Goal: Task Accomplishment & Management: Use online tool/utility

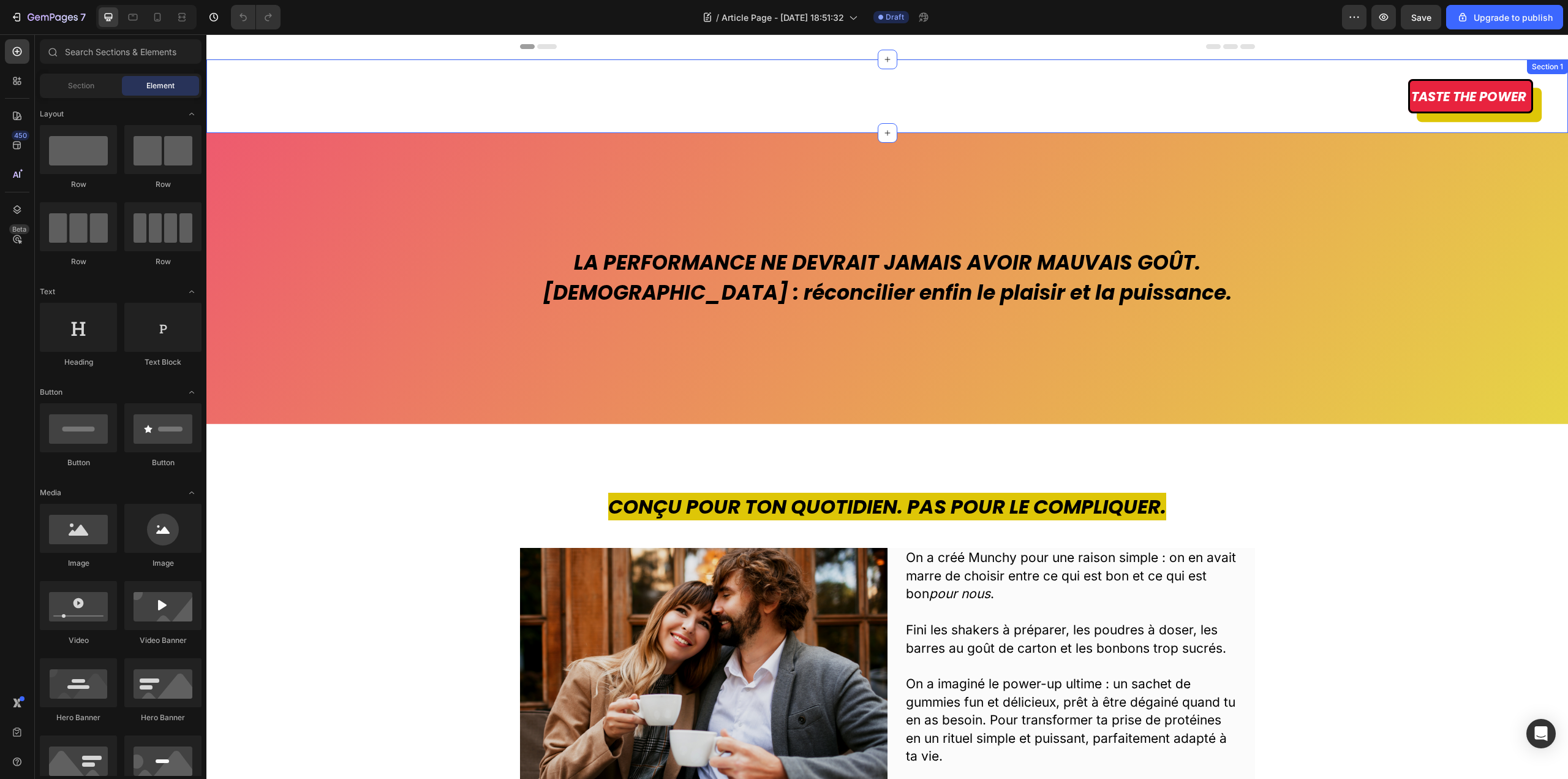
click at [1442, 116] on div "Taste the power Button Section 1" at bounding box center [888, 96] width 1362 height 73
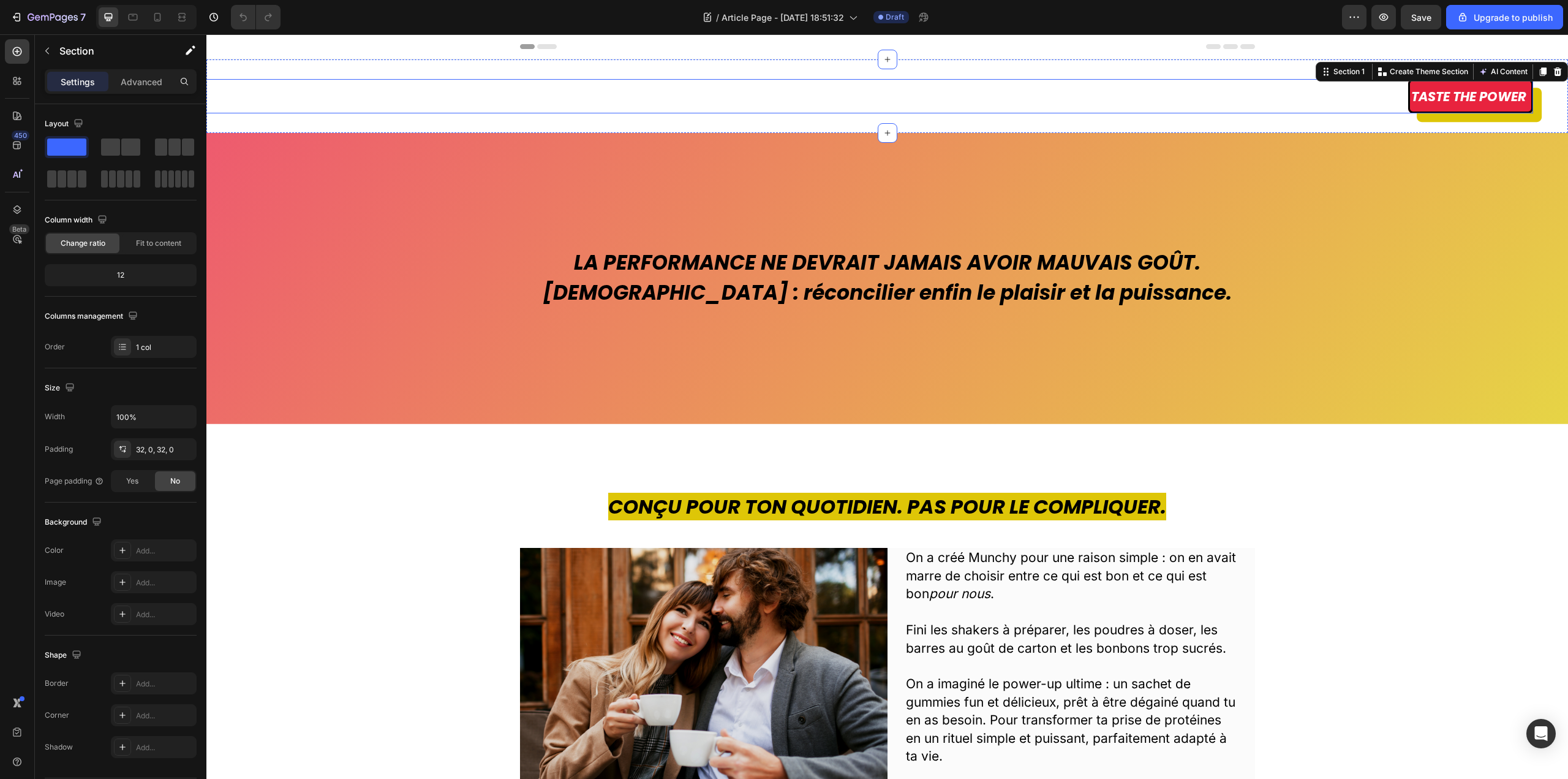
click at [1390, 95] on div "Taste the power Button" at bounding box center [853, 96] width 1362 height 34
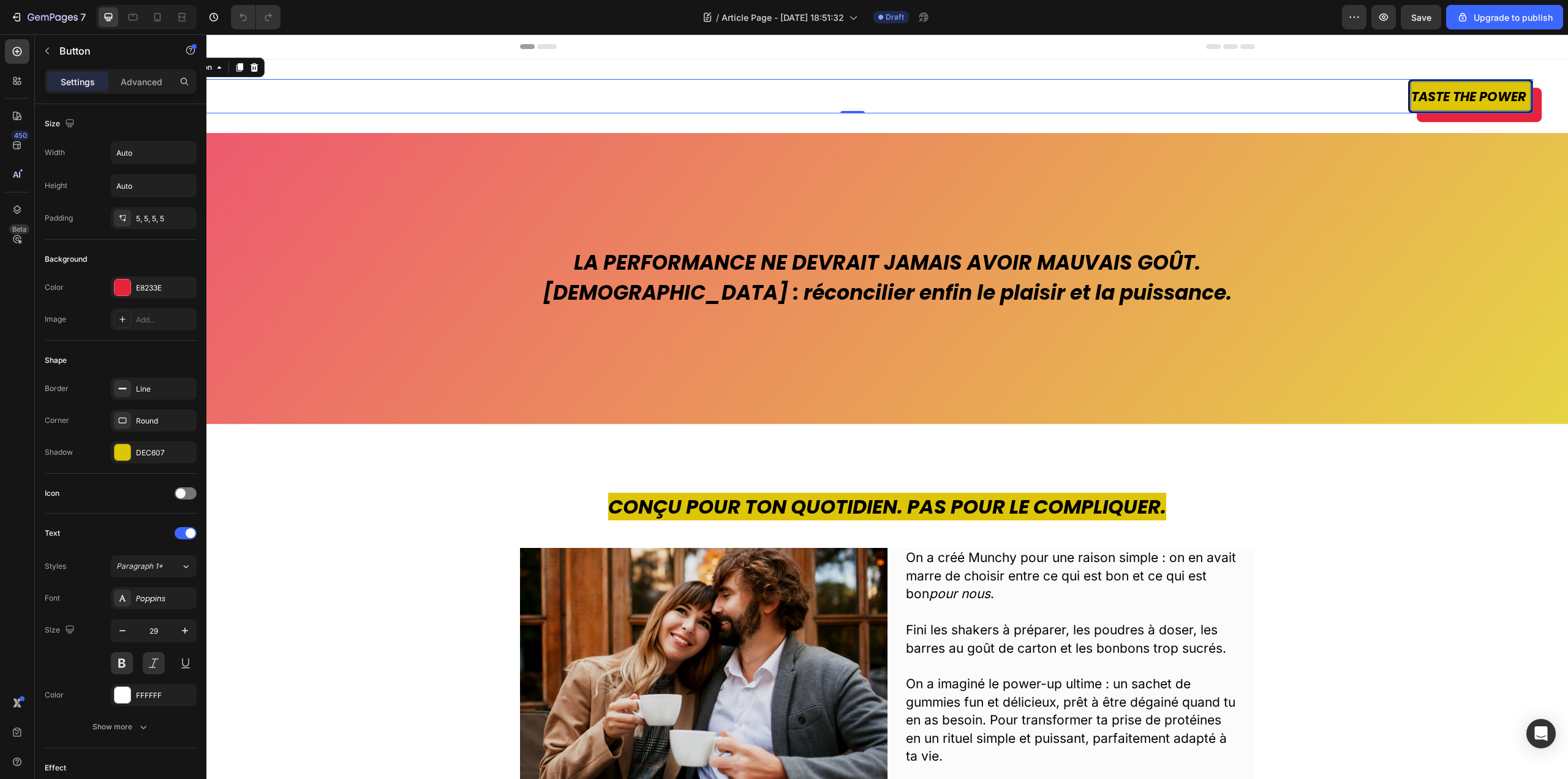
click at [1412, 95] on span "Taste the power" at bounding box center [1470, 97] width 116 height 18
click at [1425, 111] on link "Taste the power" at bounding box center [1471, 96] width 125 height 34
click at [129, 83] on p "Advanced" at bounding box center [141, 82] width 41 height 13
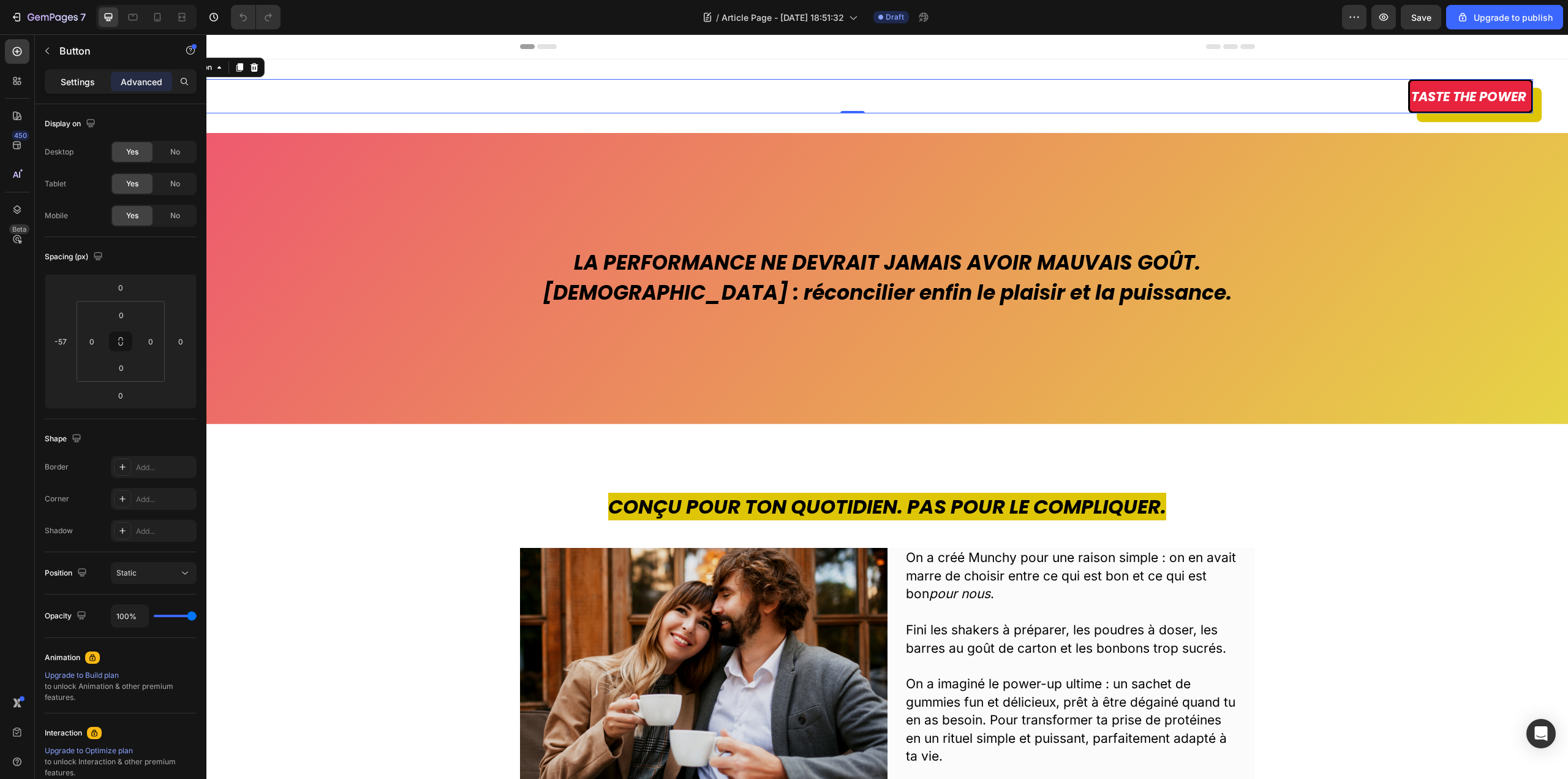
click at [72, 85] on p "Settings" at bounding box center [78, 82] width 34 height 13
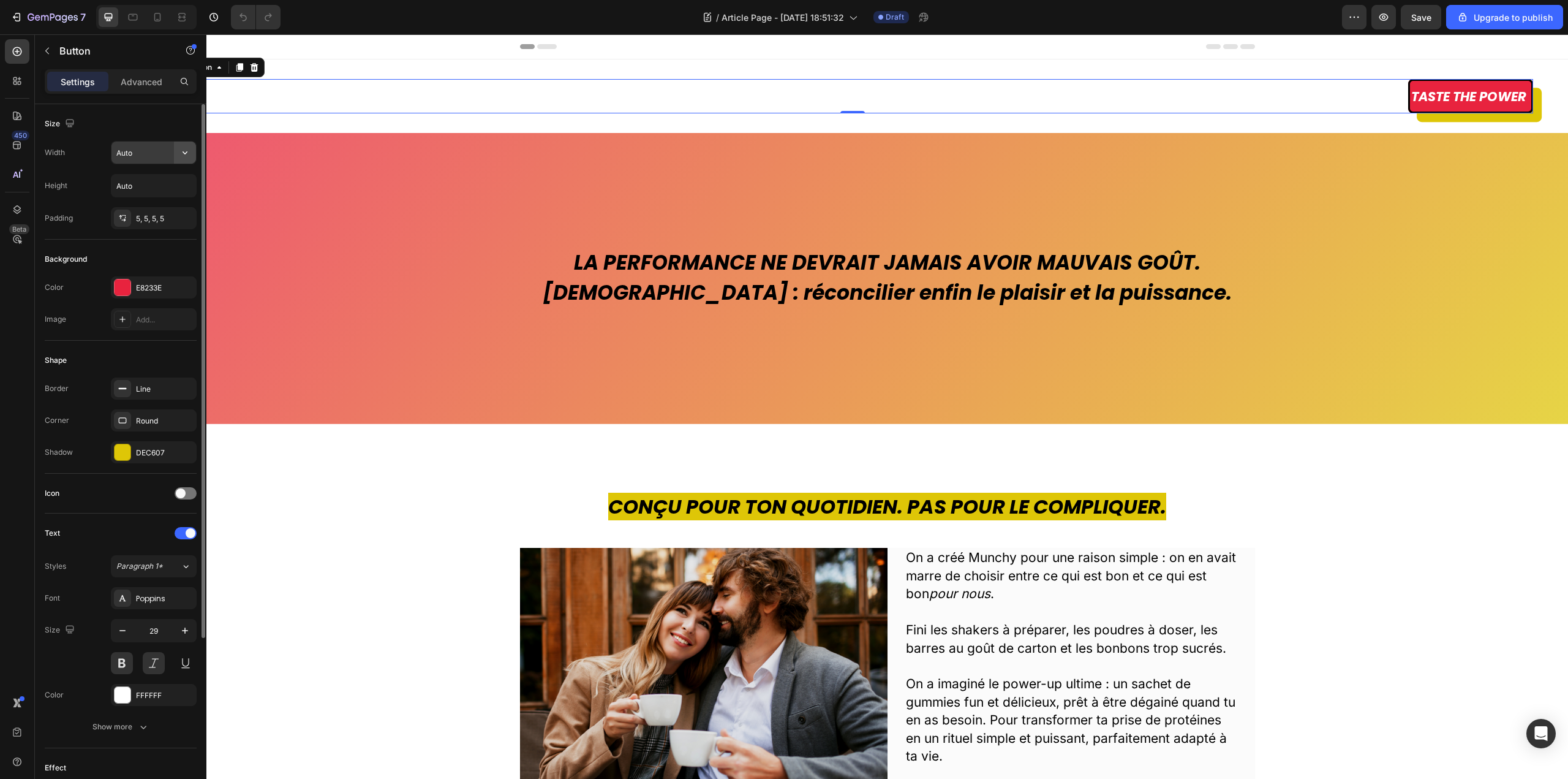
click at [183, 148] on icon "button" at bounding box center [185, 152] width 12 height 12
click at [175, 118] on div "Size" at bounding box center [120, 124] width 152 height 20
click at [187, 188] on icon "button" at bounding box center [185, 186] width 12 height 12
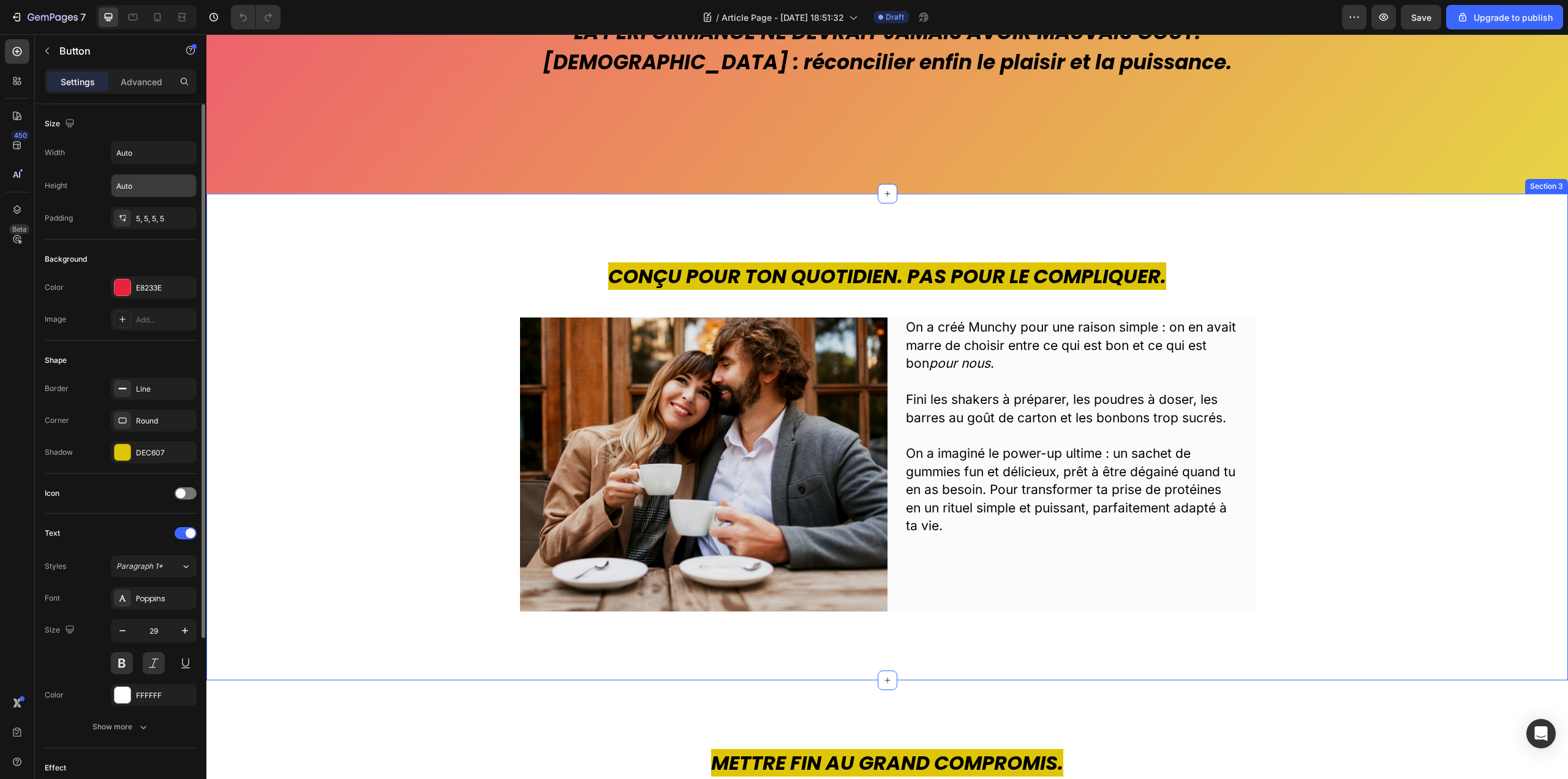
scroll to position [245, 0]
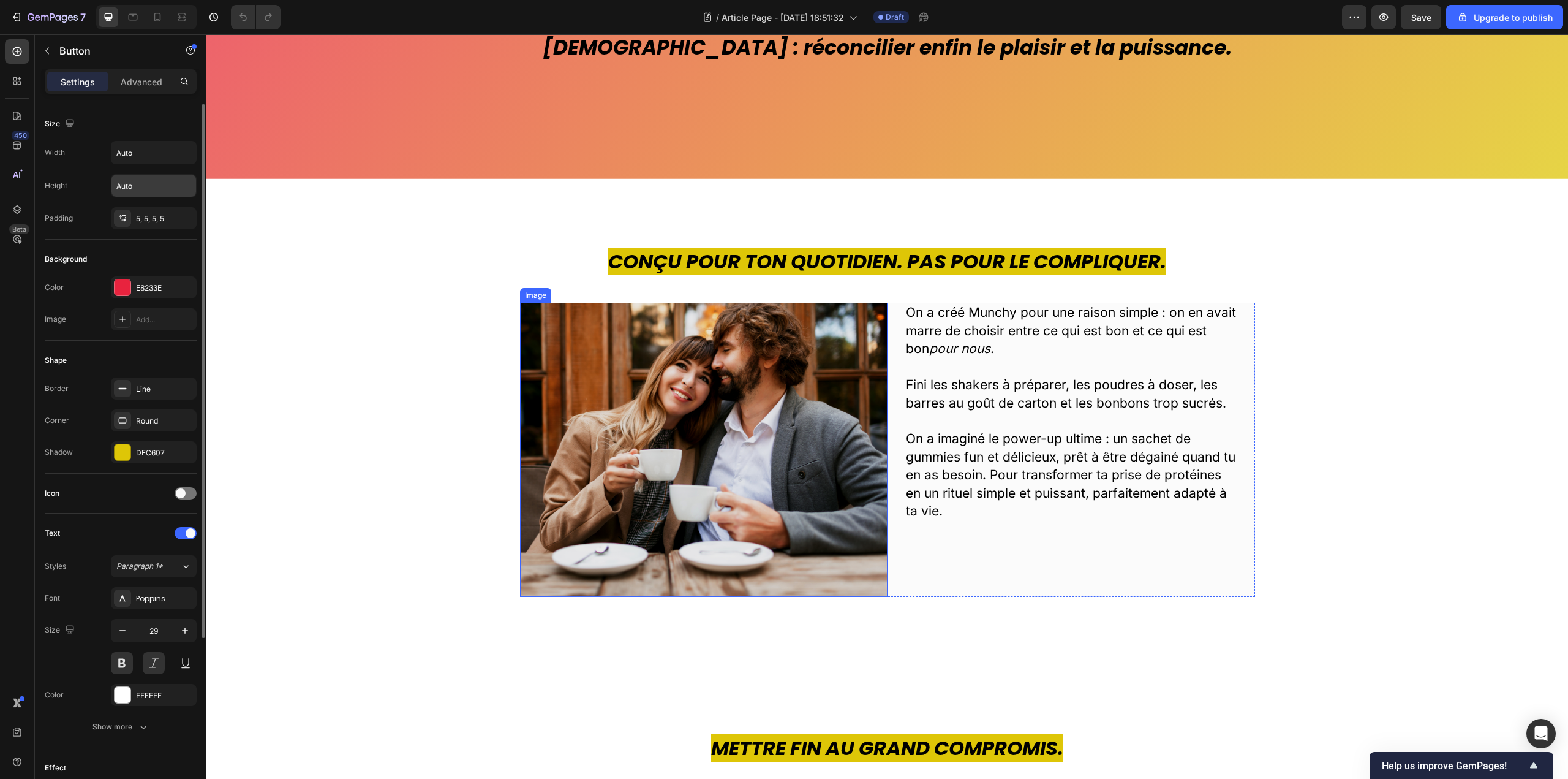
click at [649, 381] on img at bounding box center [704, 449] width 368 height 294
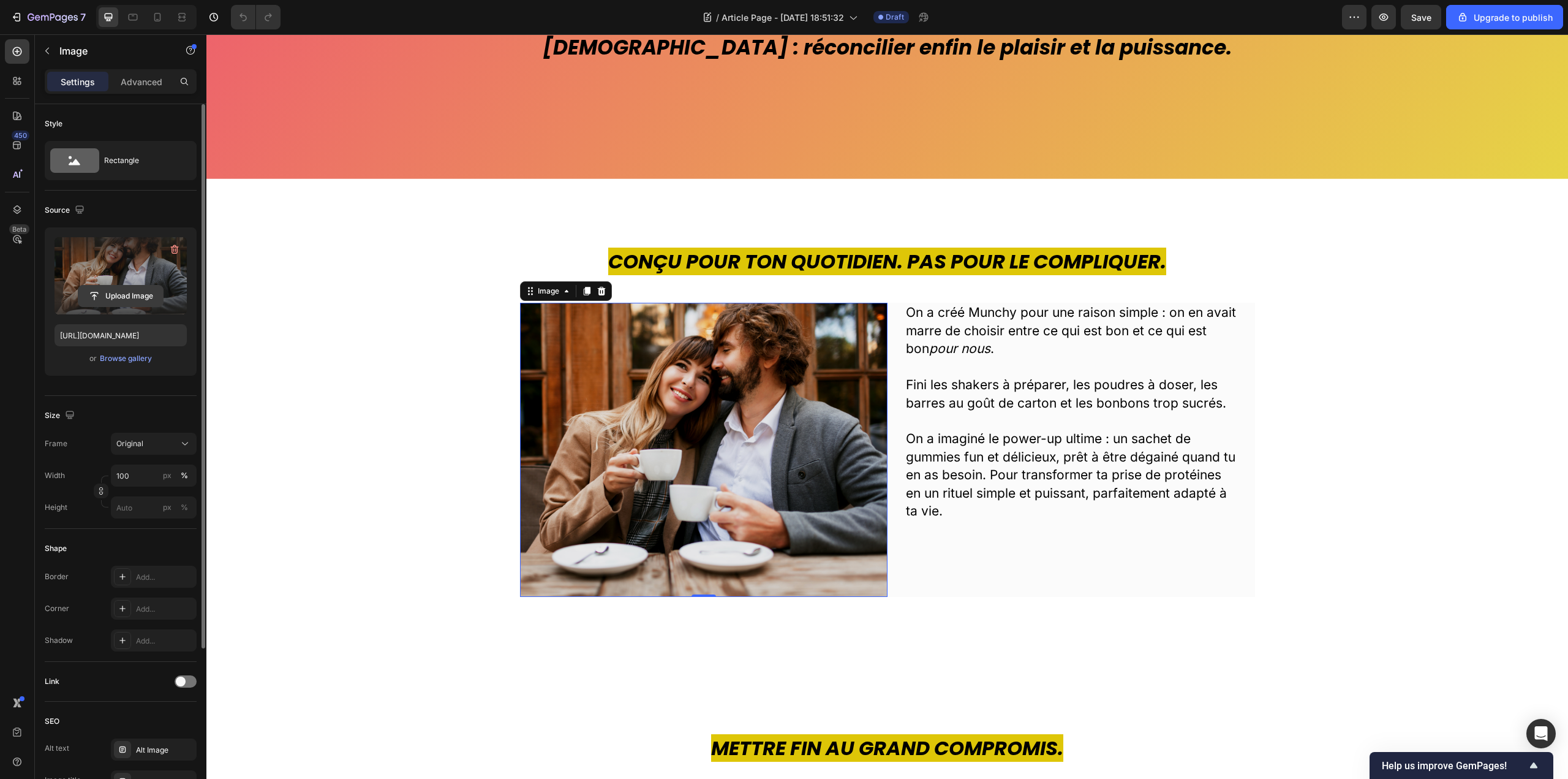
click at [121, 300] on input "file" at bounding box center [120, 296] width 85 height 21
type input "[URL][DOMAIN_NAME]"
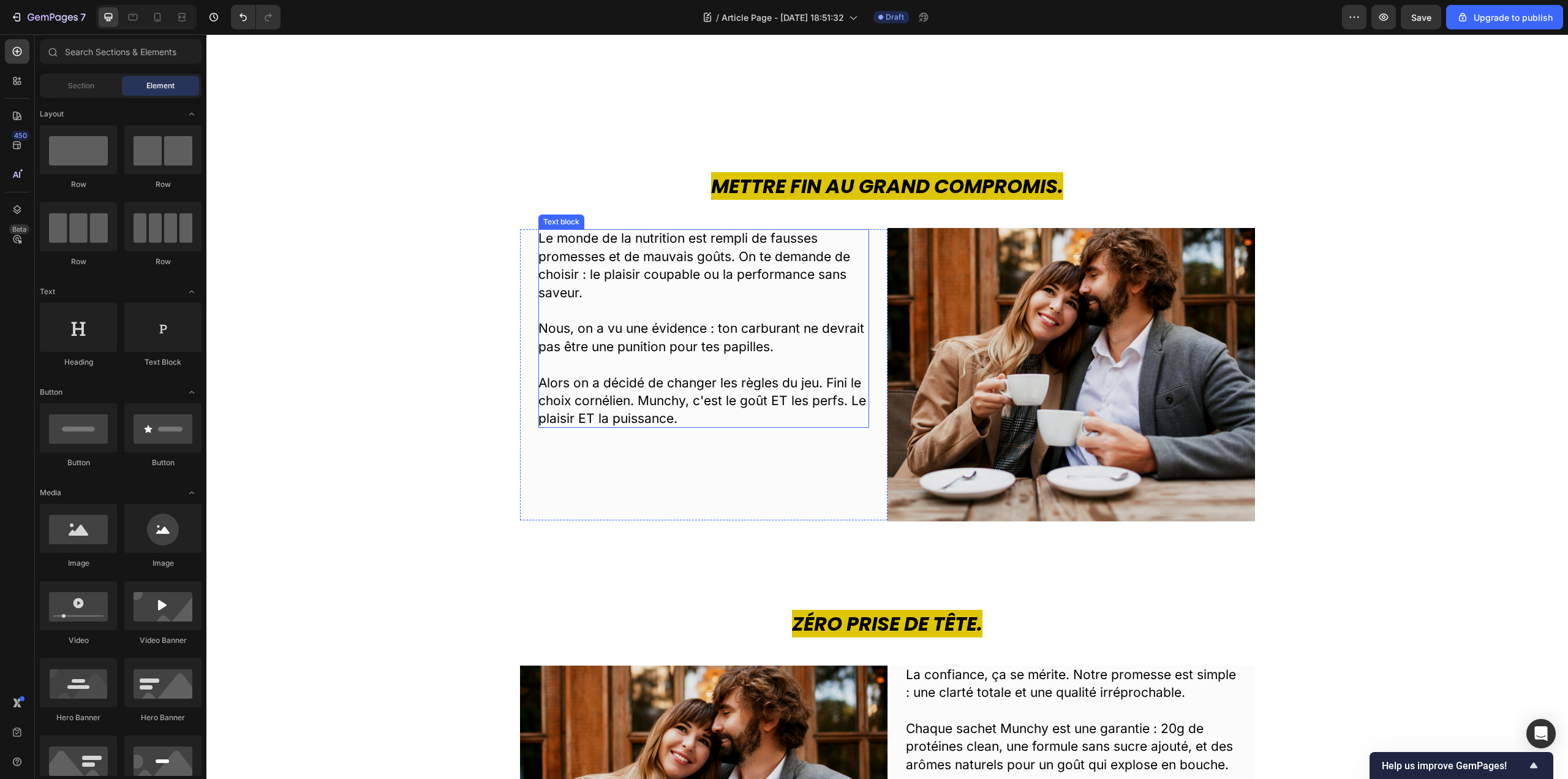
scroll to position [919, 0]
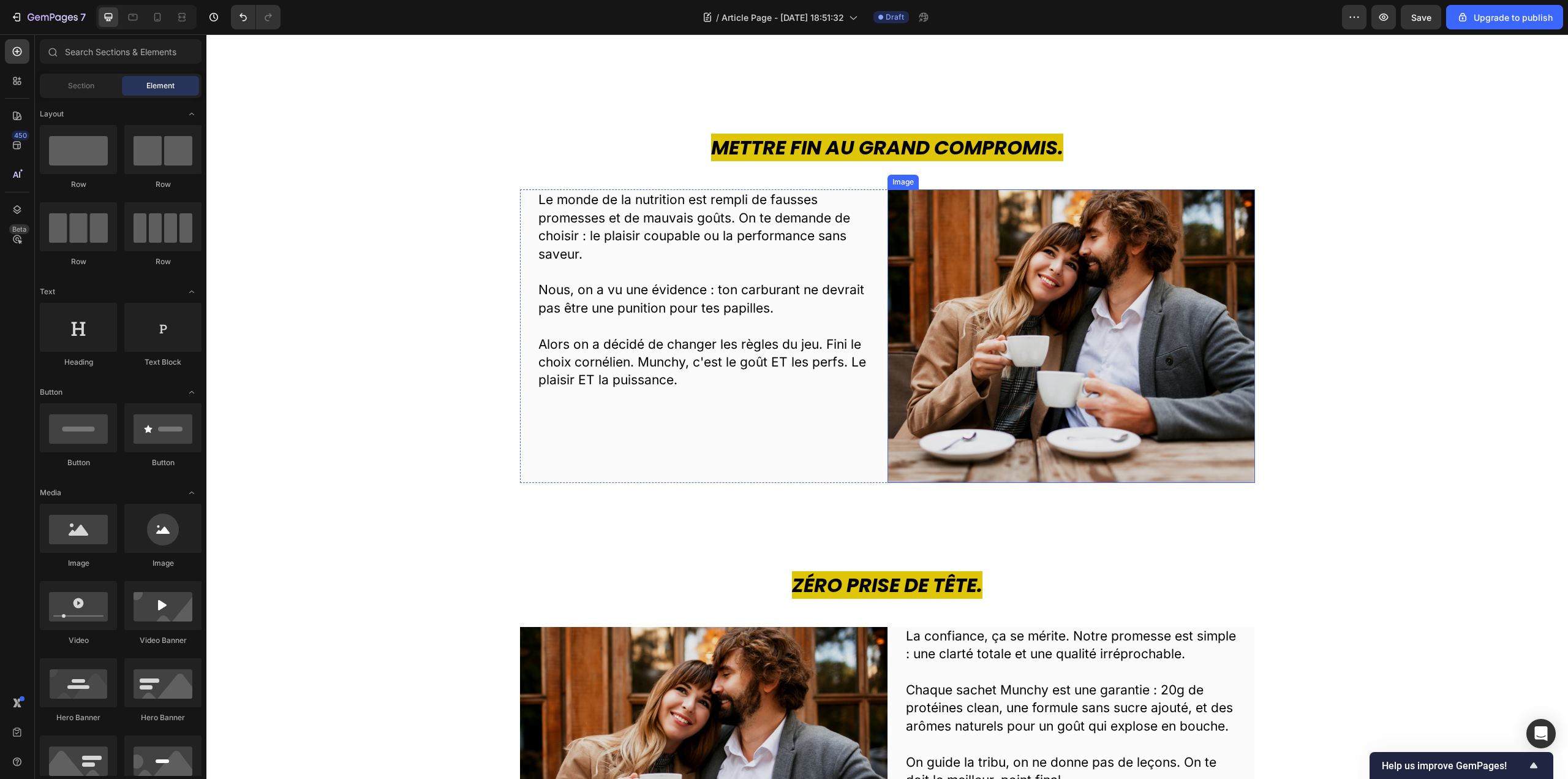
click at [1035, 306] on img at bounding box center [1072, 336] width 368 height 294
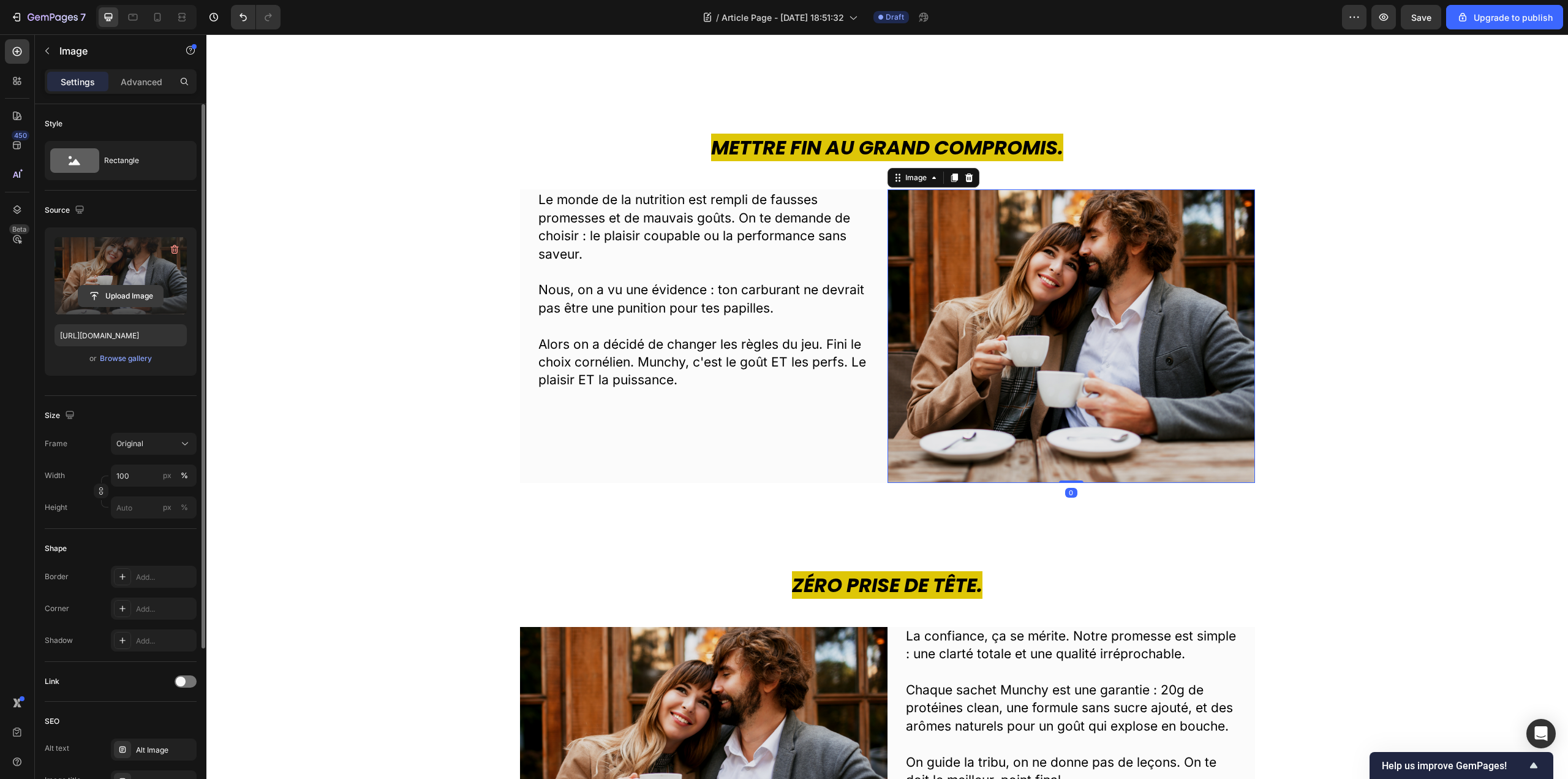
click at [115, 297] on input "file" at bounding box center [120, 296] width 85 height 21
type input "[URL][DOMAIN_NAME]"
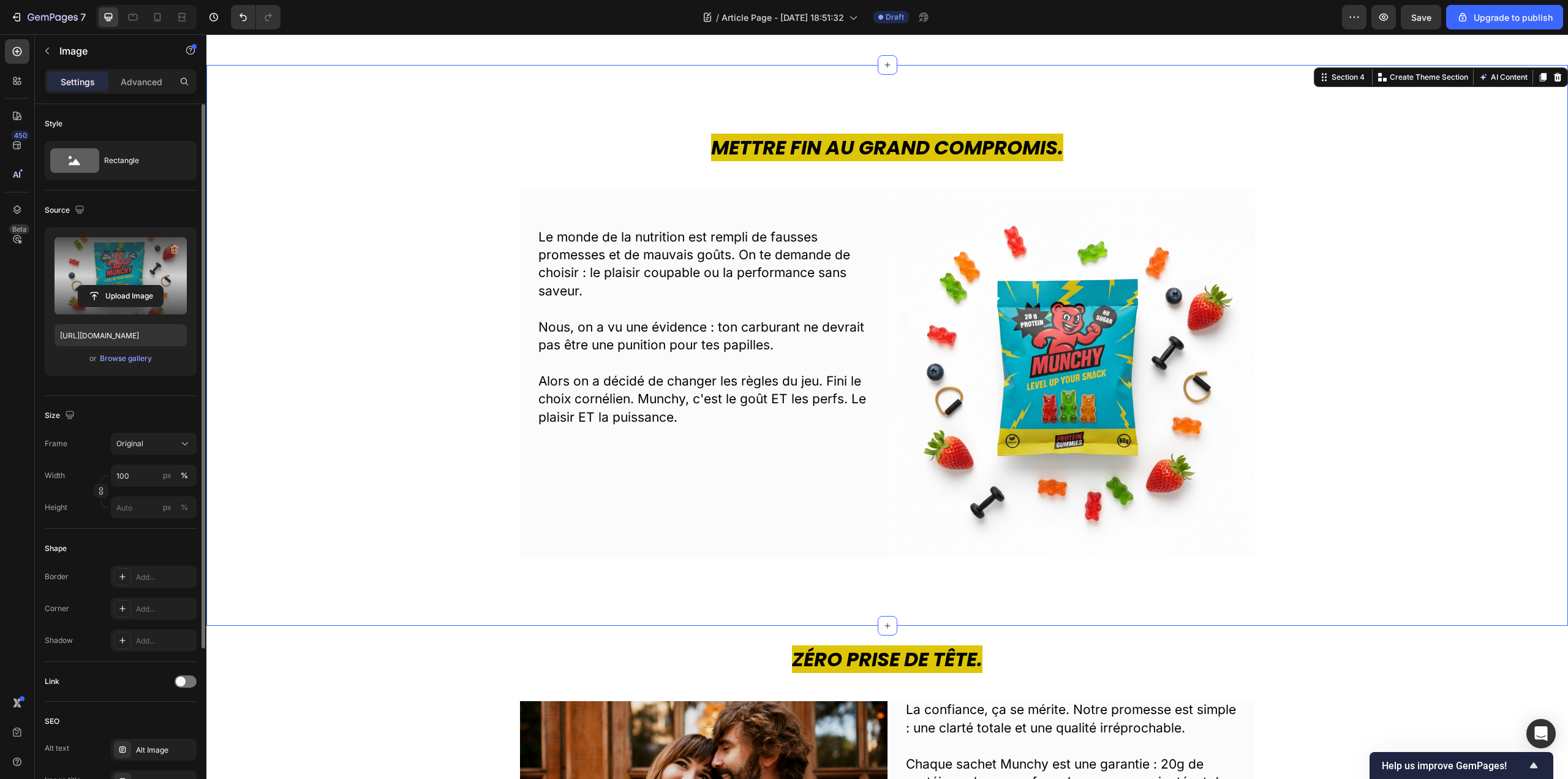
click at [1448, 318] on div "Mettre fin au grand compromis. Heading Le monde de la nutrition est rempli de f…" at bounding box center [887, 345] width 1343 height 423
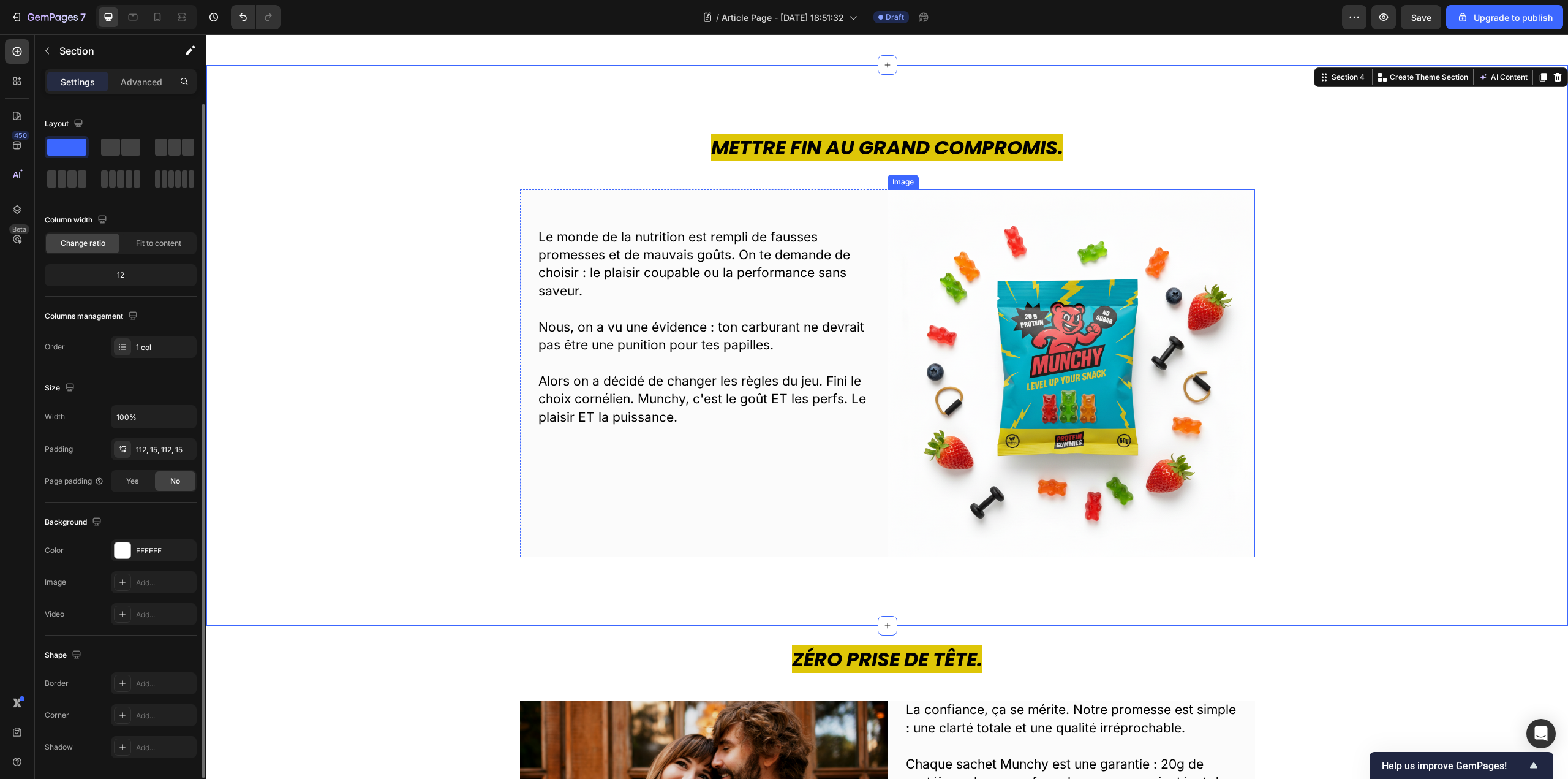
click at [1110, 324] on img at bounding box center [1072, 374] width 368 height 368
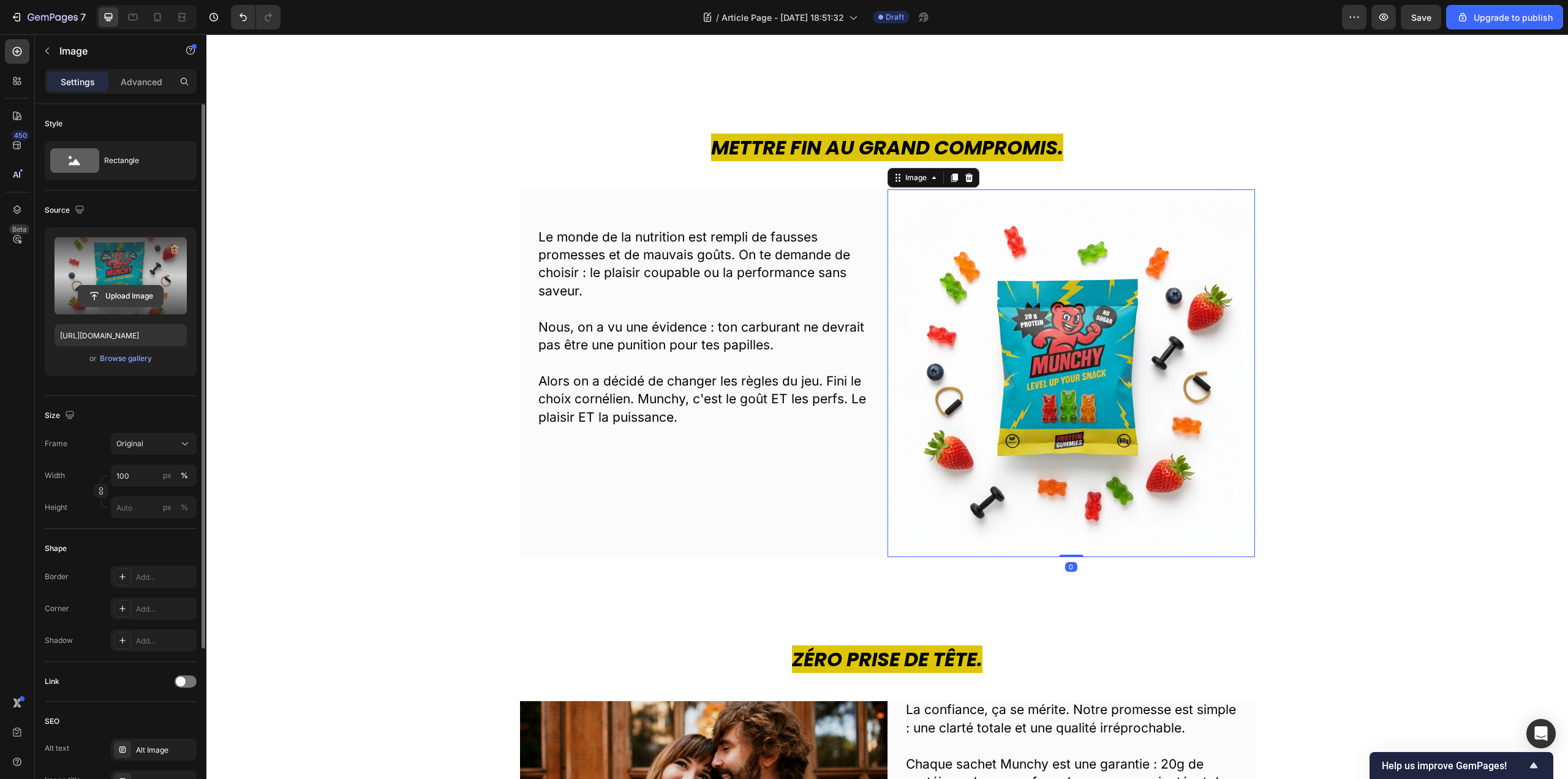
click at [120, 296] on input "file" at bounding box center [120, 296] width 85 height 21
click at [1029, 368] on img at bounding box center [1072, 374] width 368 height 368
click at [122, 295] on input "file" at bounding box center [120, 296] width 85 height 21
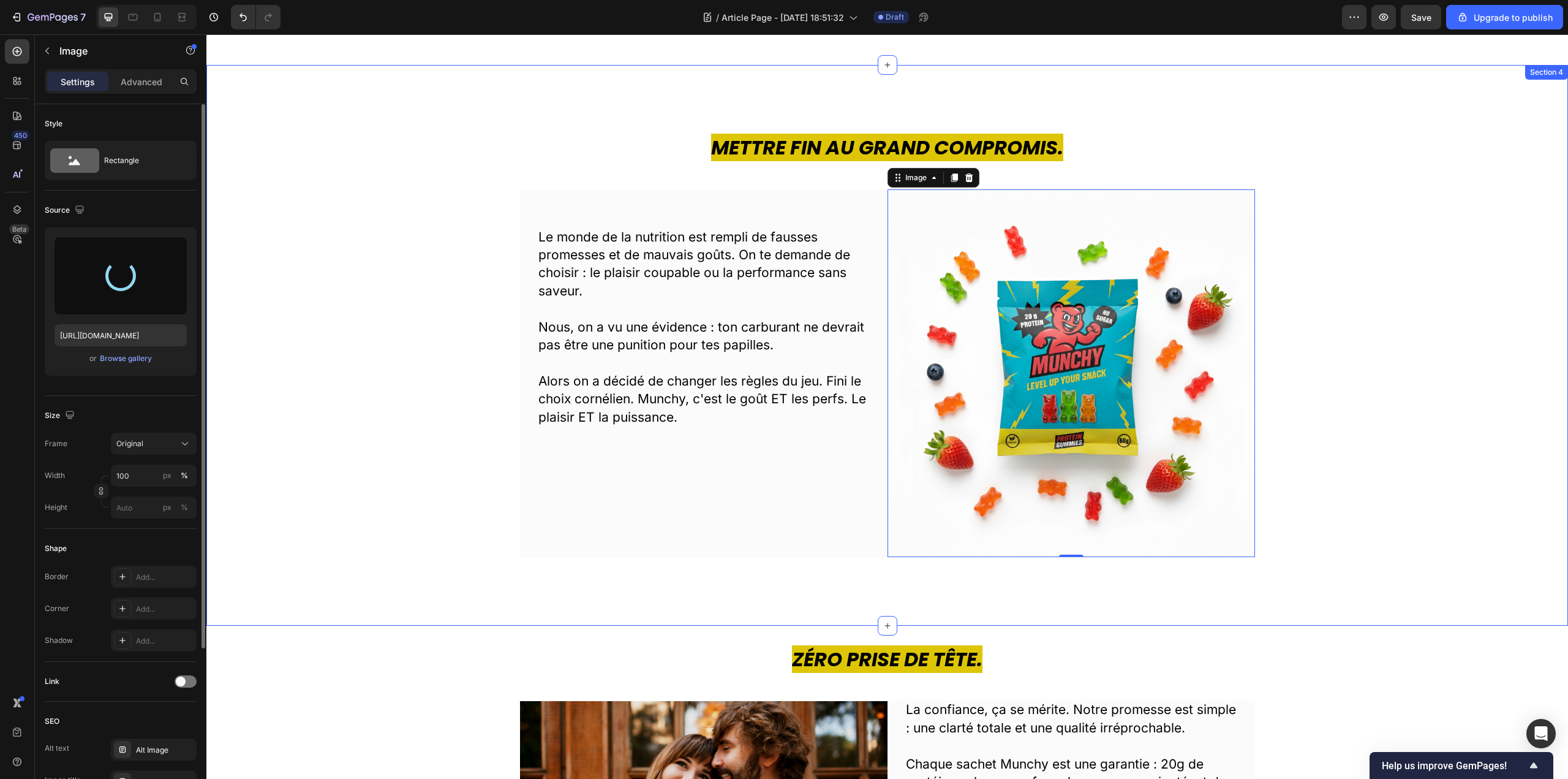
type input "[URL][DOMAIN_NAME]"
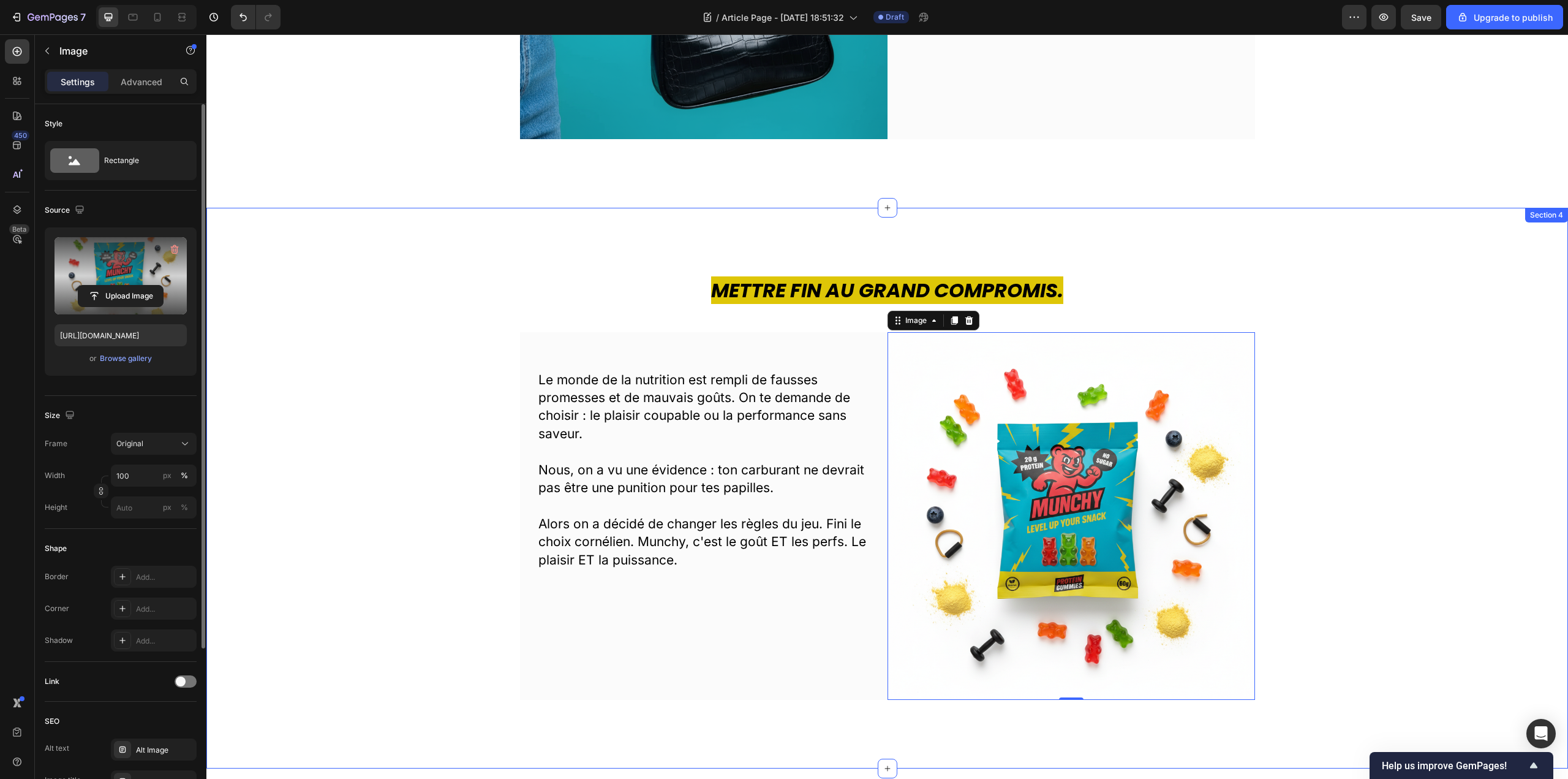
scroll to position [736, 0]
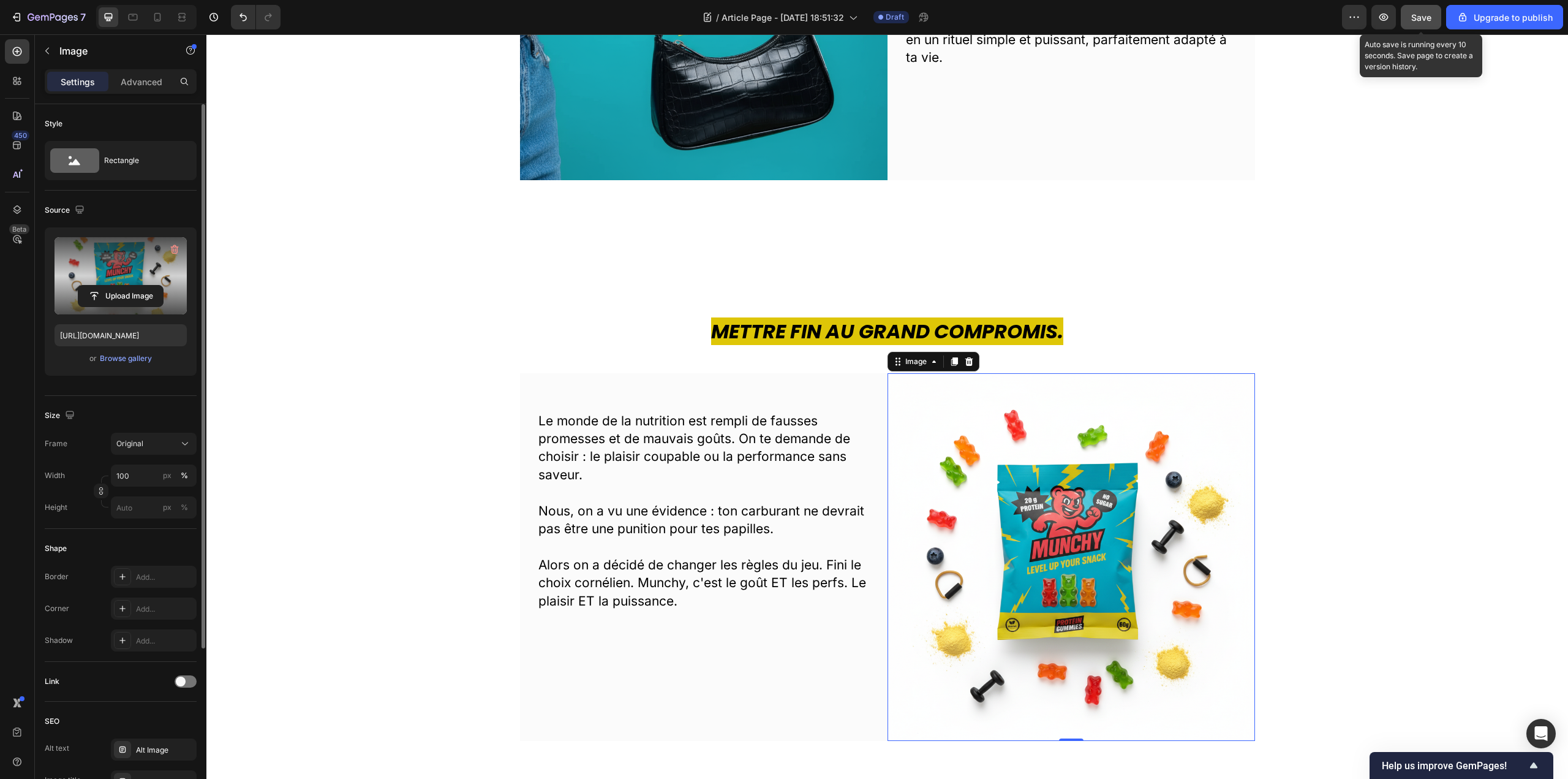
click at [1431, 28] on button "Save" at bounding box center [1422, 17] width 41 height 24
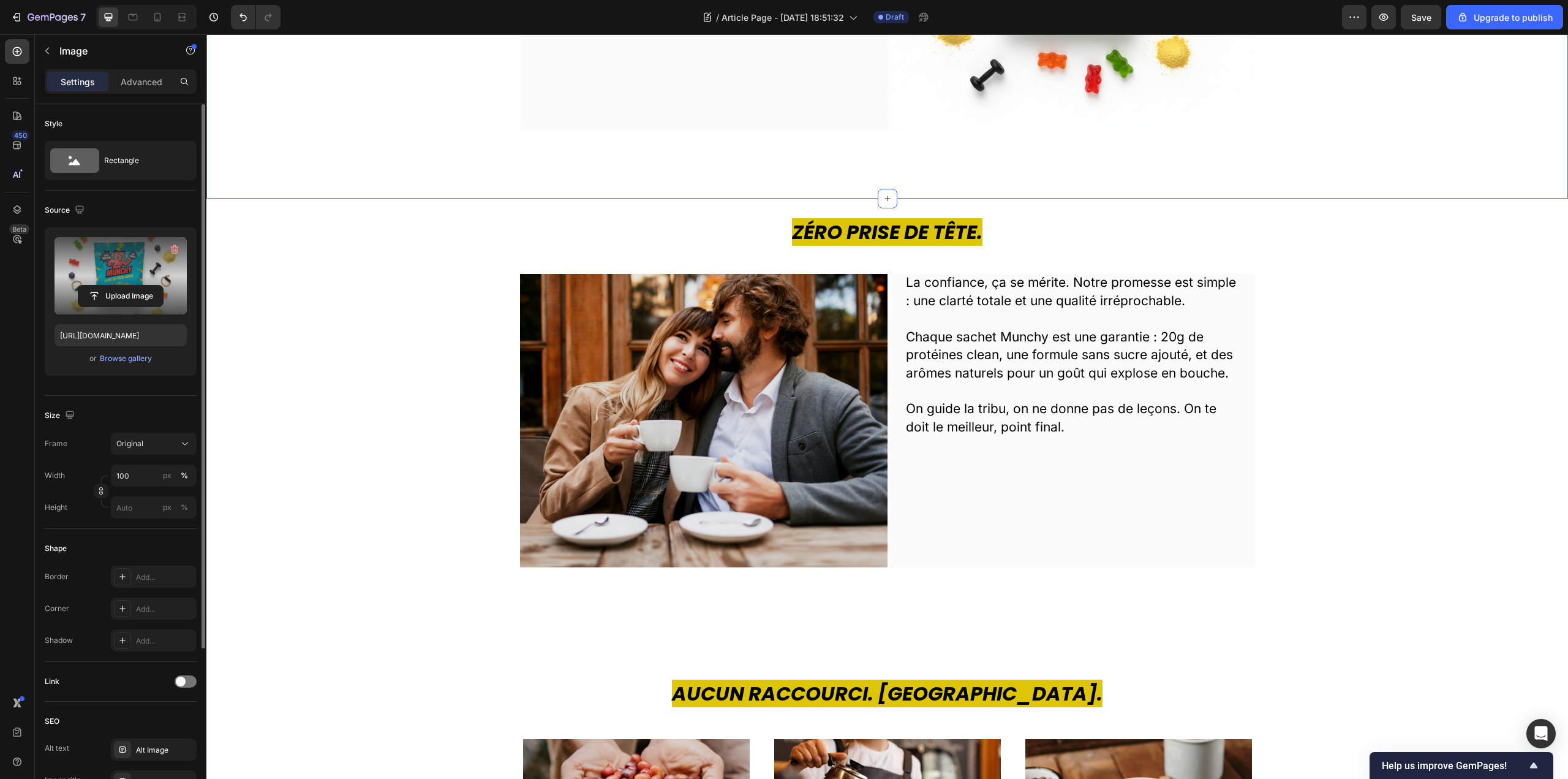
scroll to position [1348, 0]
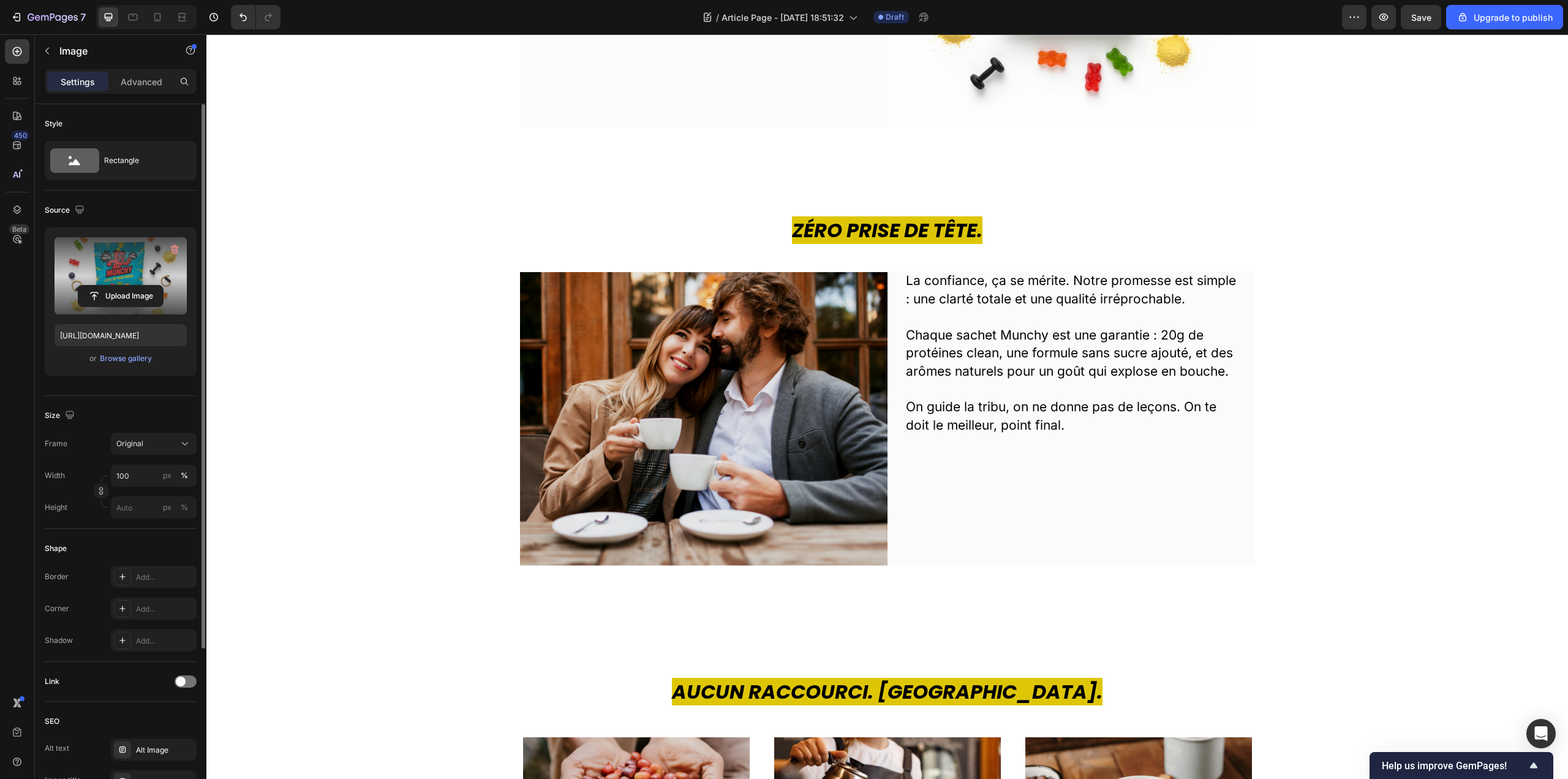
click at [575, 378] on img at bounding box center [704, 418] width 368 height 294
click at [130, 294] on input "file" at bounding box center [120, 296] width 85 height 21
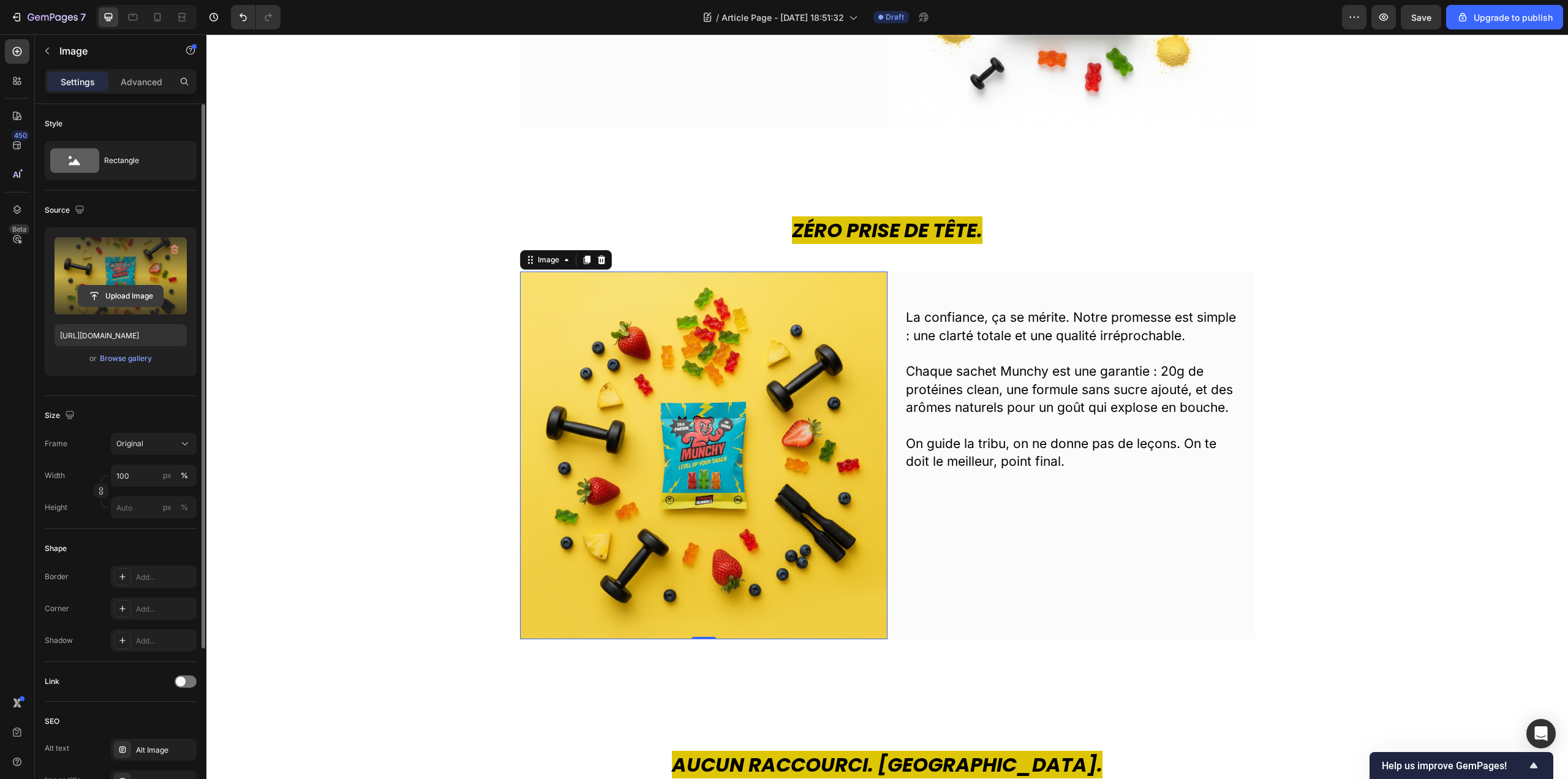
click at [136, 289] on input "file" at bounding box center [120, 296] width 85 height 21
type input "[URL][DOMAIN_NAME]"
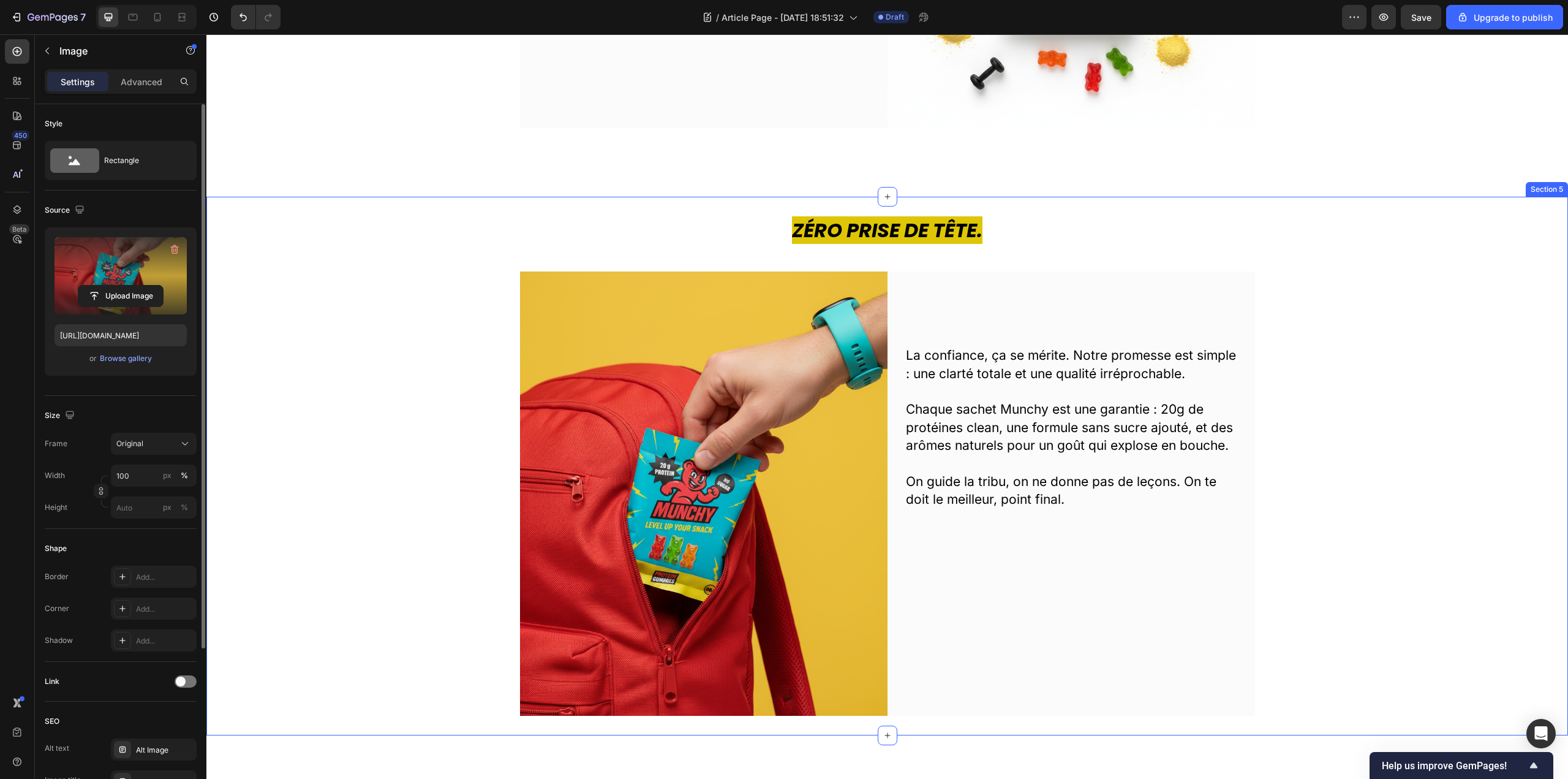
click at [1388, 502] on div "Zéro Prise de Tête. Heading Image La confiance, ça se mérite. Notre promesse es…" at bounding box center [888, 466] width 1362 height 500
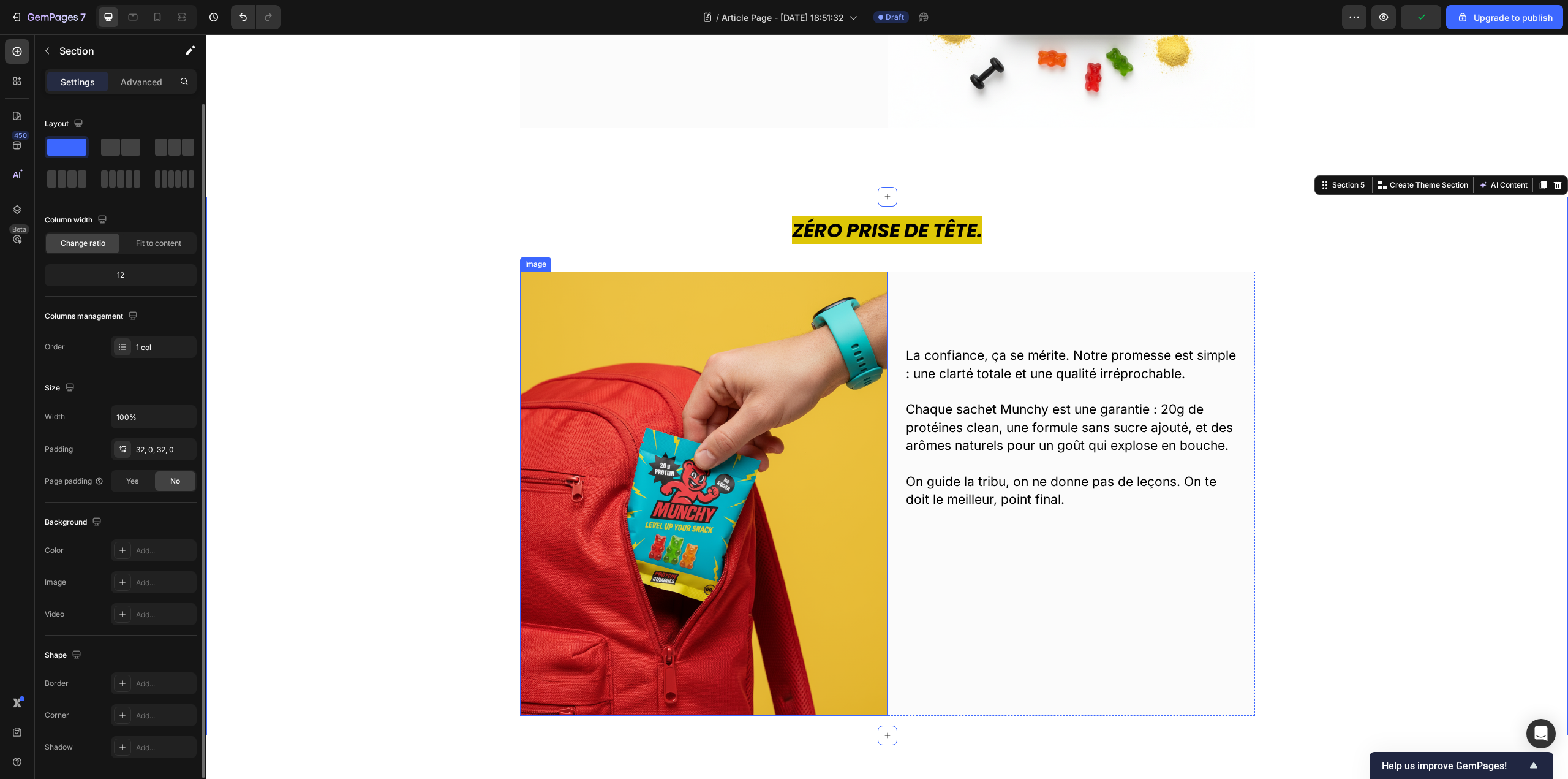
click at [708, 365] on img at bounding box center [704, 493] width 368 height 444
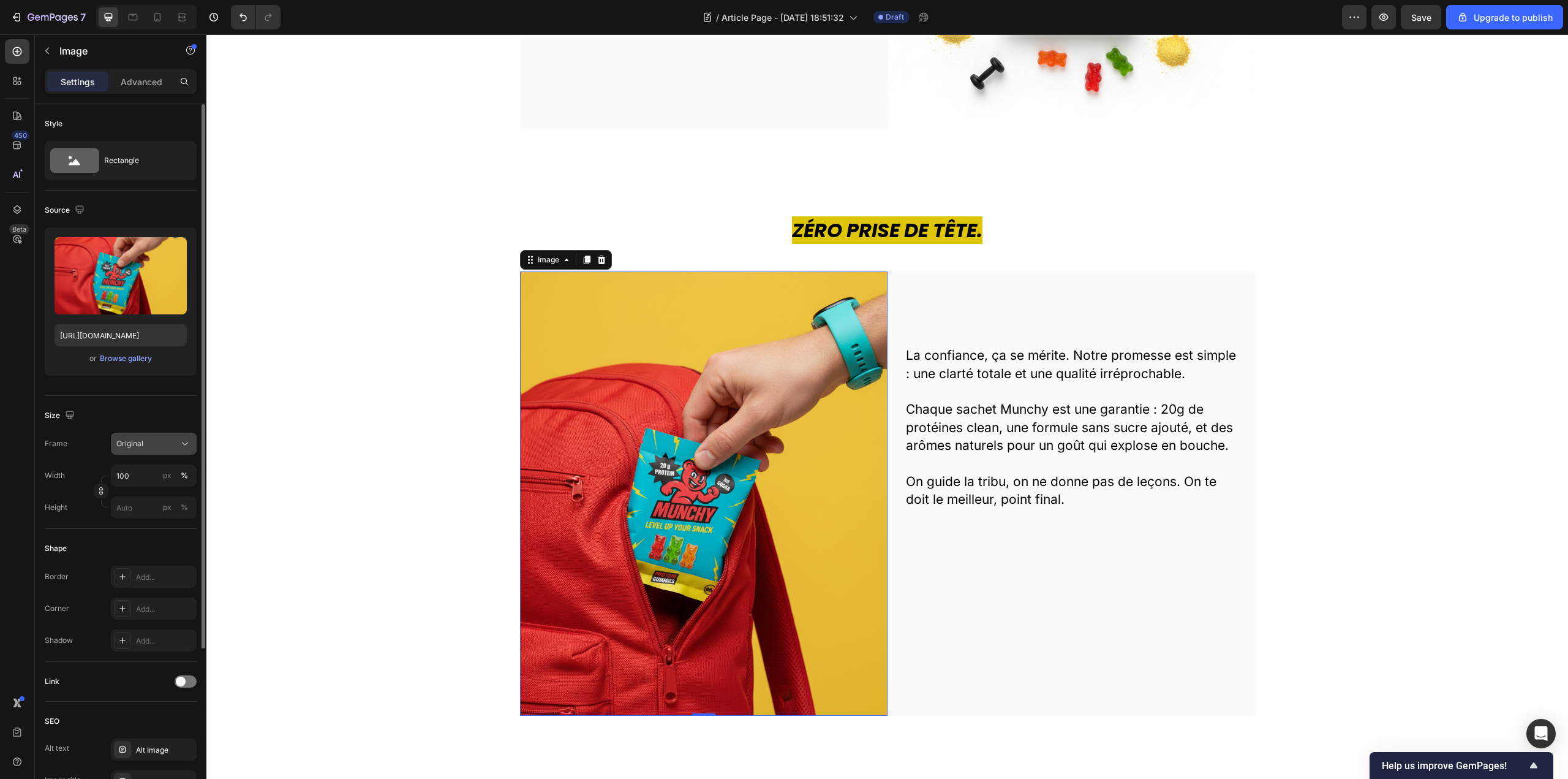
click at [163, 444] on div "Original" at bounding box center [146, 444] width 60 height 11
click at [134, 472] on input "100" at bounding box center [153, 475] width 85 height 22
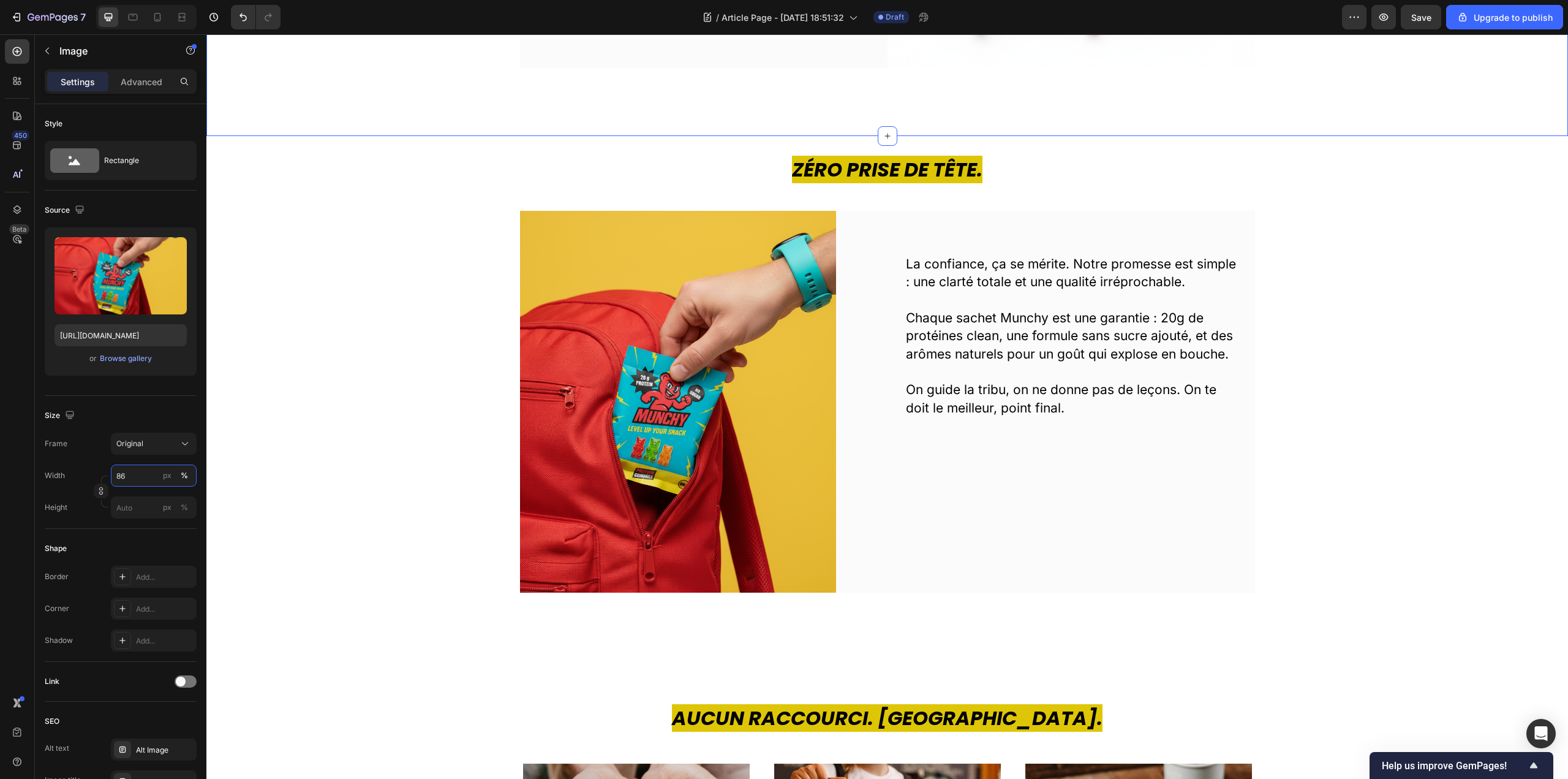
scroll to position [1410, 0]
type input "85"
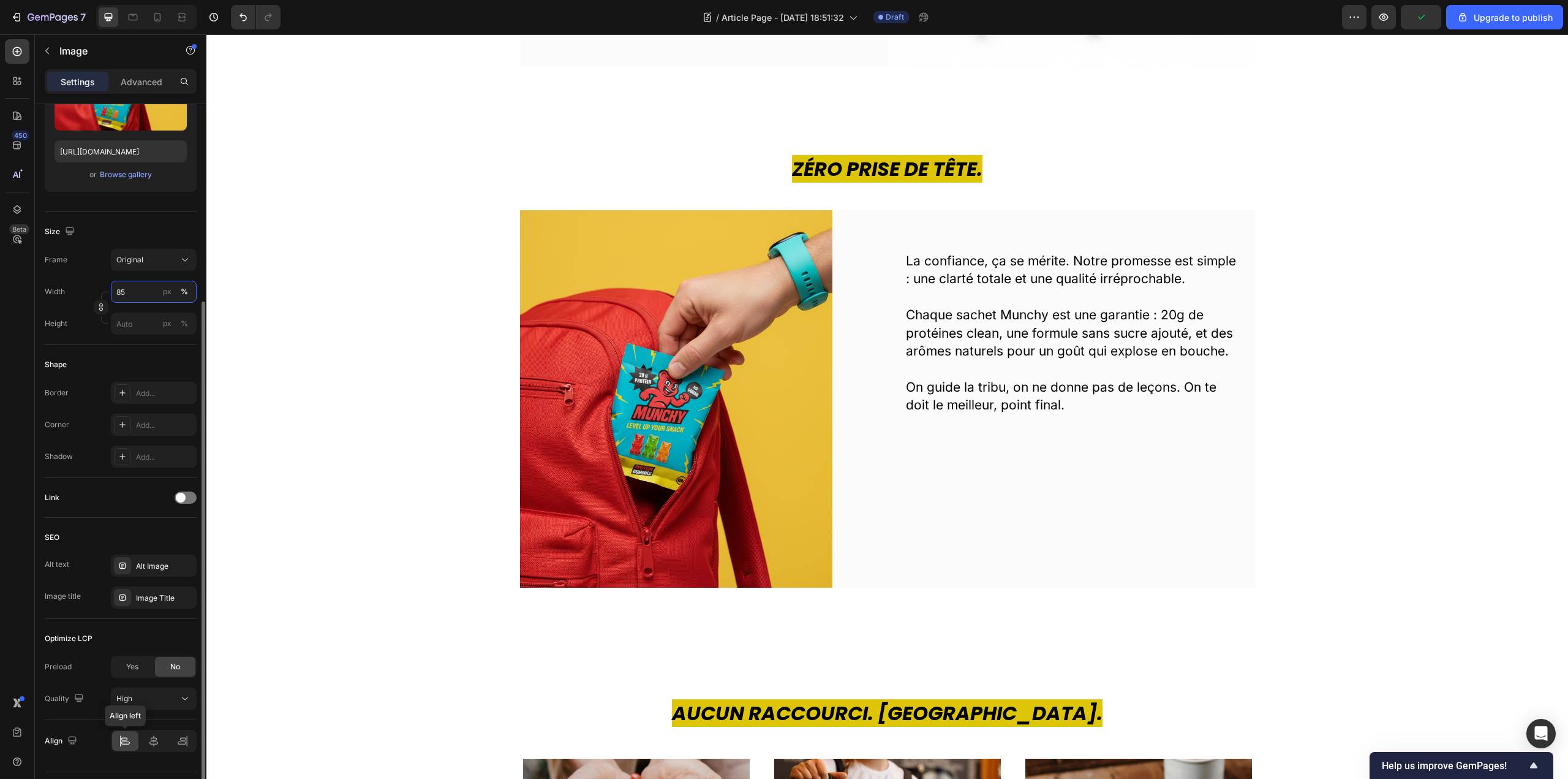
scroll to position [216, 0]
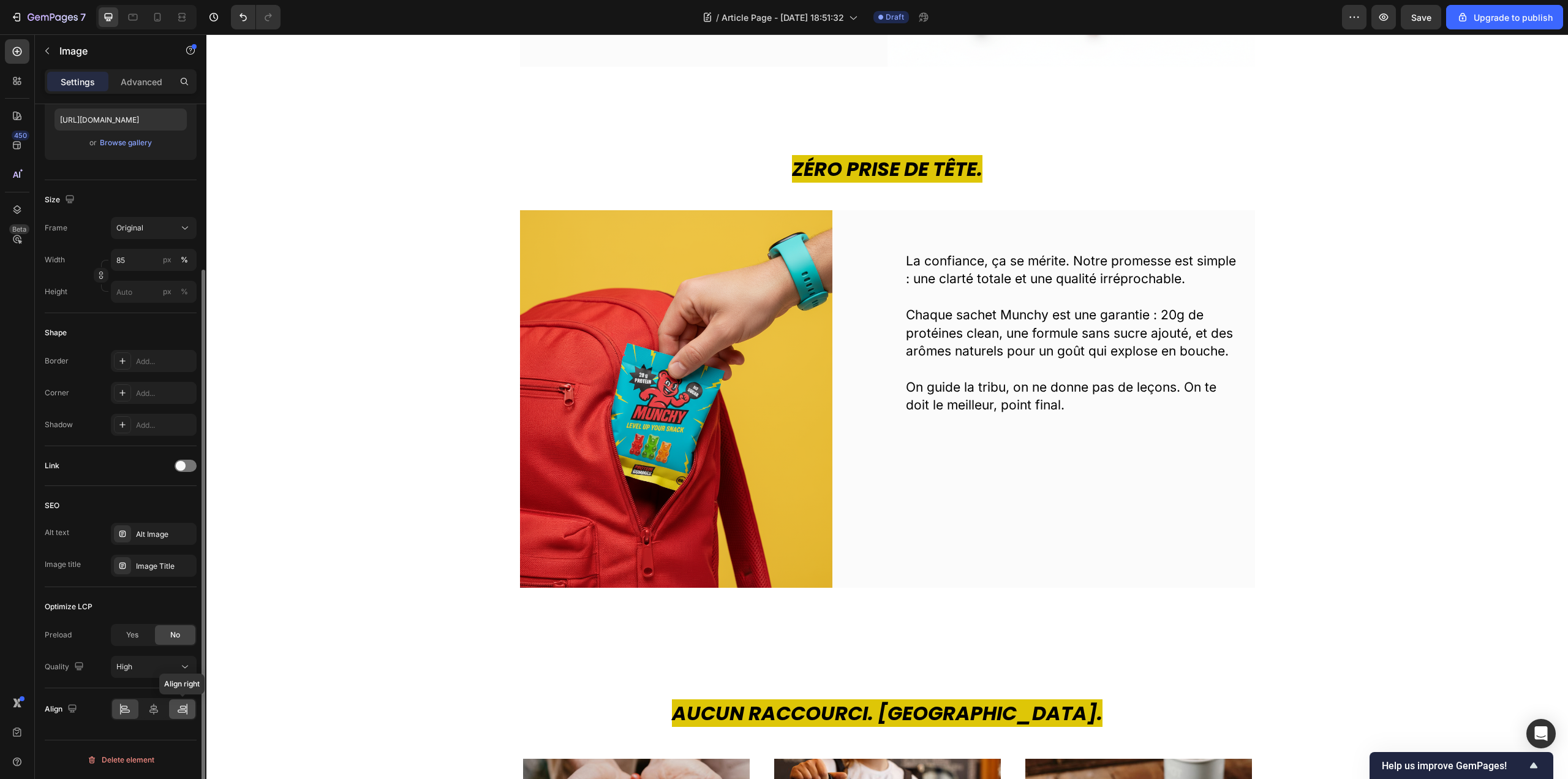
click at [173, 711] on div at bounding box center [182, 709] width 26 height 20
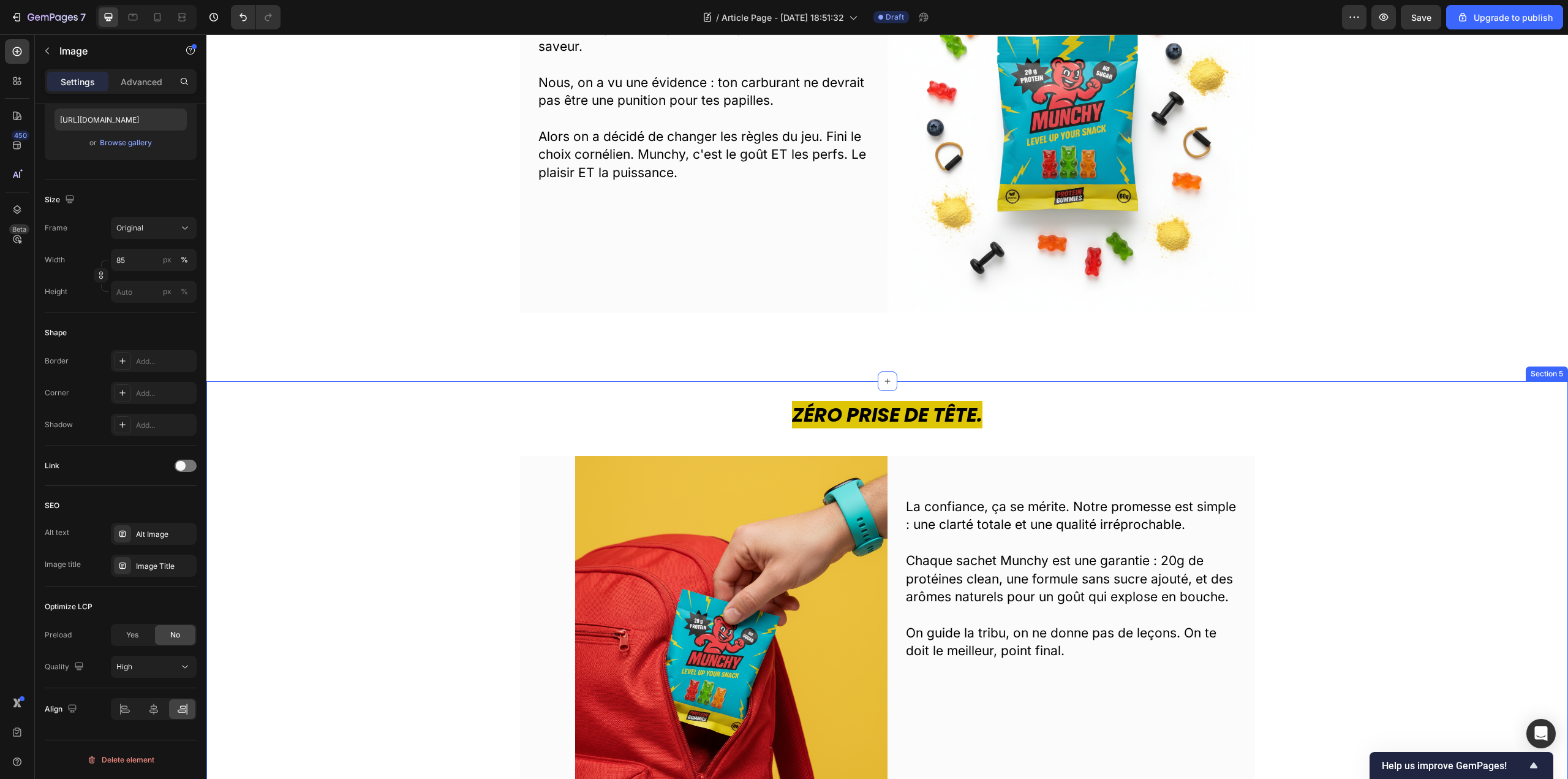
scroll to position [1165, 0]
click at [157, 711] on icon at bounding box center [153, 709] width 12 height 12
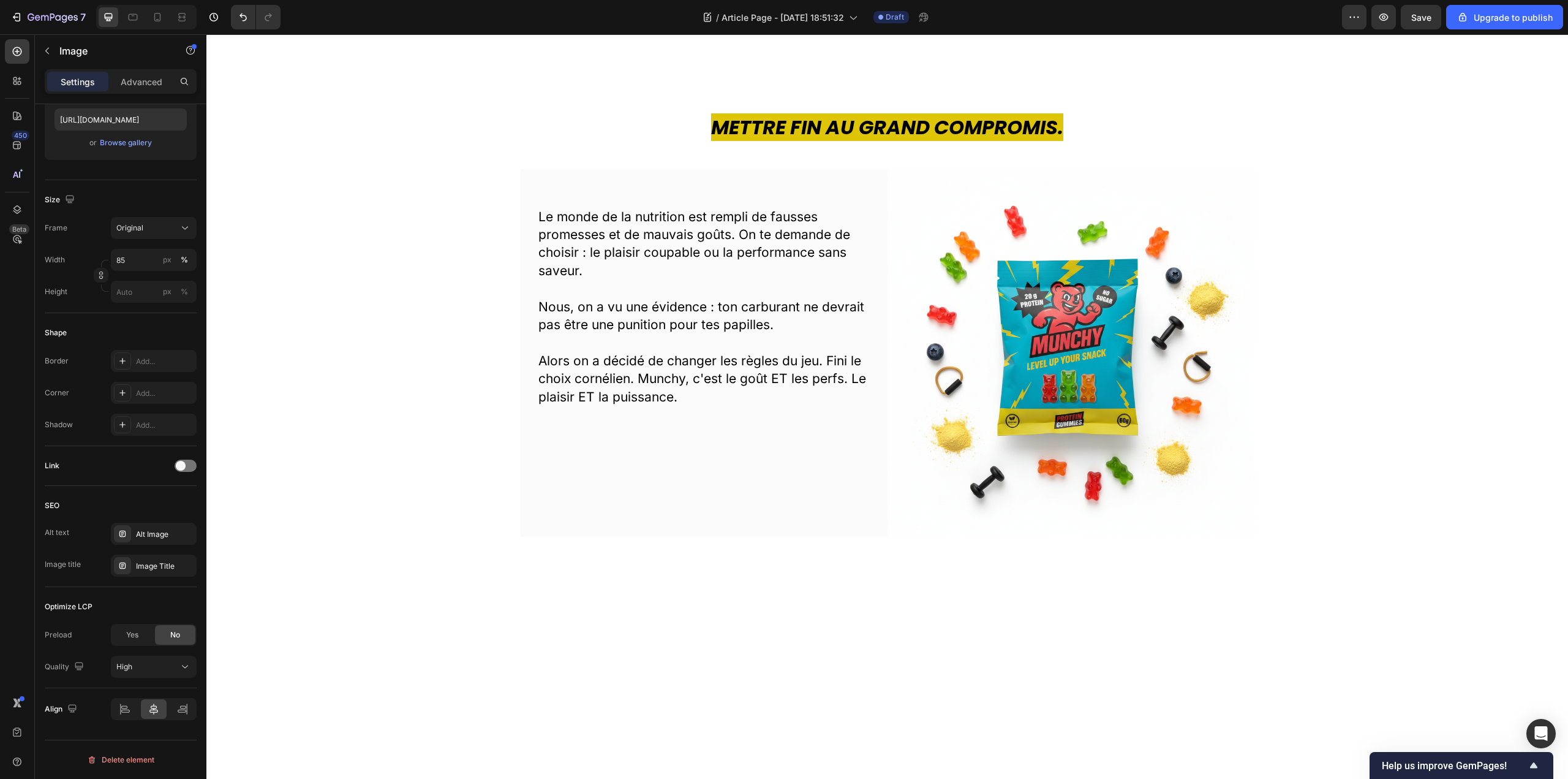
scroll to position [981, 0]
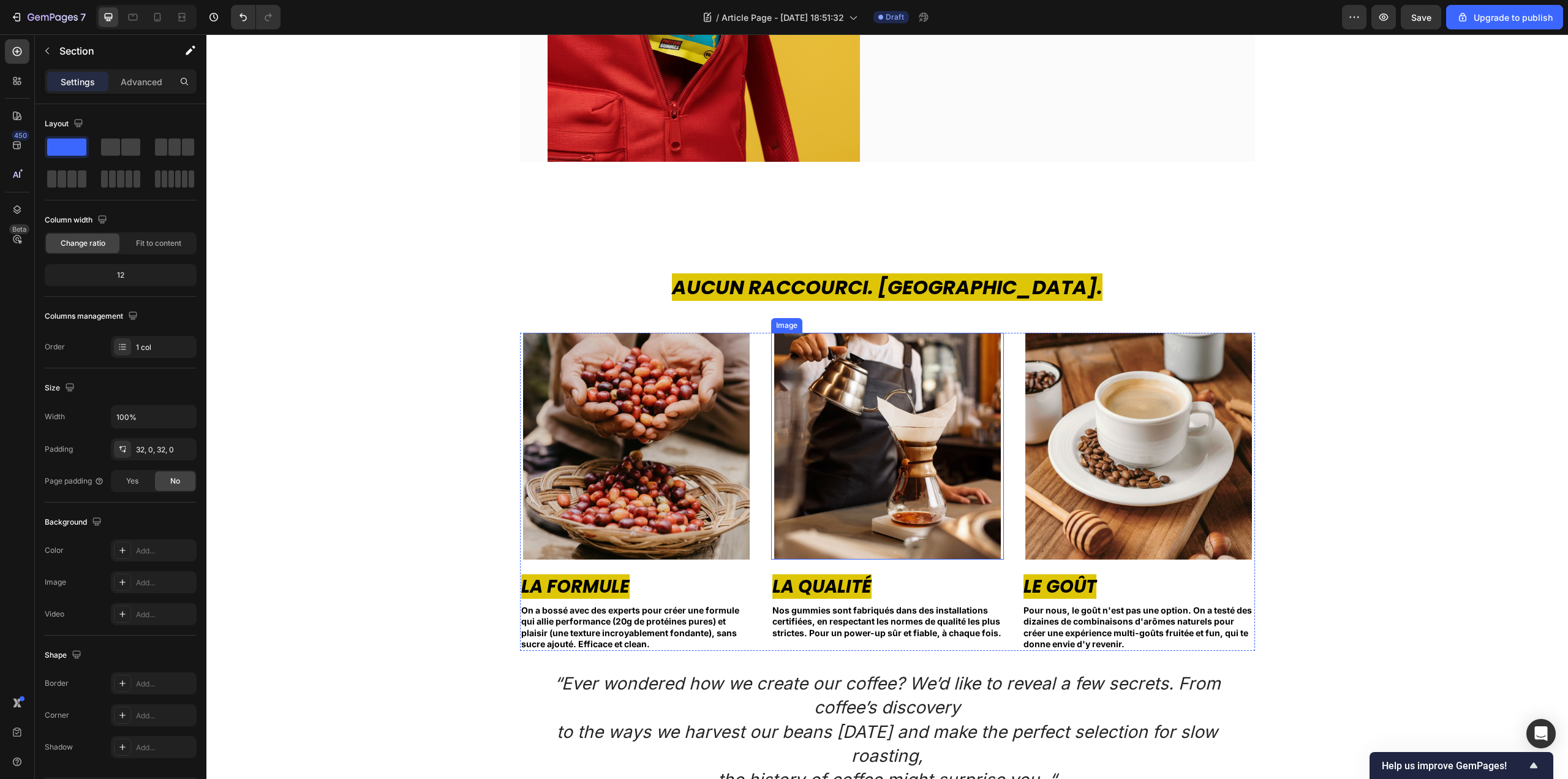
scroll to position [1839, 0]
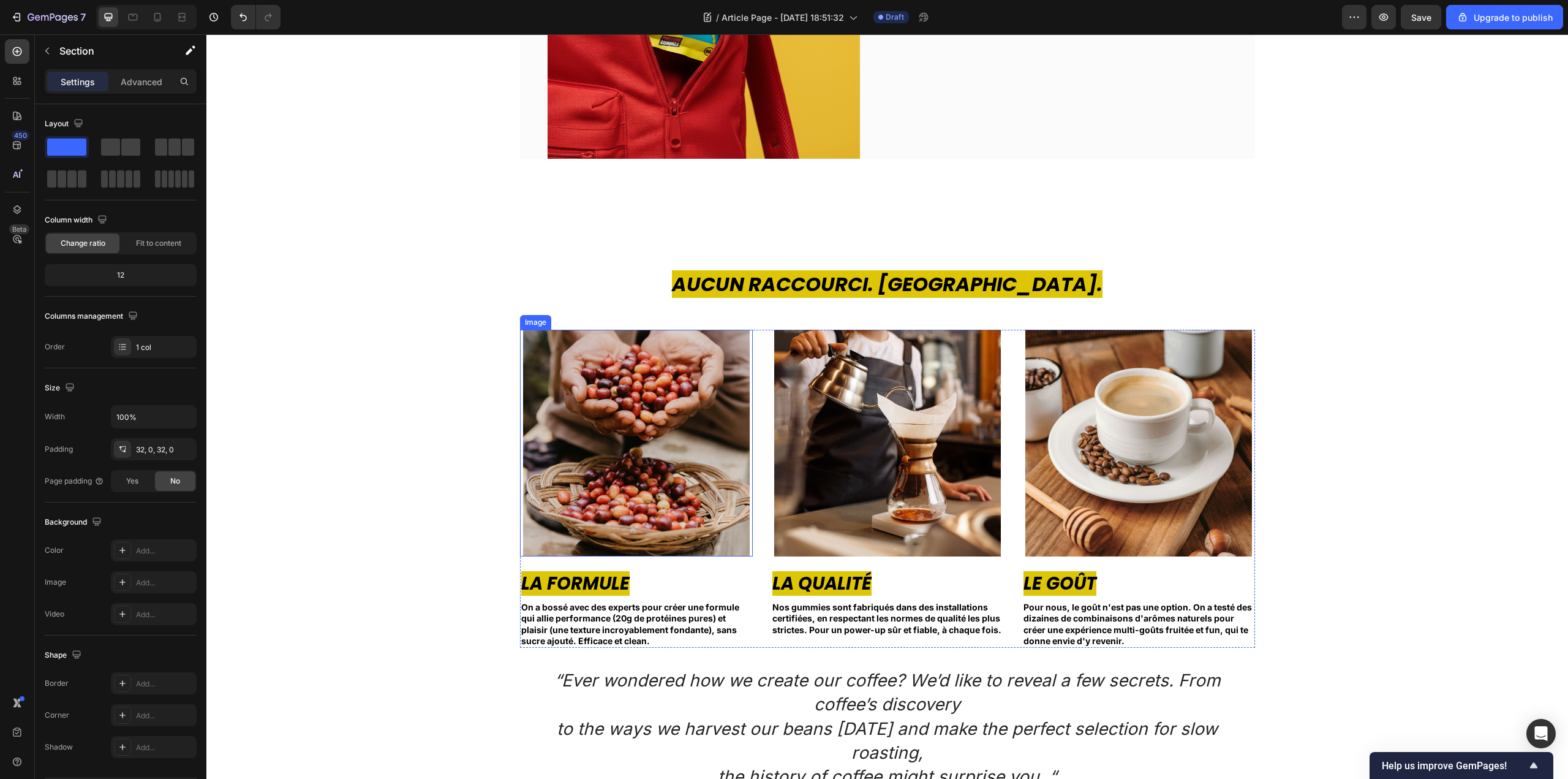
click at [642, 410] on img at bounding box center [636, 443] width 227 height 227
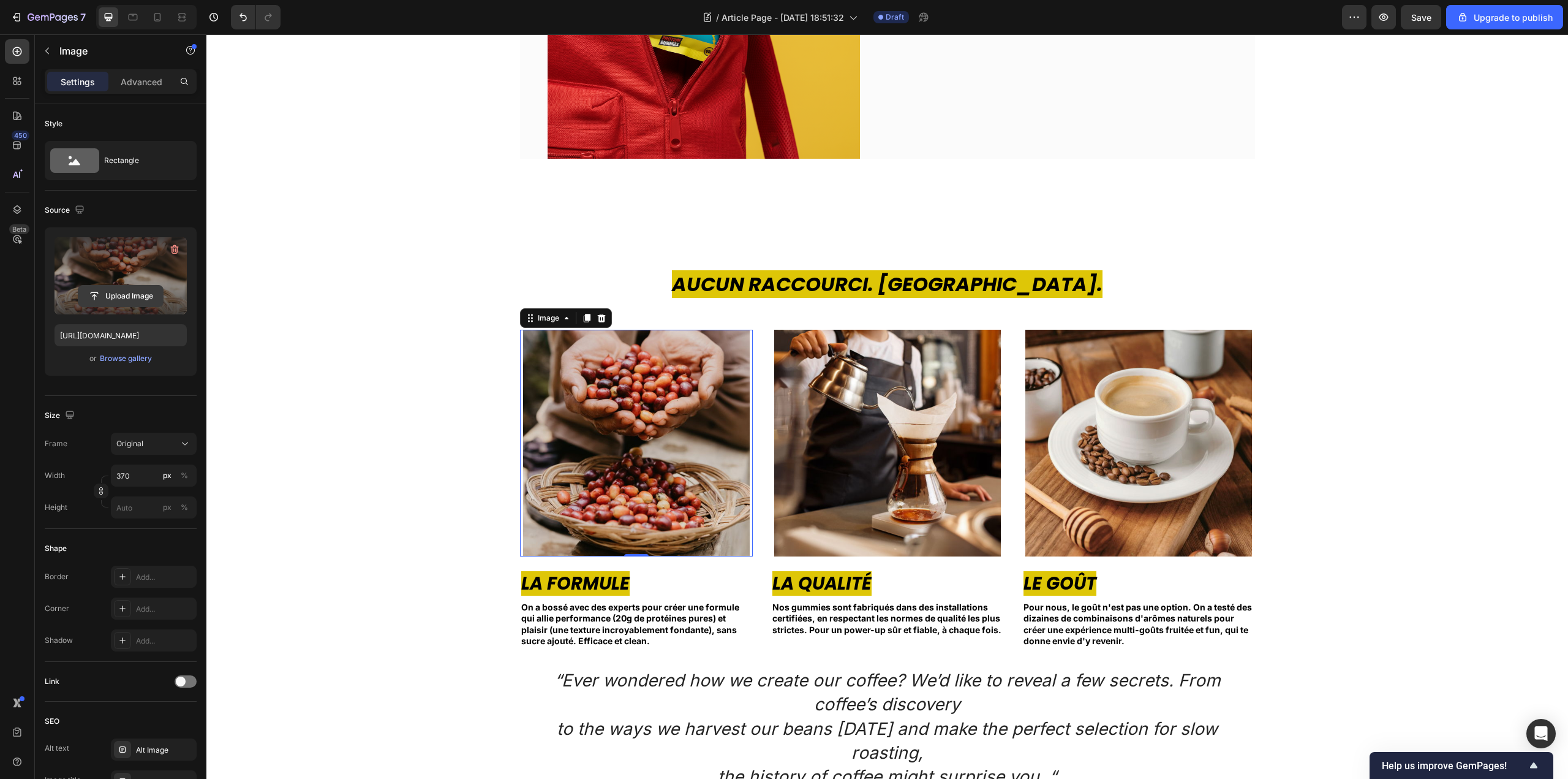
click at [135, 295] on input "file" at bounding box center [120, 296] width 85 height 21
type input "[URL][DOMAIN_NAME]"
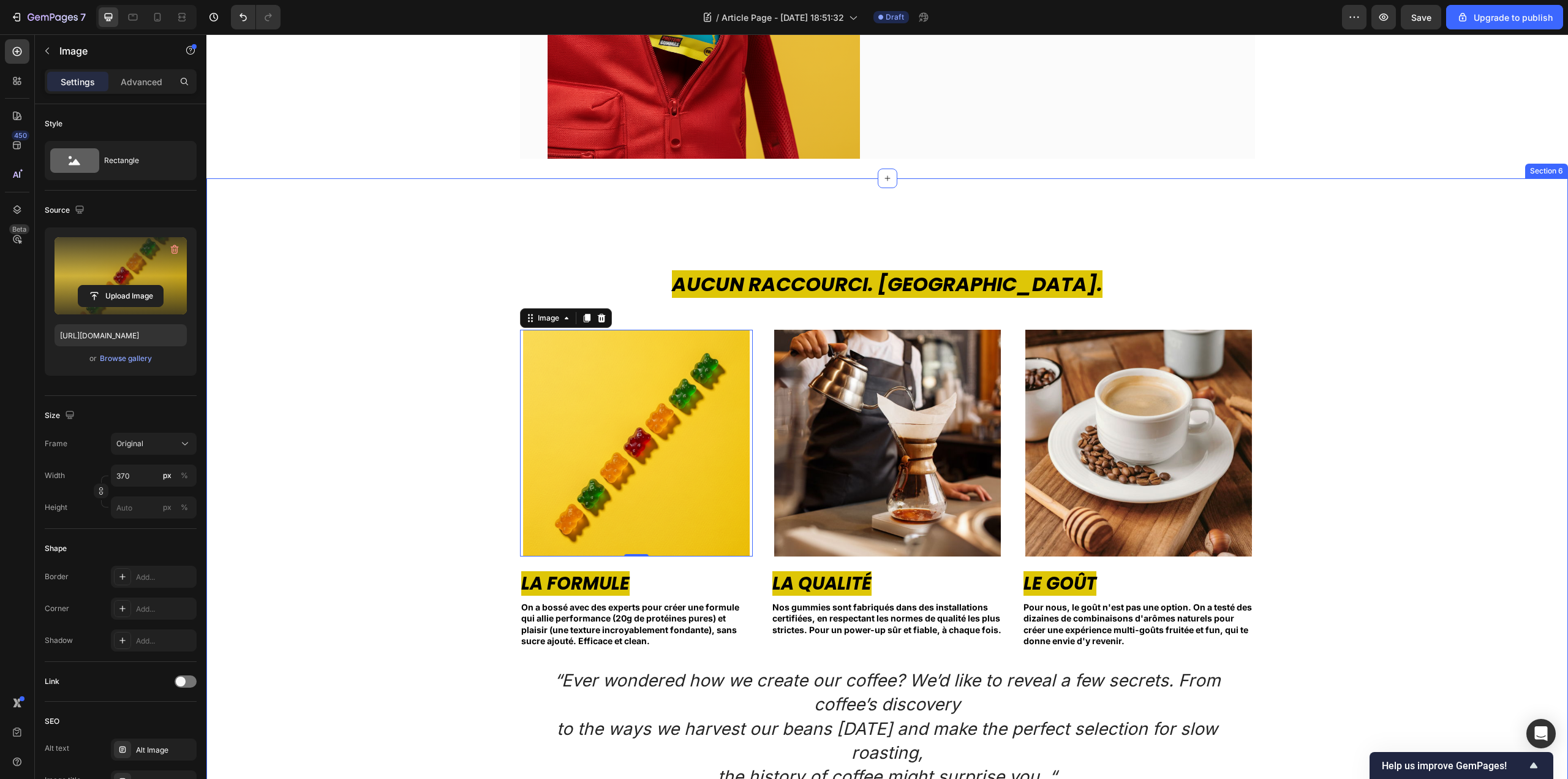
click at [1404, 433] on div "Aucun Raccourci. [GEOGRAPHIC_DATA]. Heading Image 0 La Formule Text block On a …" at bounding box center [887, 530] width 1343 height 519
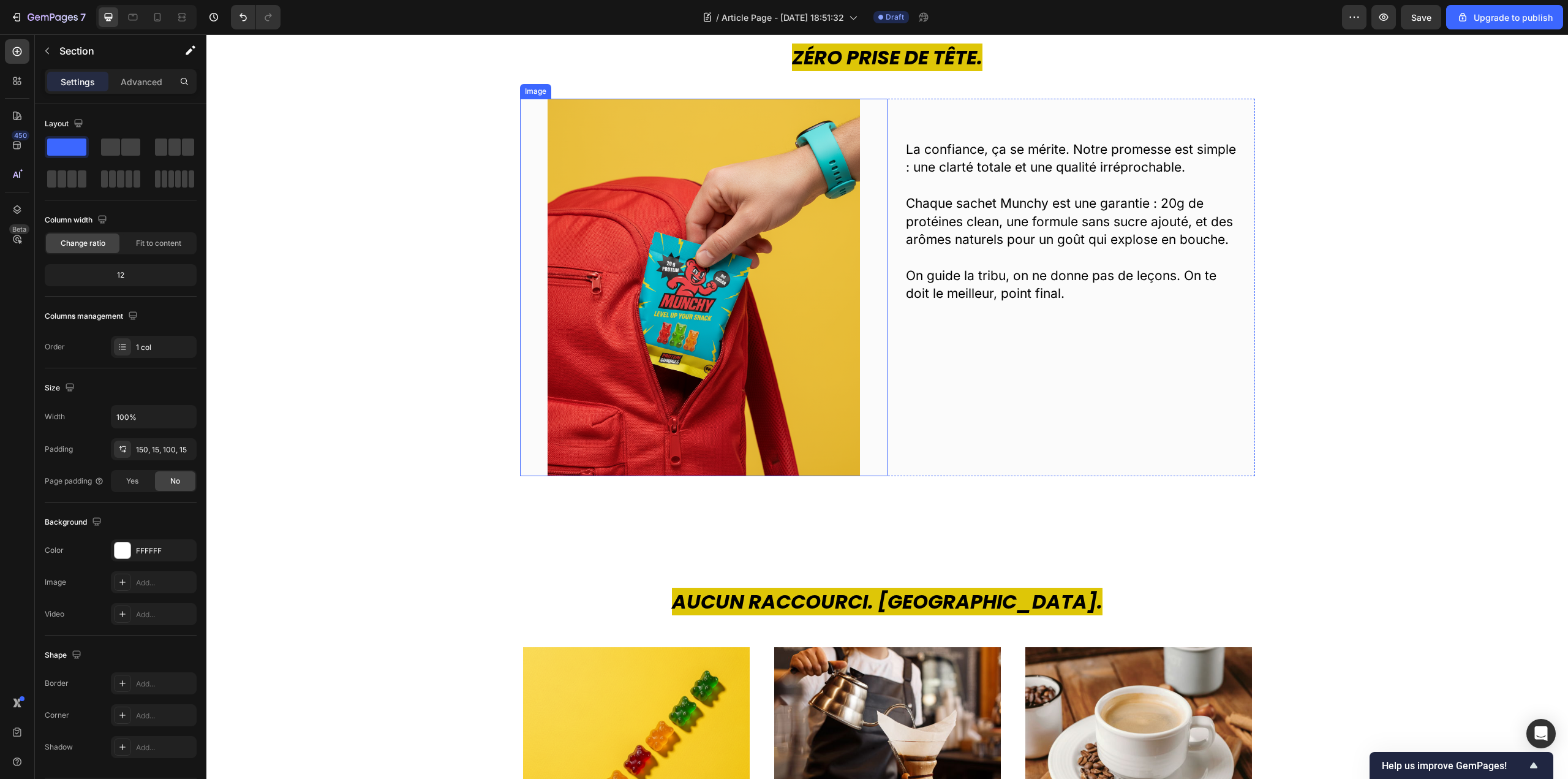
scroll to position [1777, 0]
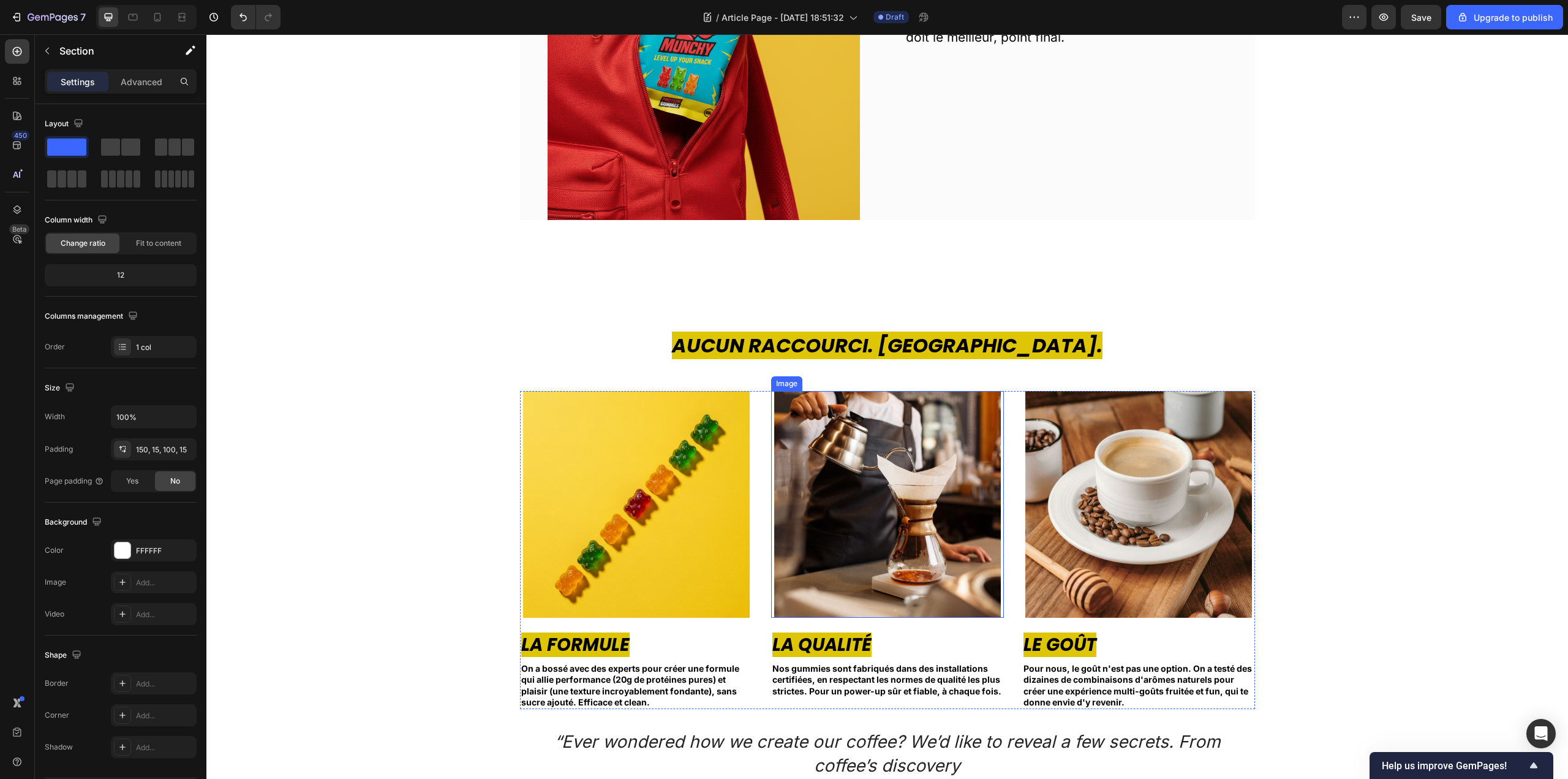
click at [879, 490] on img at bounding box center [888, 504] width 227 height 227
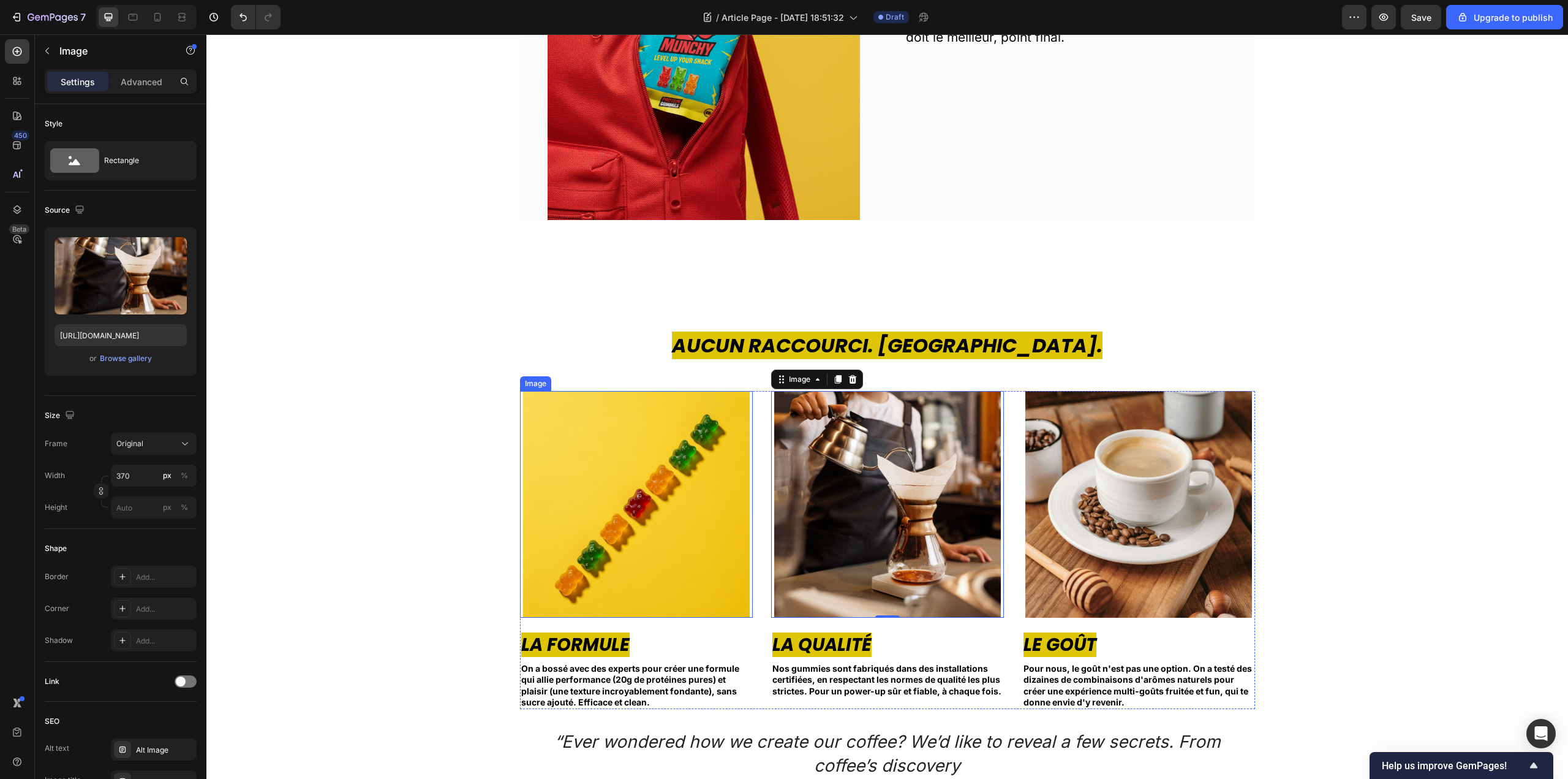
click at [577, 445] on img at bounding box center [636, 504] width 227 height 227
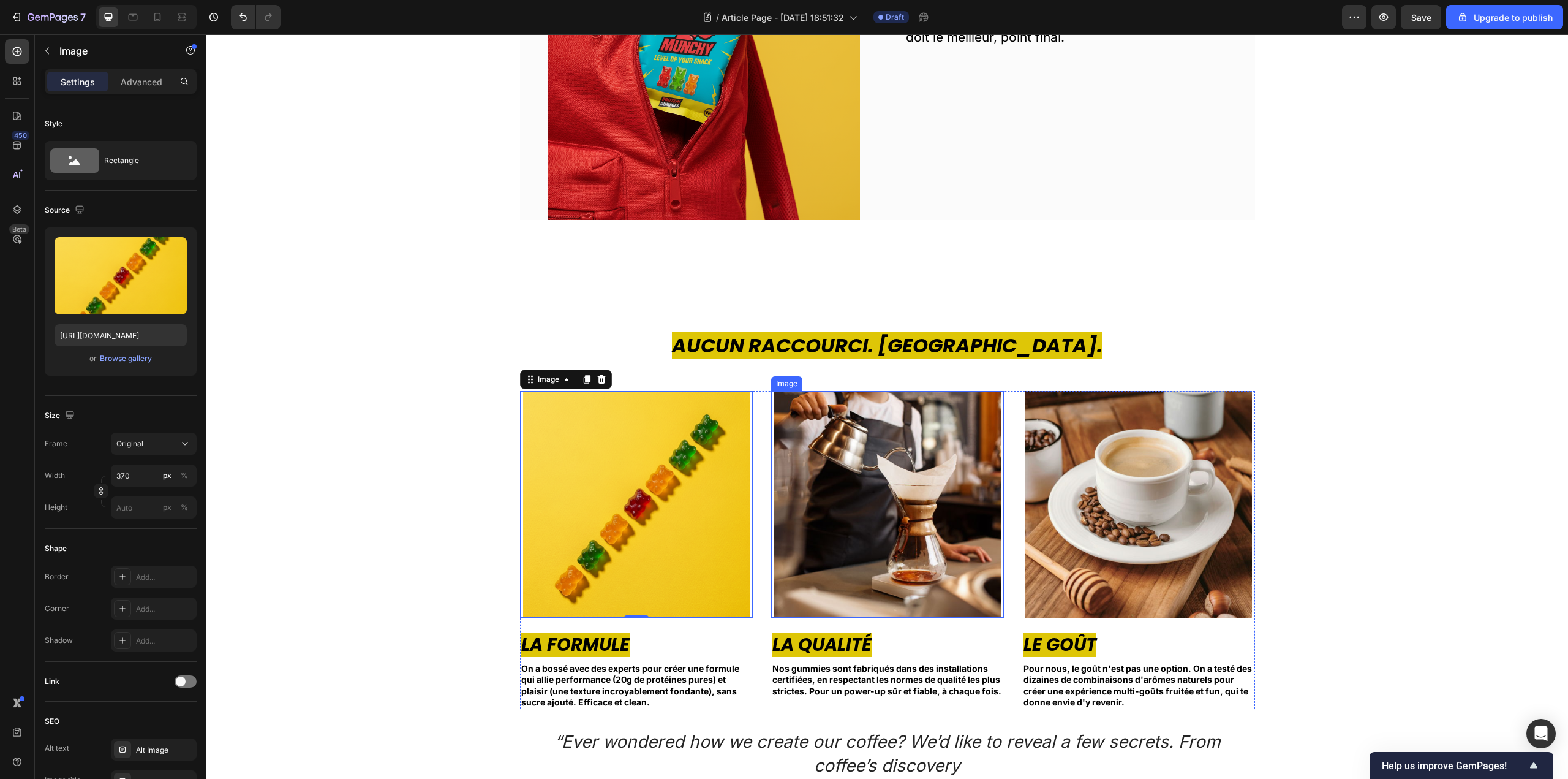
click at [866, 472] on img at bounding box center [888, 504] width 227 height 227
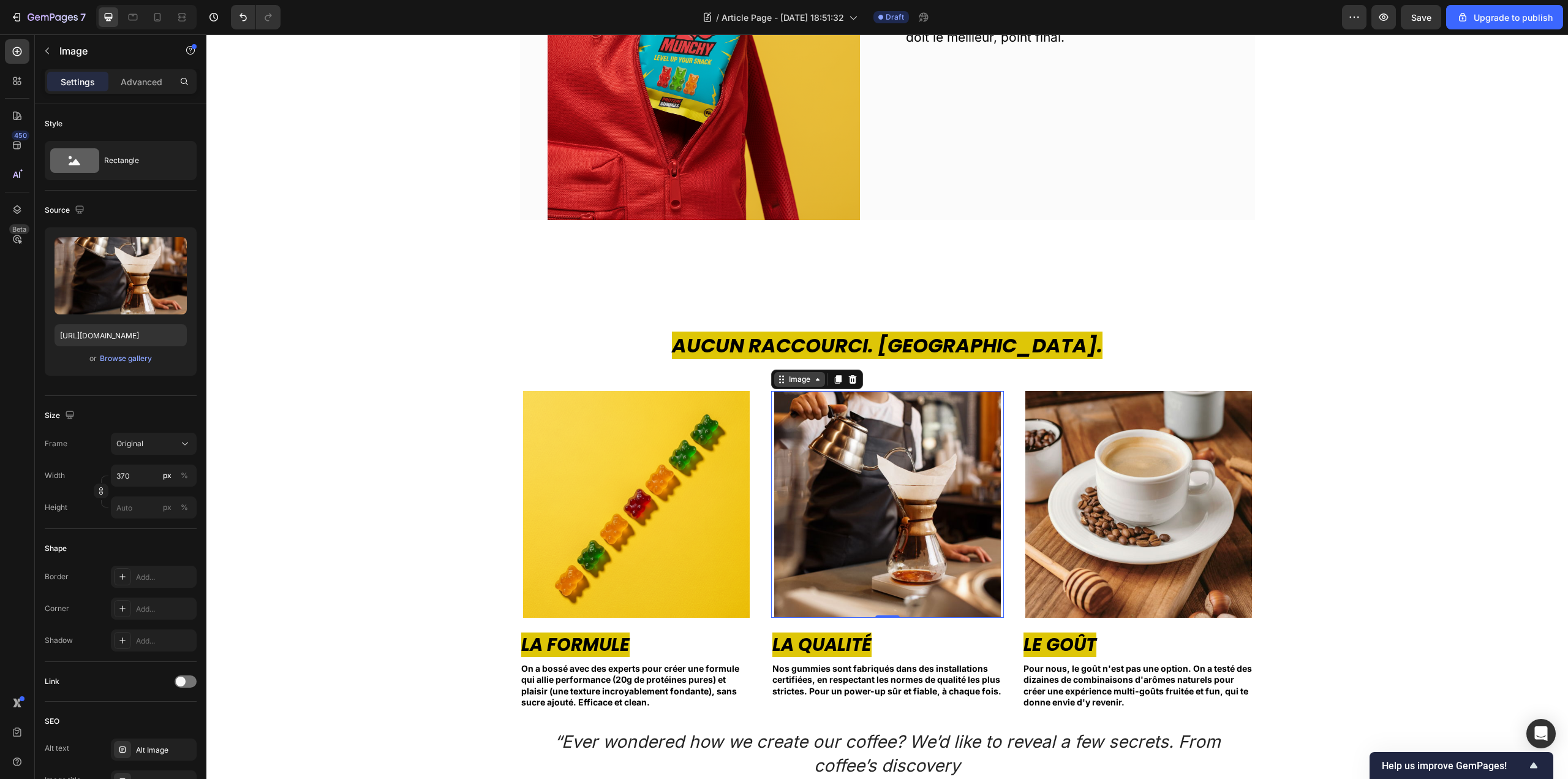
click at [796, 383] on div "Image" at bounding box center [800, 379] width 26 height 11
click at [802, 385] on div "Image" at bounding box center [800, 379] width 50 height 15
click at [113, 295] on input "file" at bounding box center [120, 296] width 85 height 21
type input "[URL][DOMAIN_NAME]"
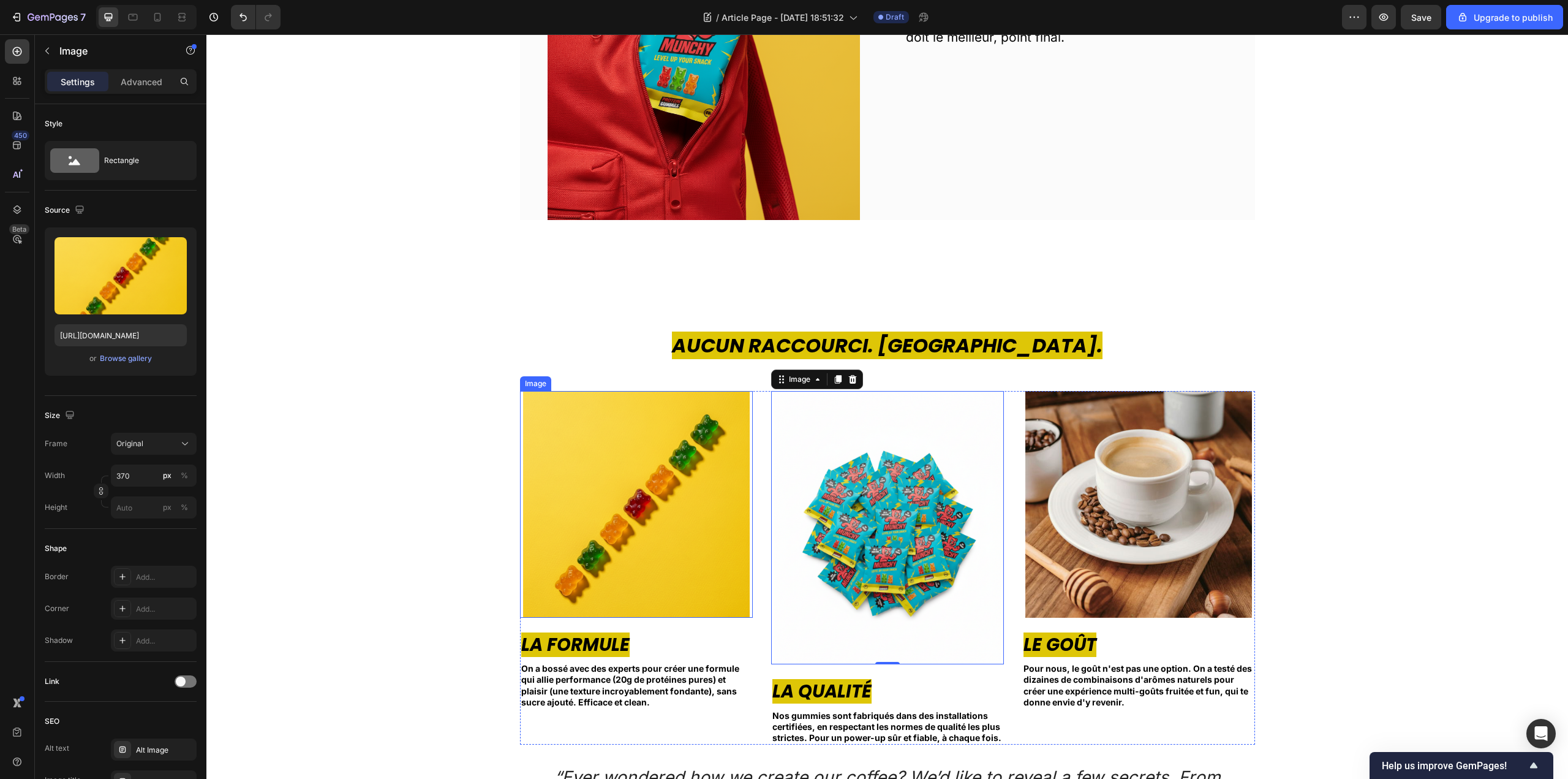
click at [545, 490] on img at bounding box center [636, 504] width 227 height 227
click at [851, 501] on img at bounding box center [888, 527] width 227 height 274
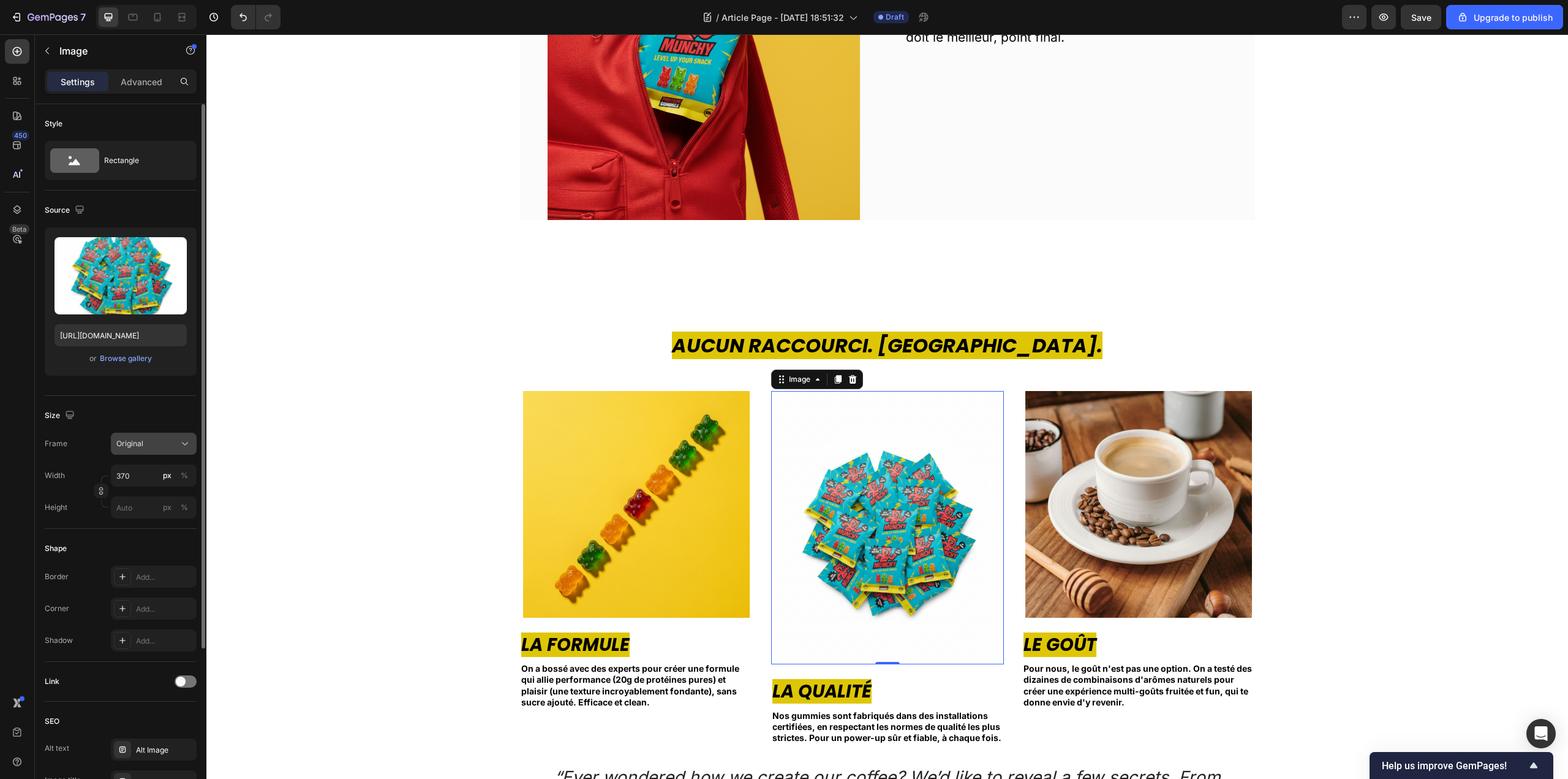
click at [148, 445] on div "Original" at bounding box center [146, 444] width 60 height 11
click at [173, 474] on div "Square" at bounding box center [151, 473] width 71 height 12
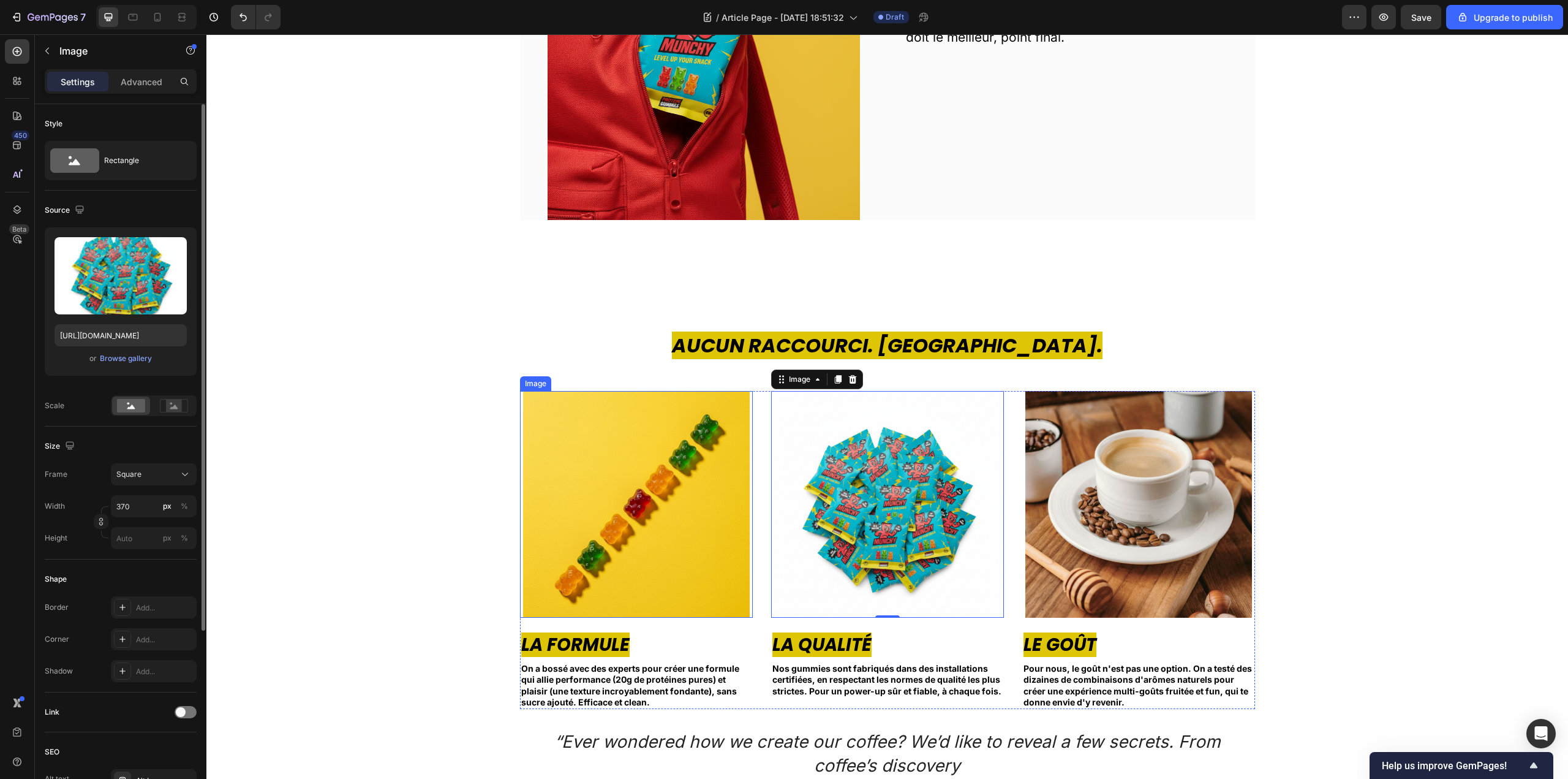
click at [583, 472] on img at bounding box center [636, 504] width 227 height 227
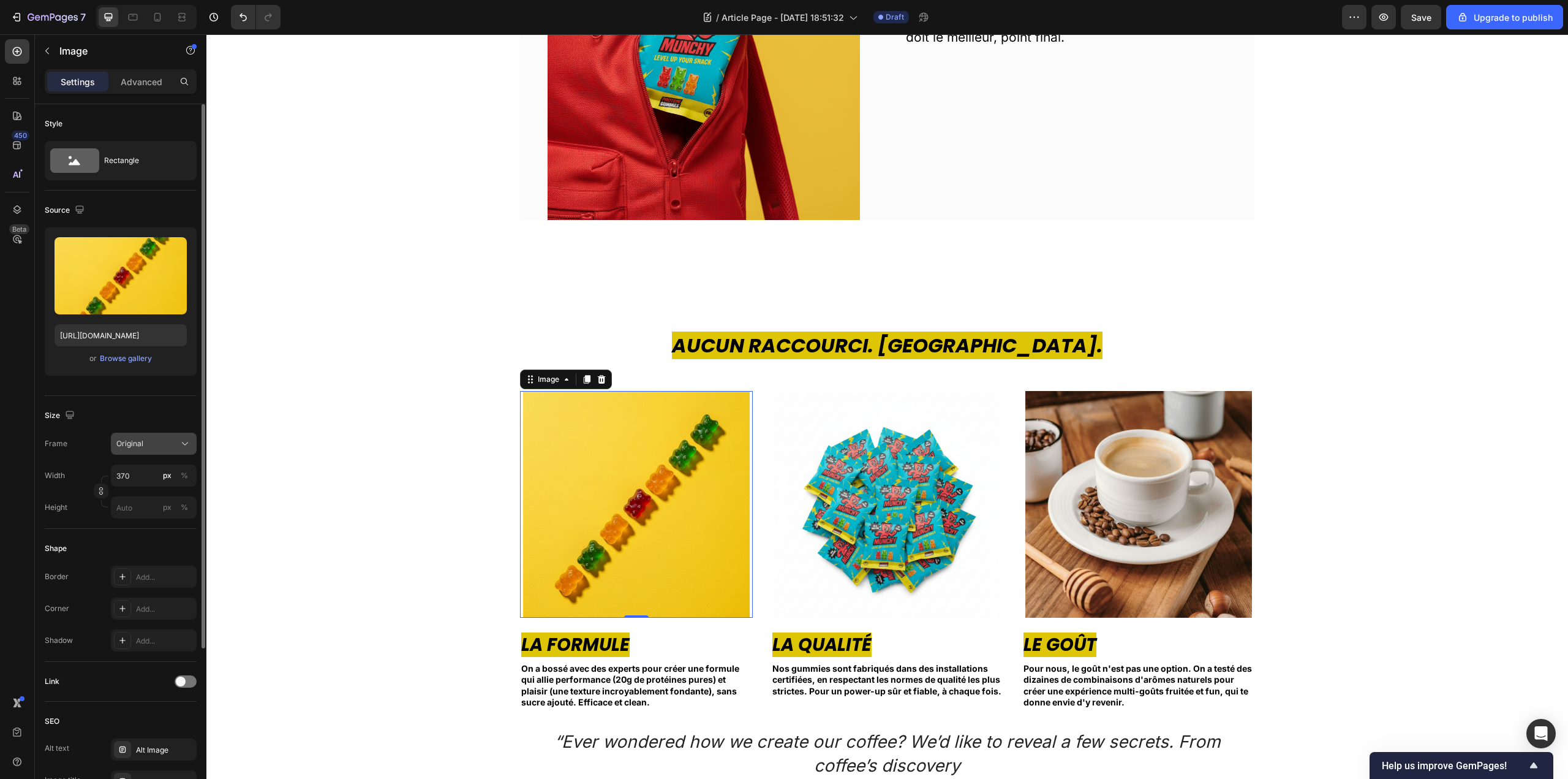
click at [170, 447] on div "Original" at bounding box center [146, 444] width 60 height 11
click at [173, 470] on div "Square" at bounding box center [151, 473] width 71 height 12
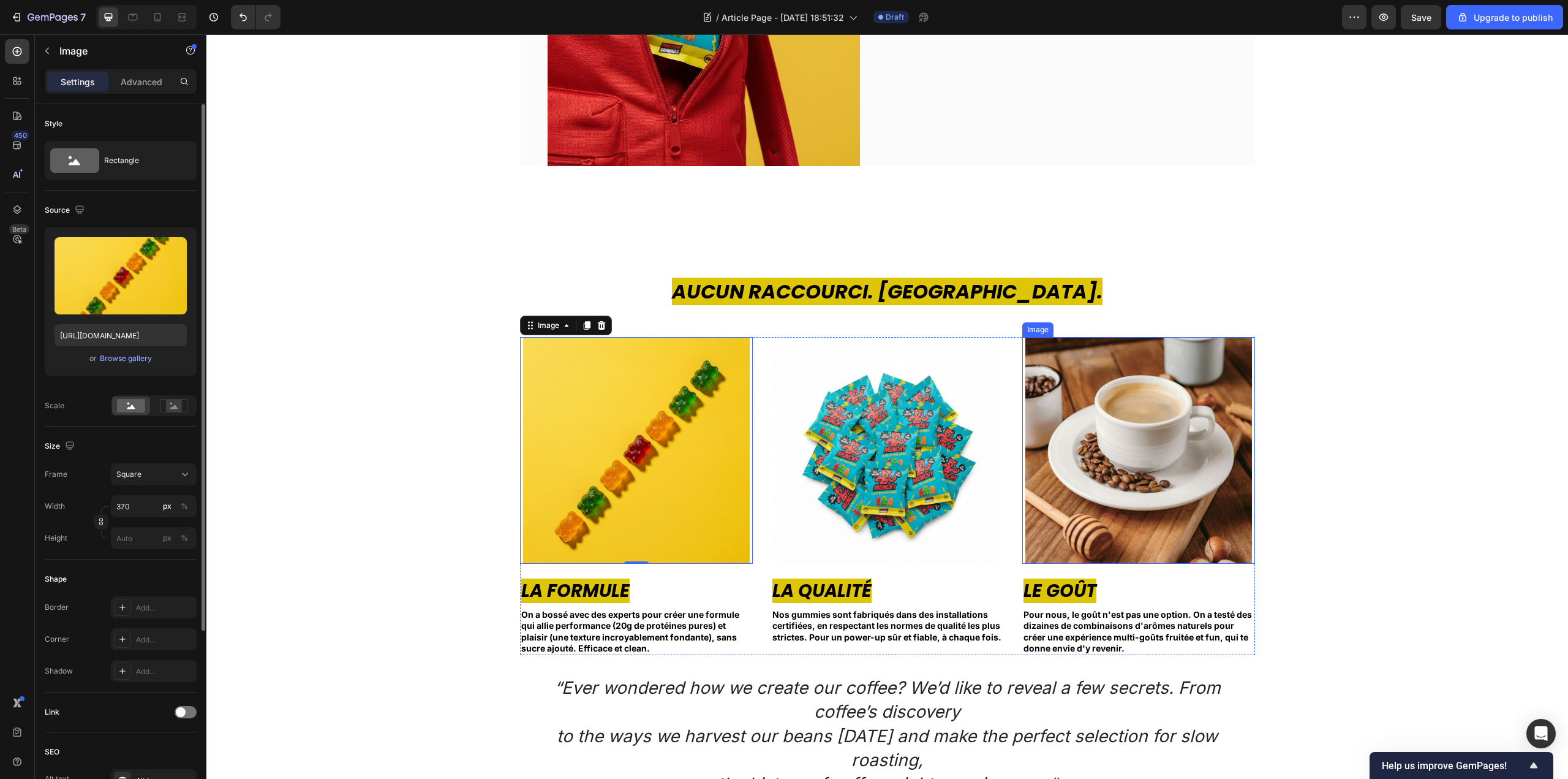
scroll to position [1839, 0]
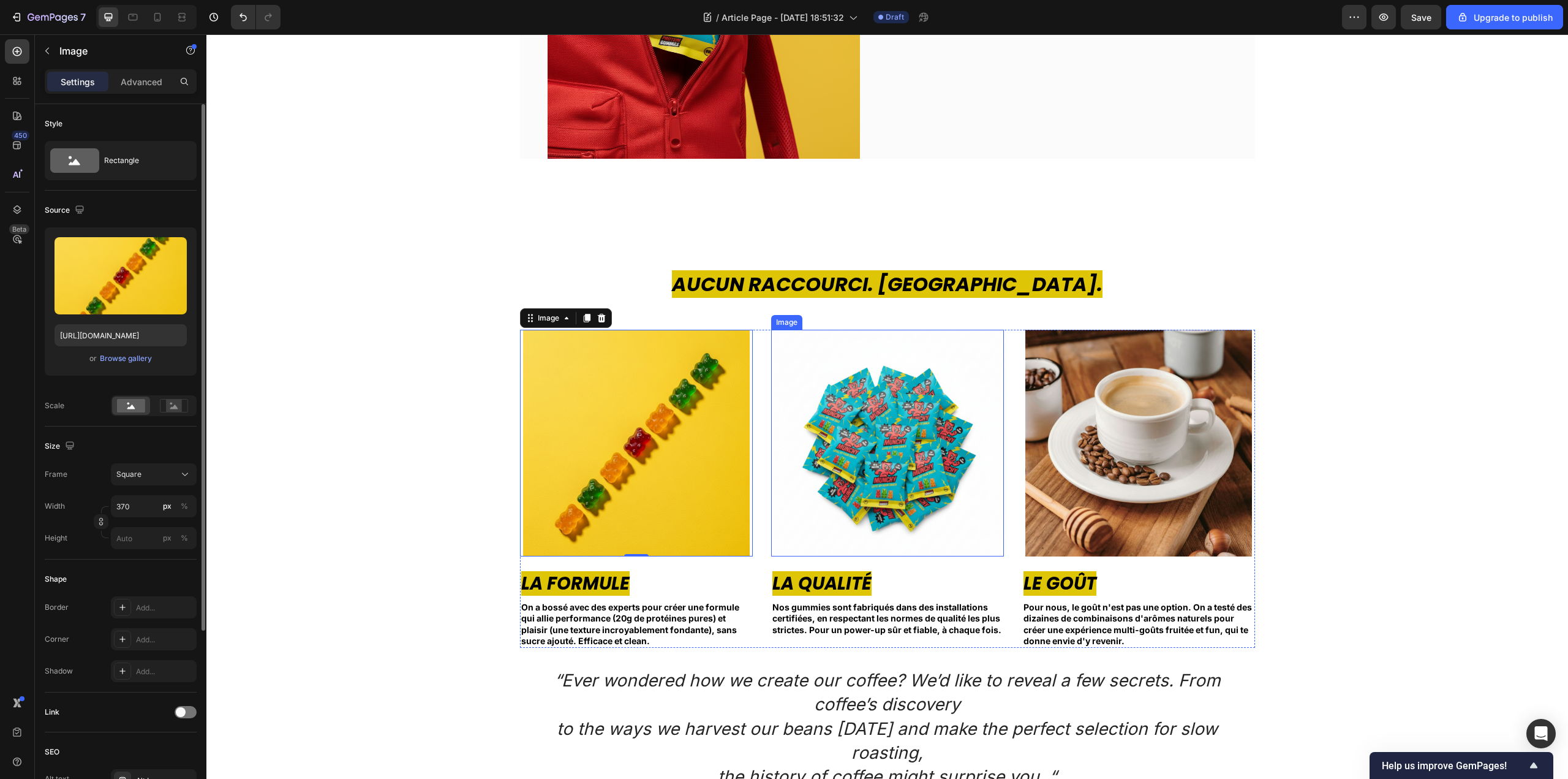
click at [884, 424] on img at bounding box center [888, 443] width 227 height 227
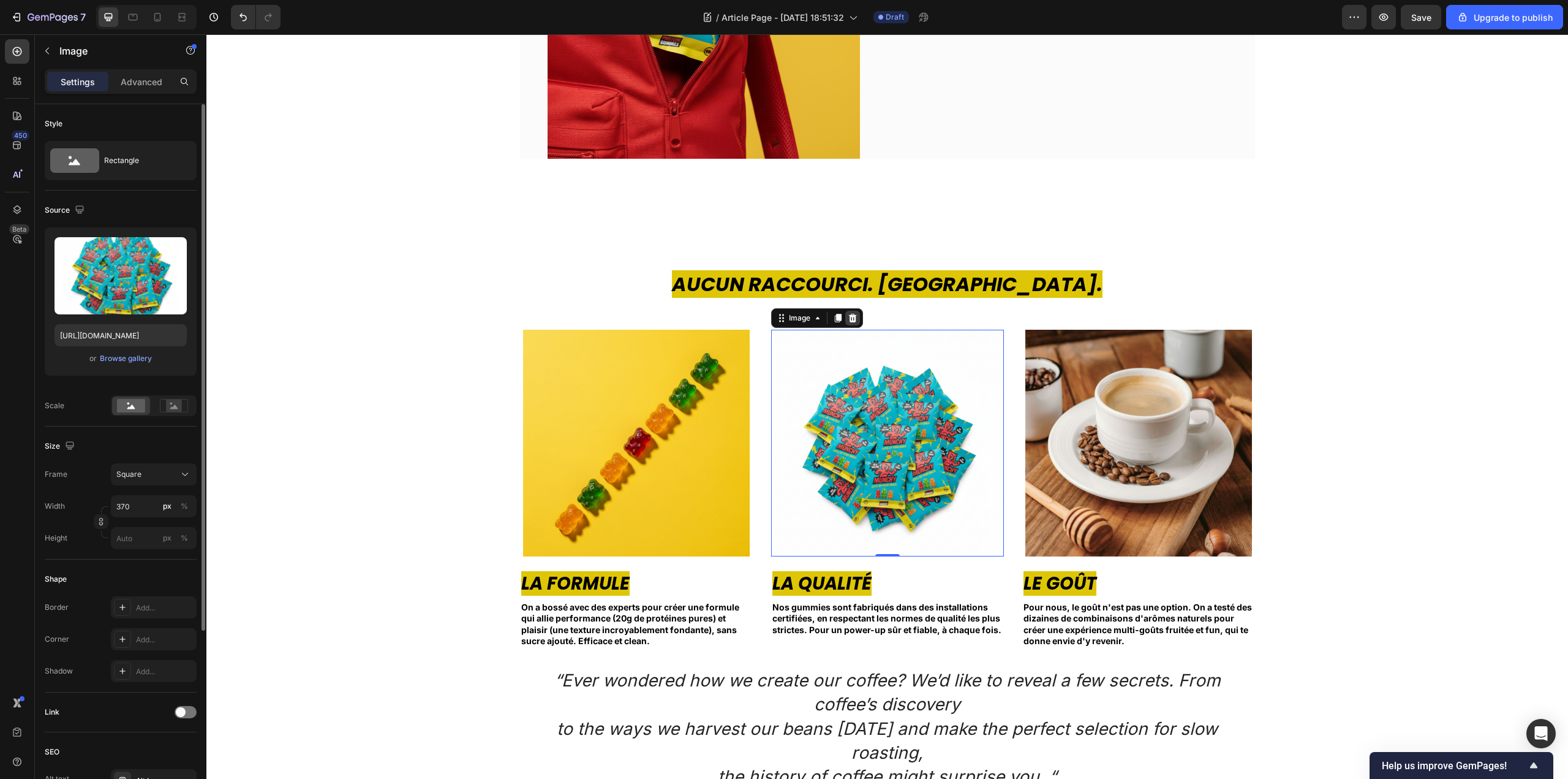
click at [848, 322] on icon at bounding box center [853, 318] width 10 height 10
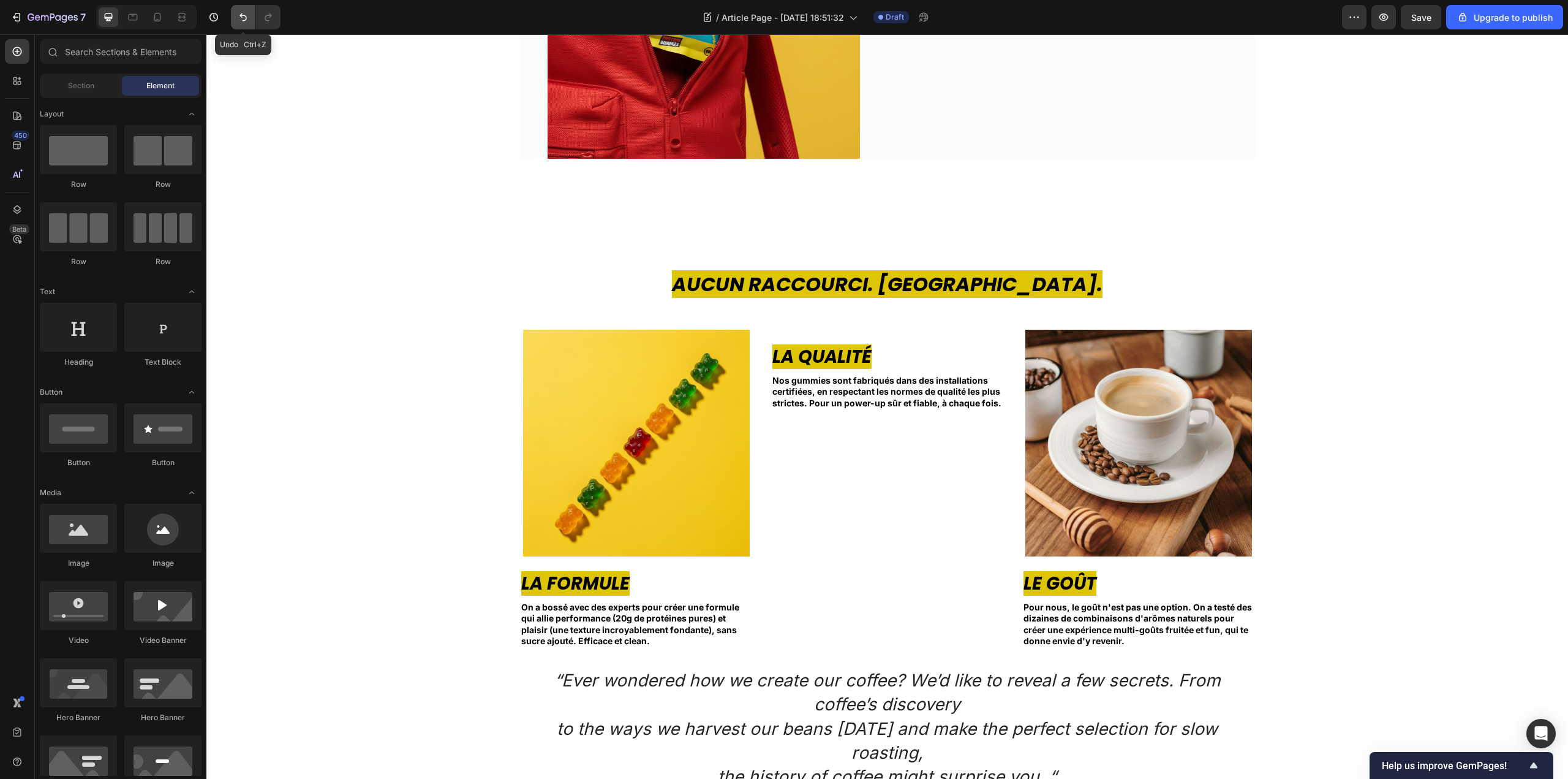
click at [244, 25] on button "Undo/Redo" at bounding box center [243, 17] width 24 height 24
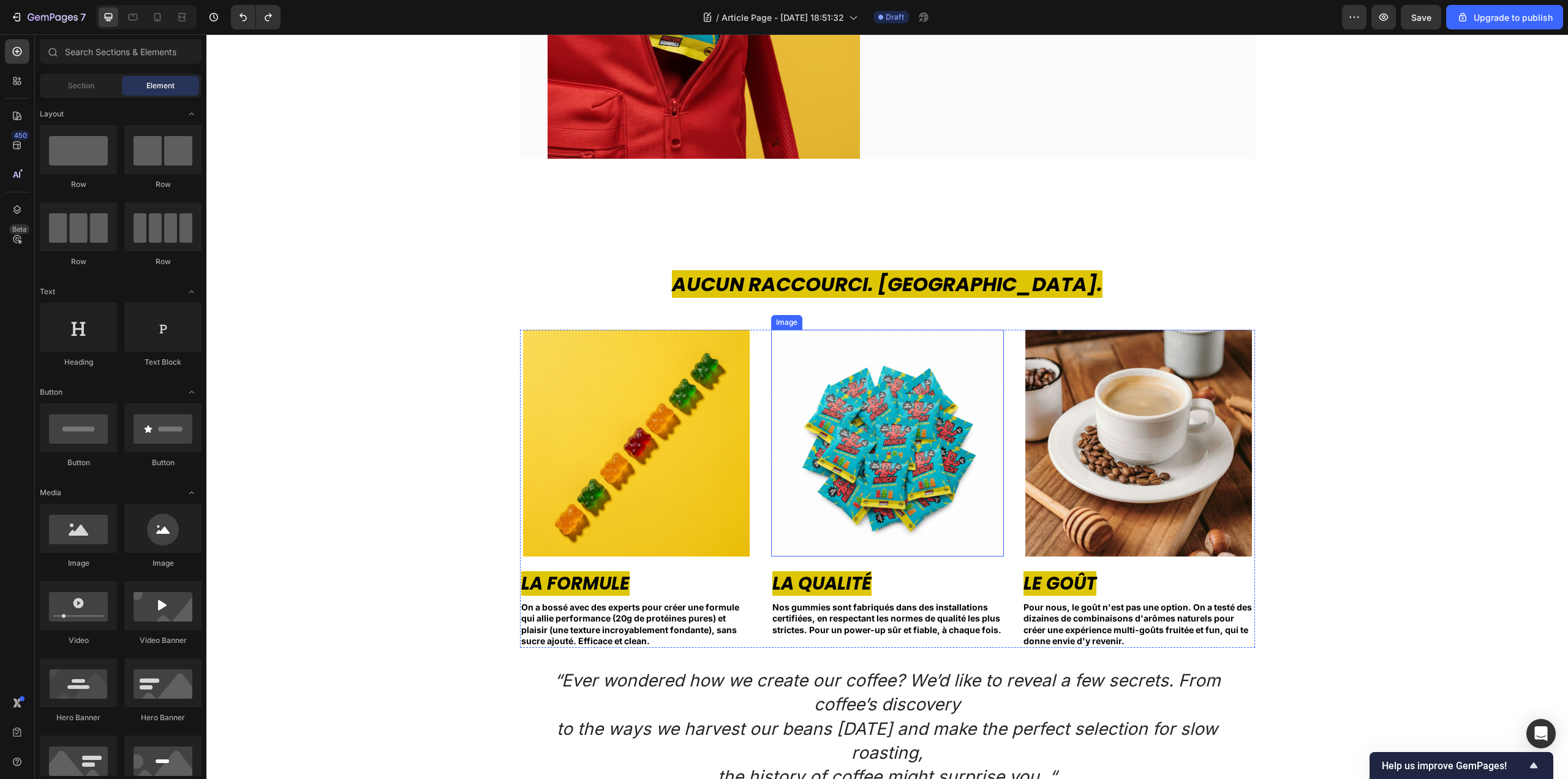
click at [885, 420] on img at bounding box center [888, 443] width 227 height 227
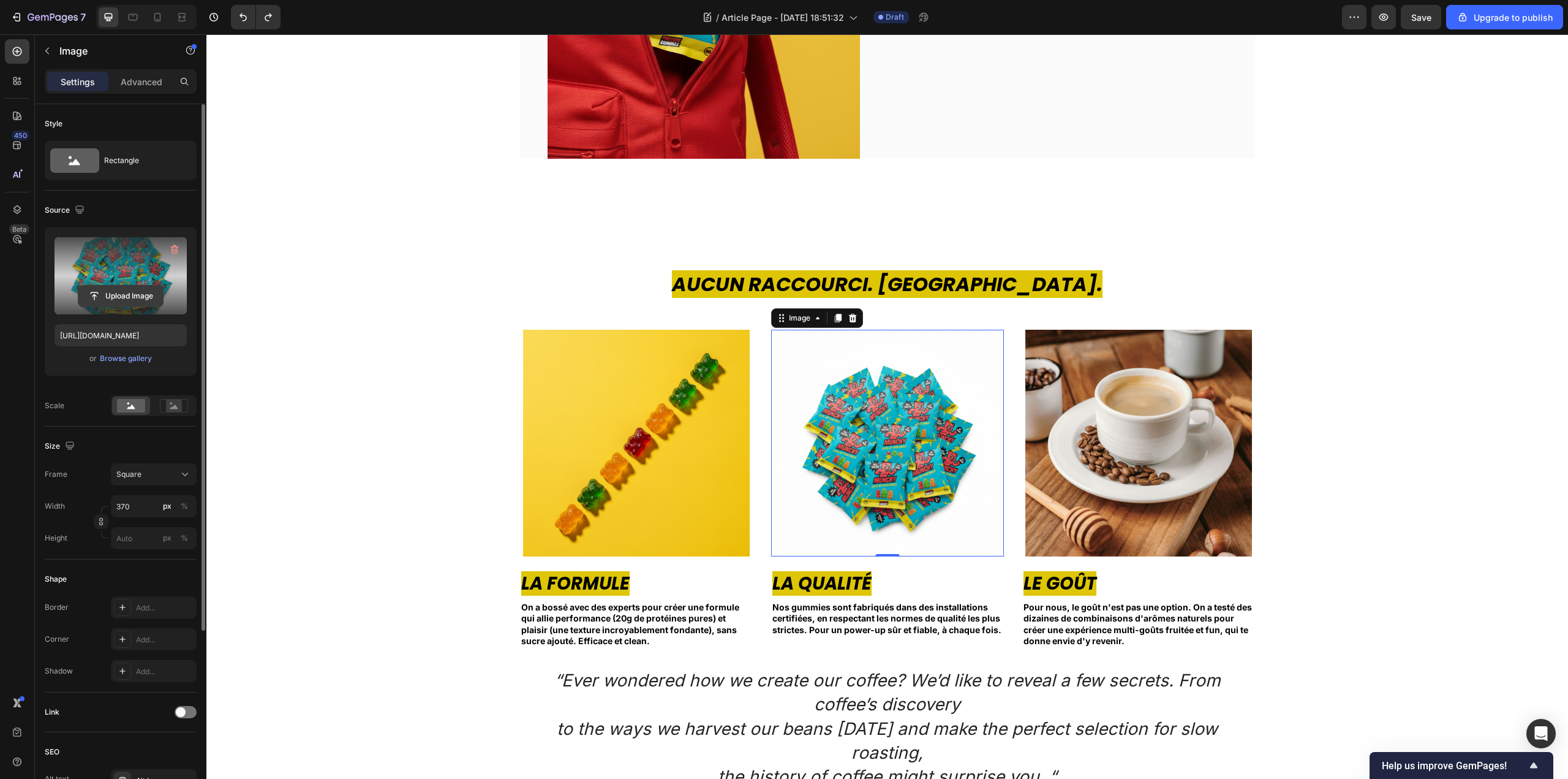
click at [120, 296] on input "file" at bounding box center [120, 296] width 85 height 21
type input "[URL][DOMAIN_NAME]"
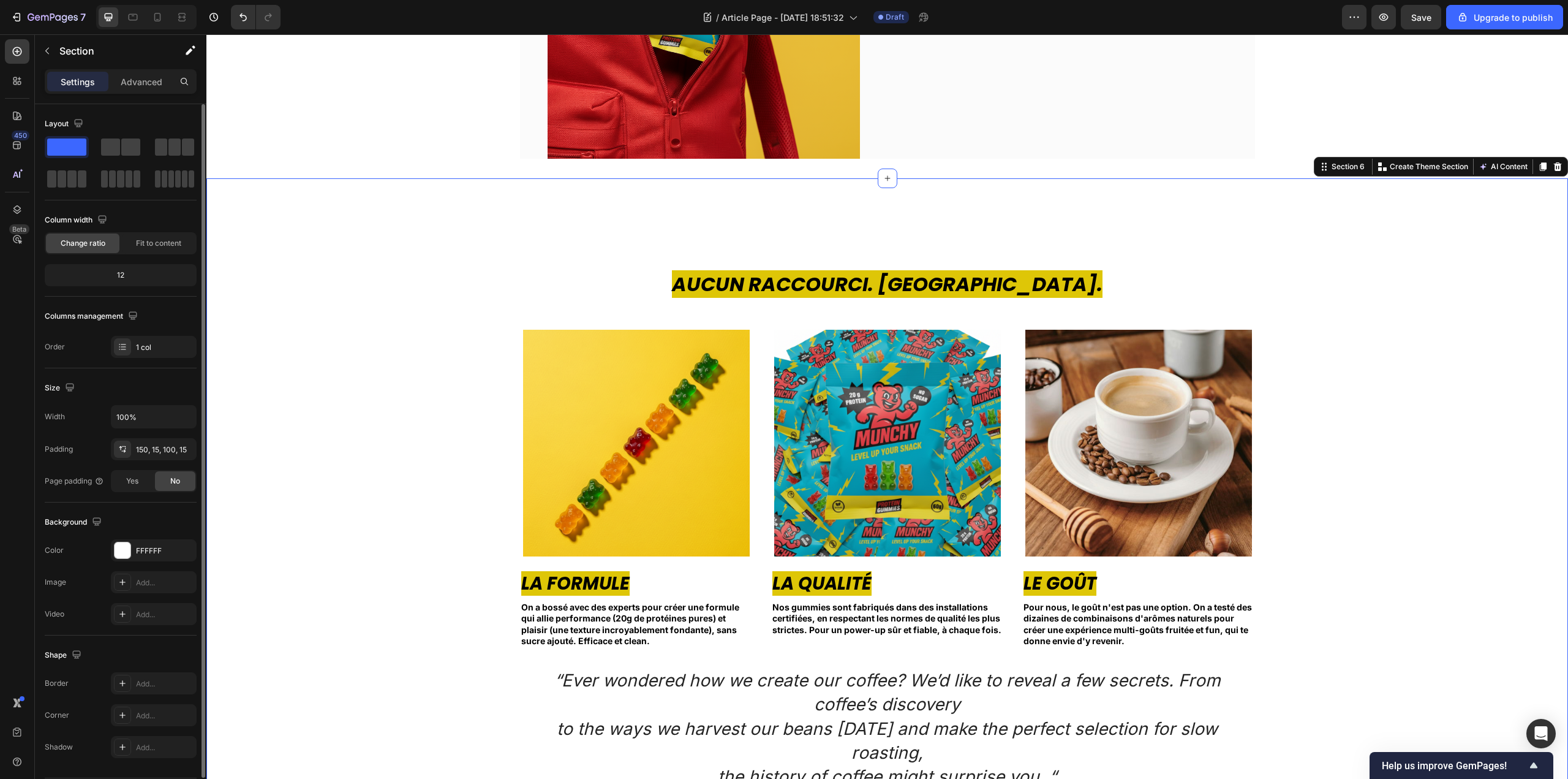
click at [1415, 393] on div "Aucun Raccourci. [GEOGRAPHIC_DATA]. Heading Image La Formule Text block On a bo…" at bounding box center [887, 530] width 1343 height 519
click at [1134, 475] on img at bounding box center [1138, 443] width 227 height 227
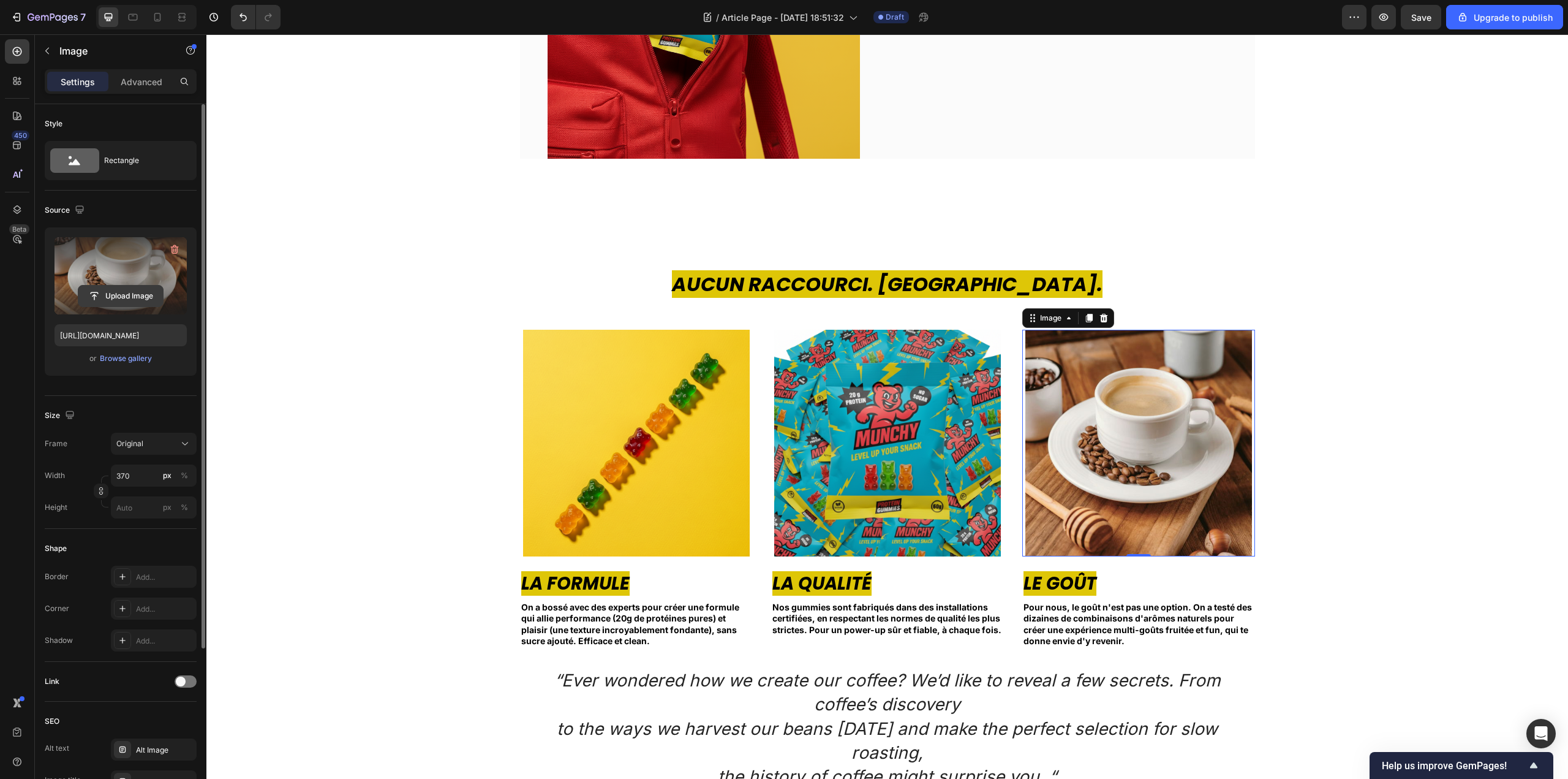
click at [145, 298] on input "file" at bounding box center [120, 296] width 85 height 21
type input "[URL][DOMAIN_NAME]"
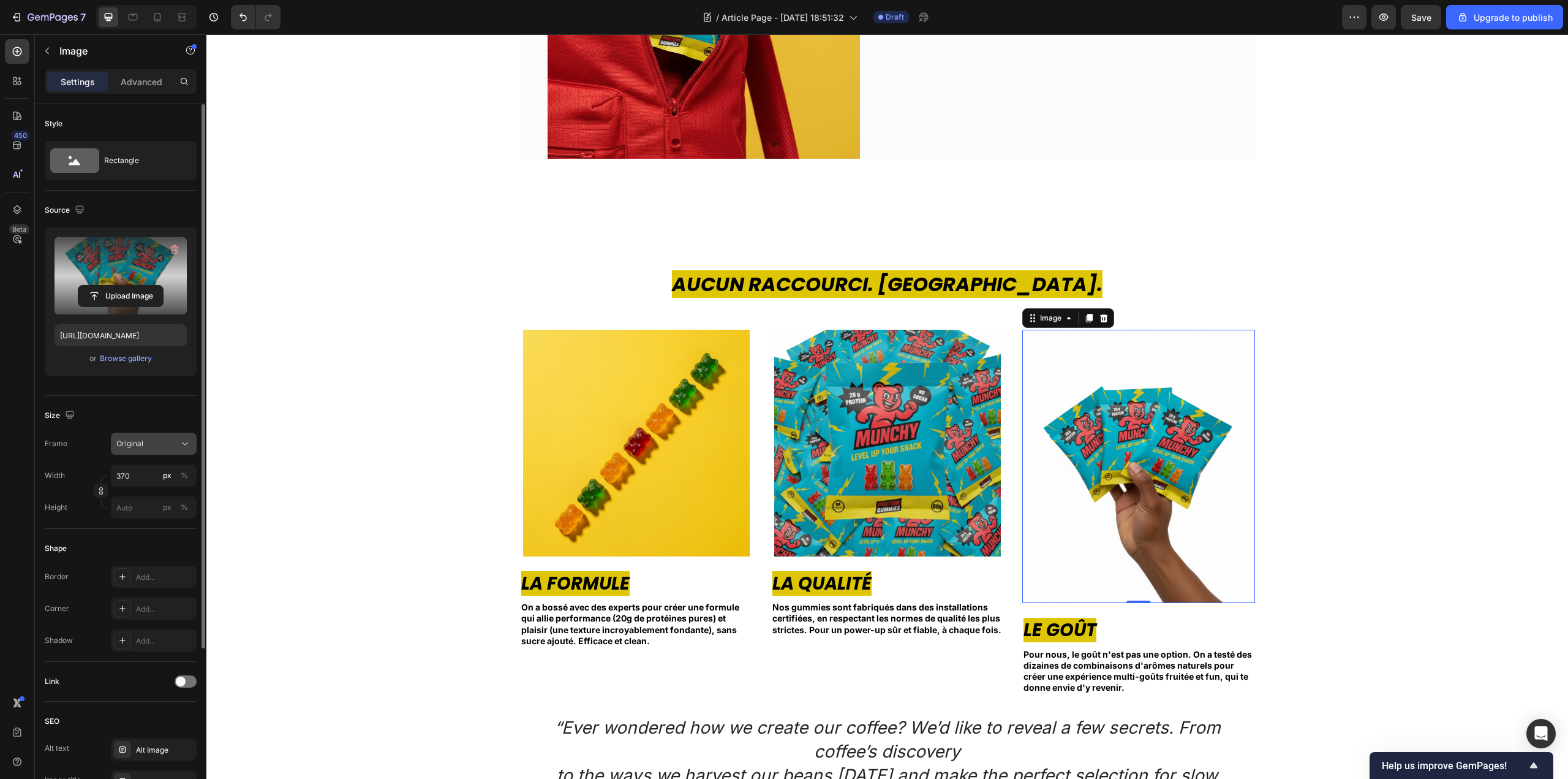
click at [166, 449] on div "Original" at bounding box center [154, 444] width 75 height 12
click at [173, 480] on div "Square" at bounding box center [142, 474] width 98 height 24
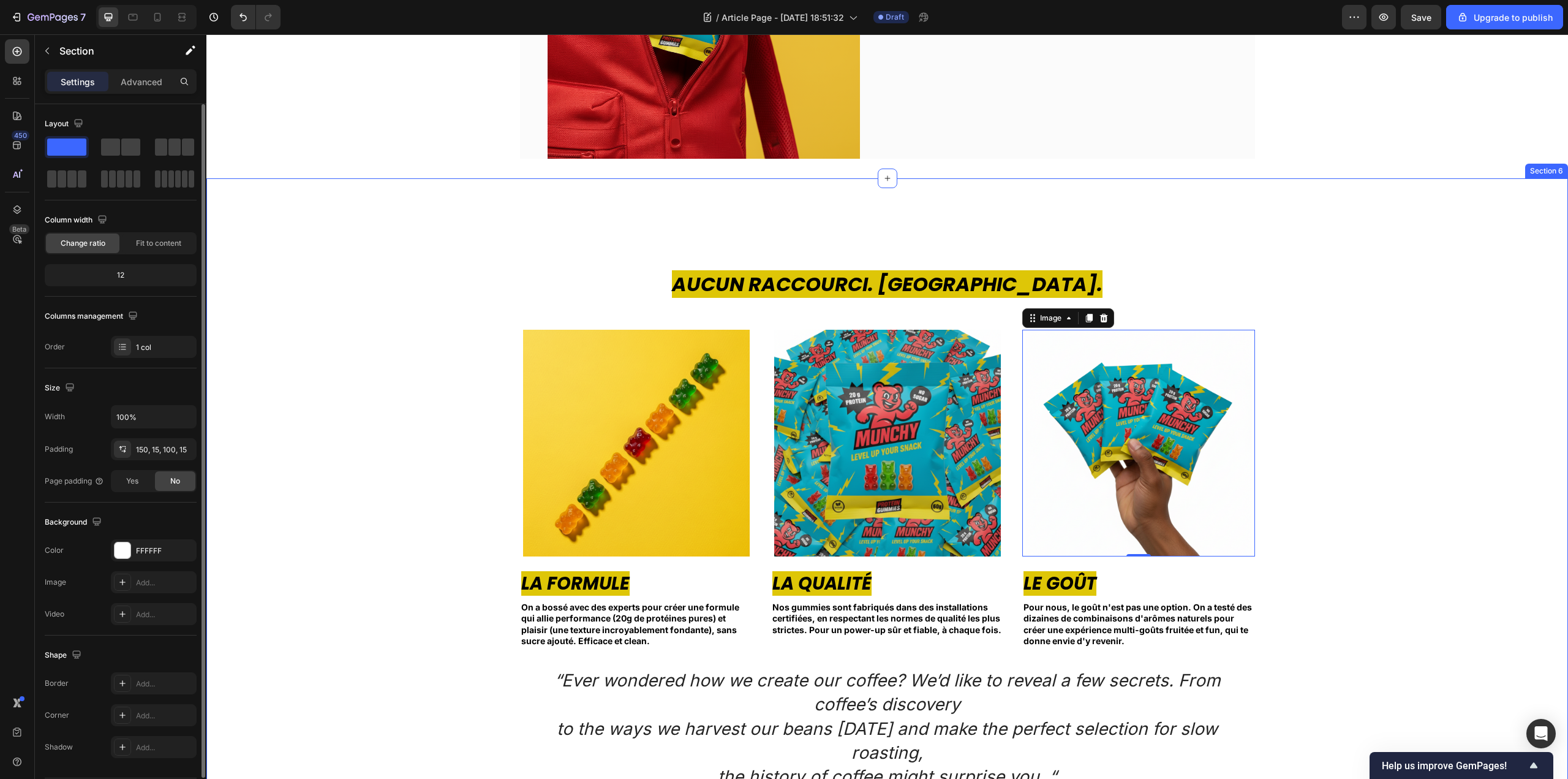
click at [1332, 498] on div "Aucun Raccourci. [GEOGRAPHIC_DATA]. Heading Image La Formule Text block On a bo…" at bounding box center [887, 530] width 1343 height 519
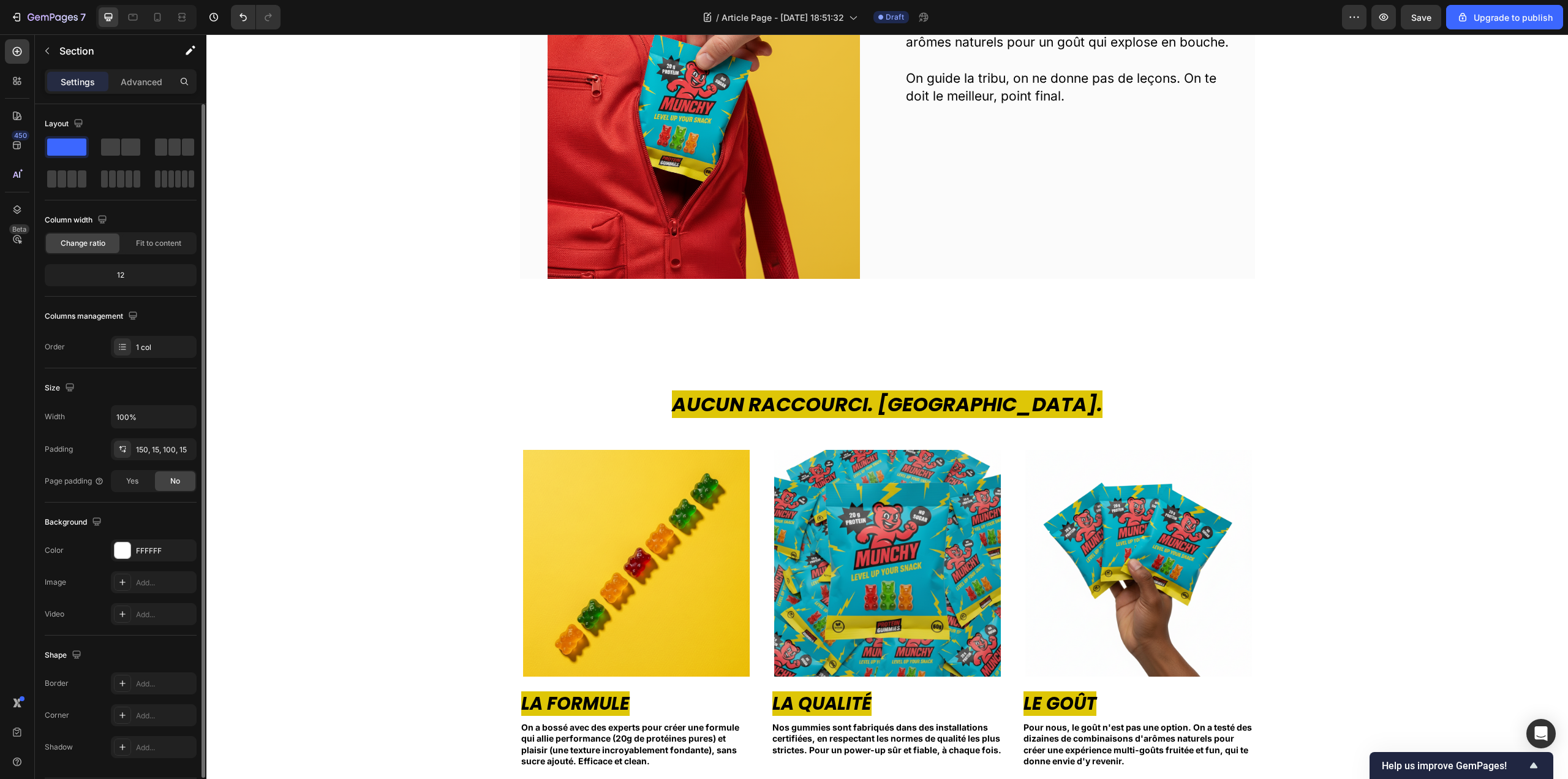
scroll to position [2023, 0]
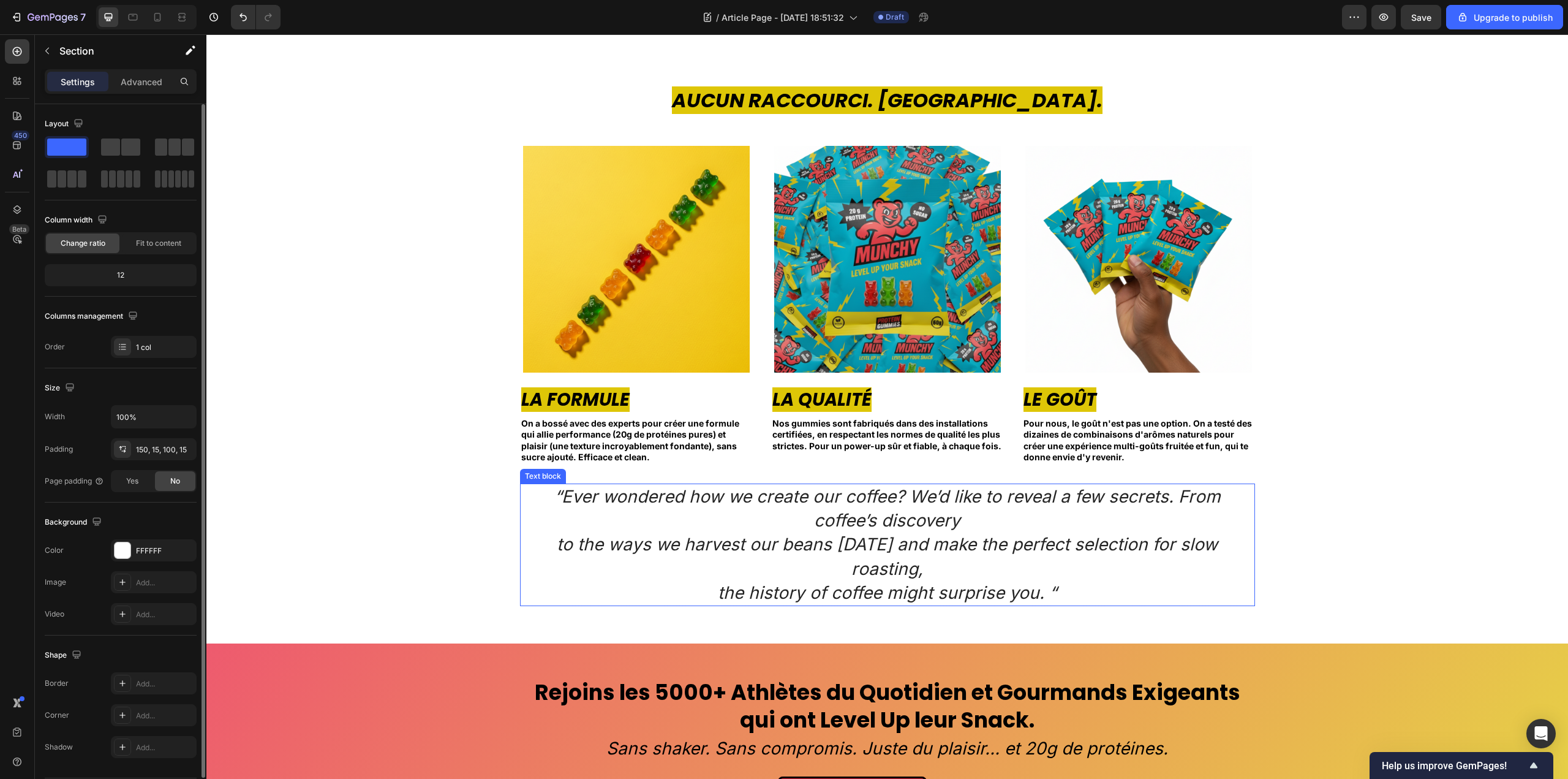
click at [832, 522] on icon "“Ever wondered how we create our coffee? We’d like to reveal a few secrets. Fro…" at bounding box center [887, 508] width 666 height 45
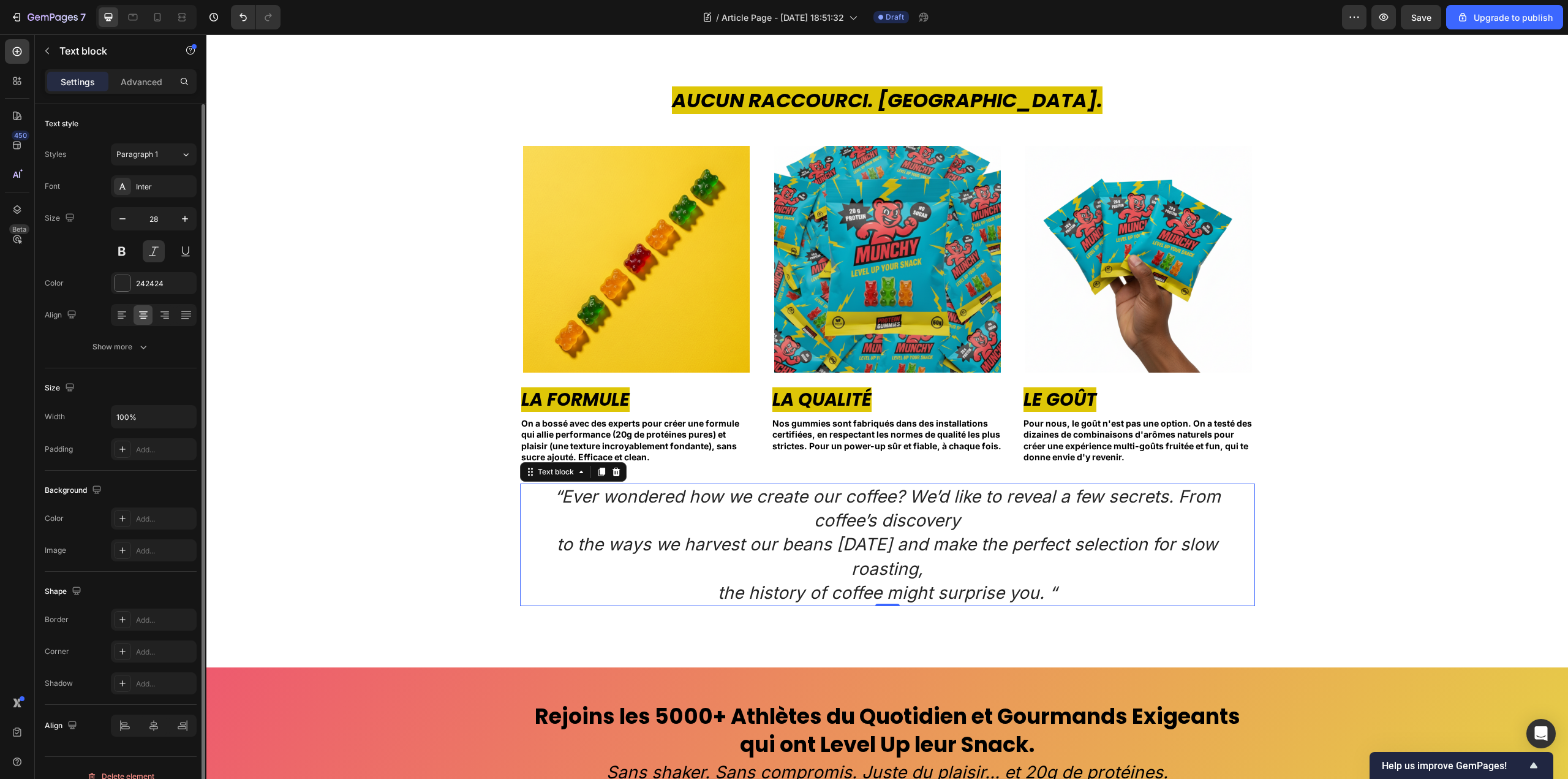
click at [832, 522] on icon "“Ever wondered how we create our coffee? We’d like to reveal a few secrets. Fro…" at bounding box center [887, 508] width 666 height 45
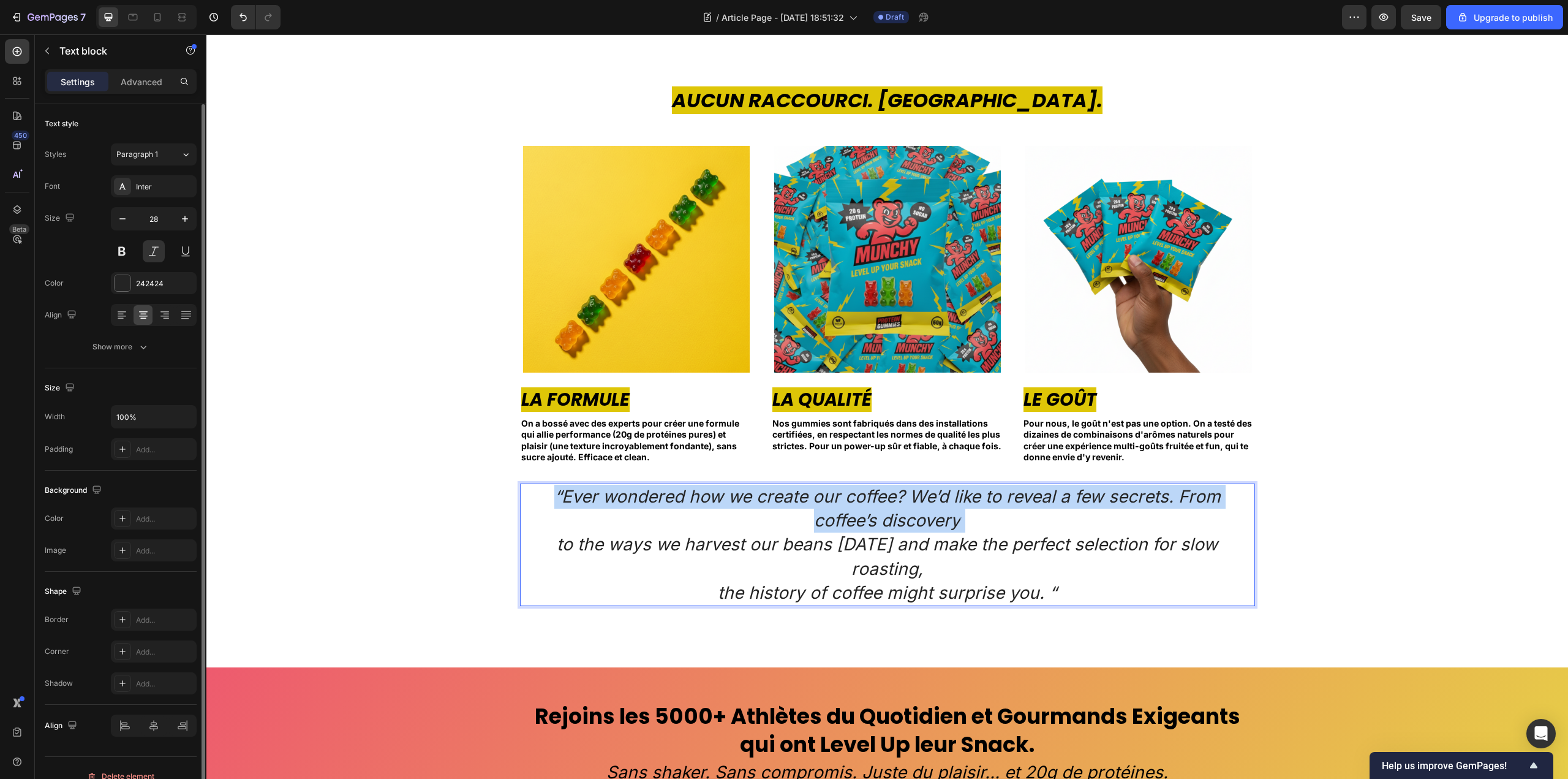
click at [832, 522] on icon "“Ever wondered how we create our coffee? We’d like to reveal a few secrets. Fro…" at bounding box center [887, 508] width 666 height 45
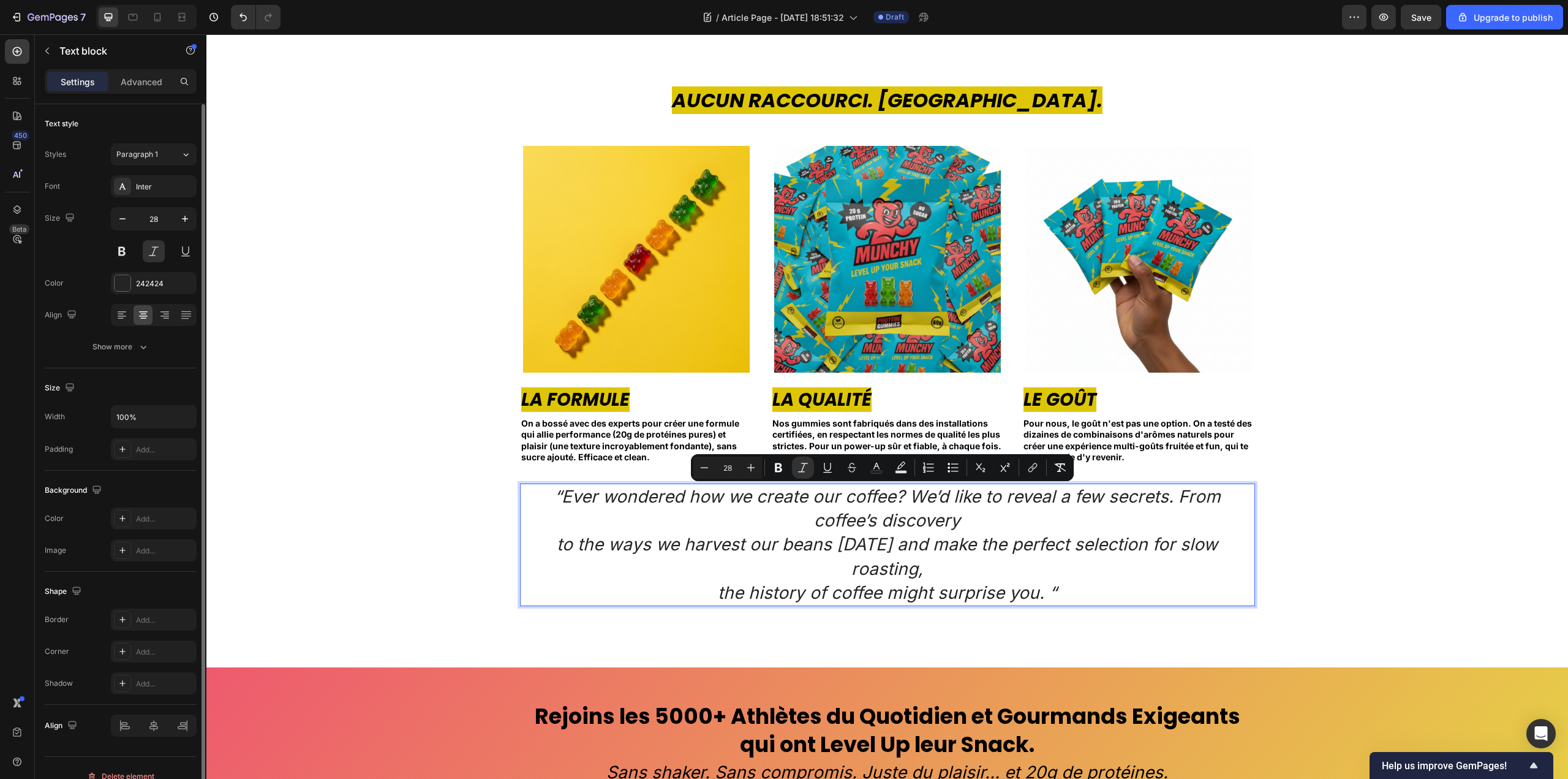
click at [907, 582] on icon "the history of coffee might surprise you. “" at bounding box center [887, 593] width 338 height 21
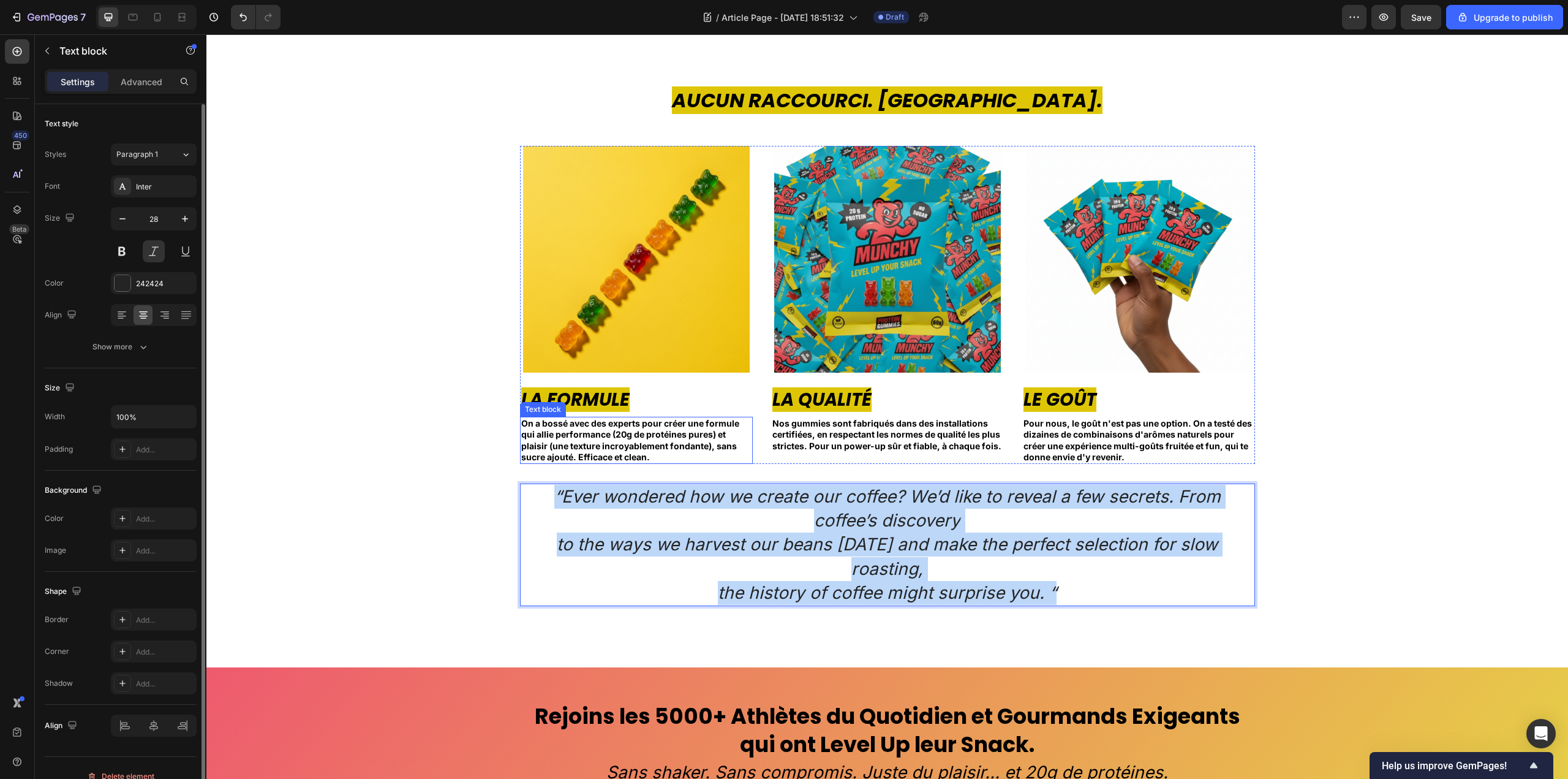
drag, startPoint x: 1070, startPoint y: 568, endPoint x: 516, endPoint y: 428, distance: 571.4
click at [516, 428] on div "Aucun Raccourci. [GEOGRAPHIC_DATA]. Heading Image La Formule Text block On a bo…" at bounding box center [887, 346] width 1343 height 519
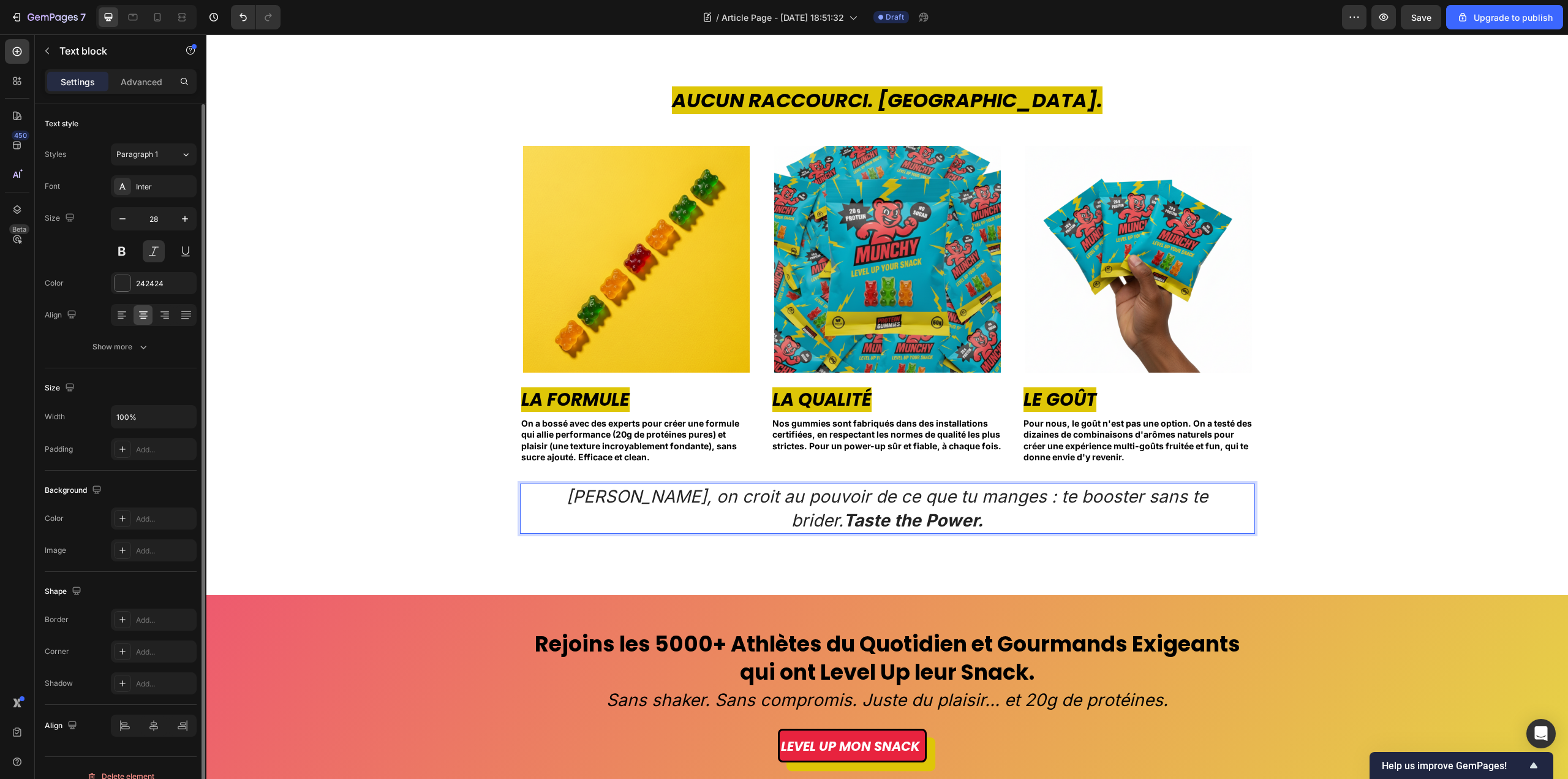
click at [983, 510] on strong "Taste the Power." at bounding box center [914, 520] width 140 height 21
click at [1443, 499] on div "Aucun Raccourci. [GEOGRAPHIC_DATA]. Heading Image La Formule Text block On a bo…" at bounding box center [887, 310] width 1343 height 448
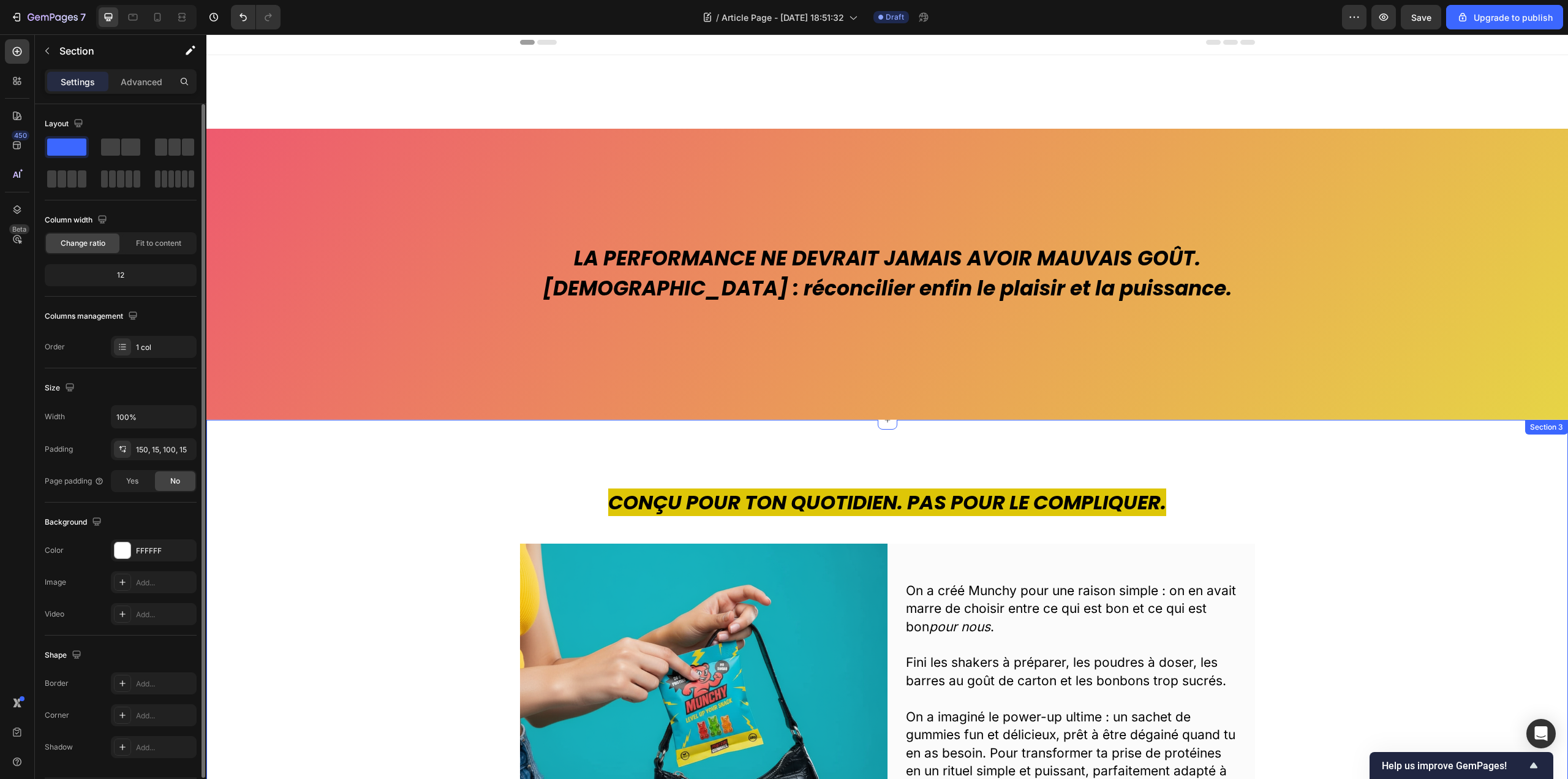
scroll to position [0, 0]
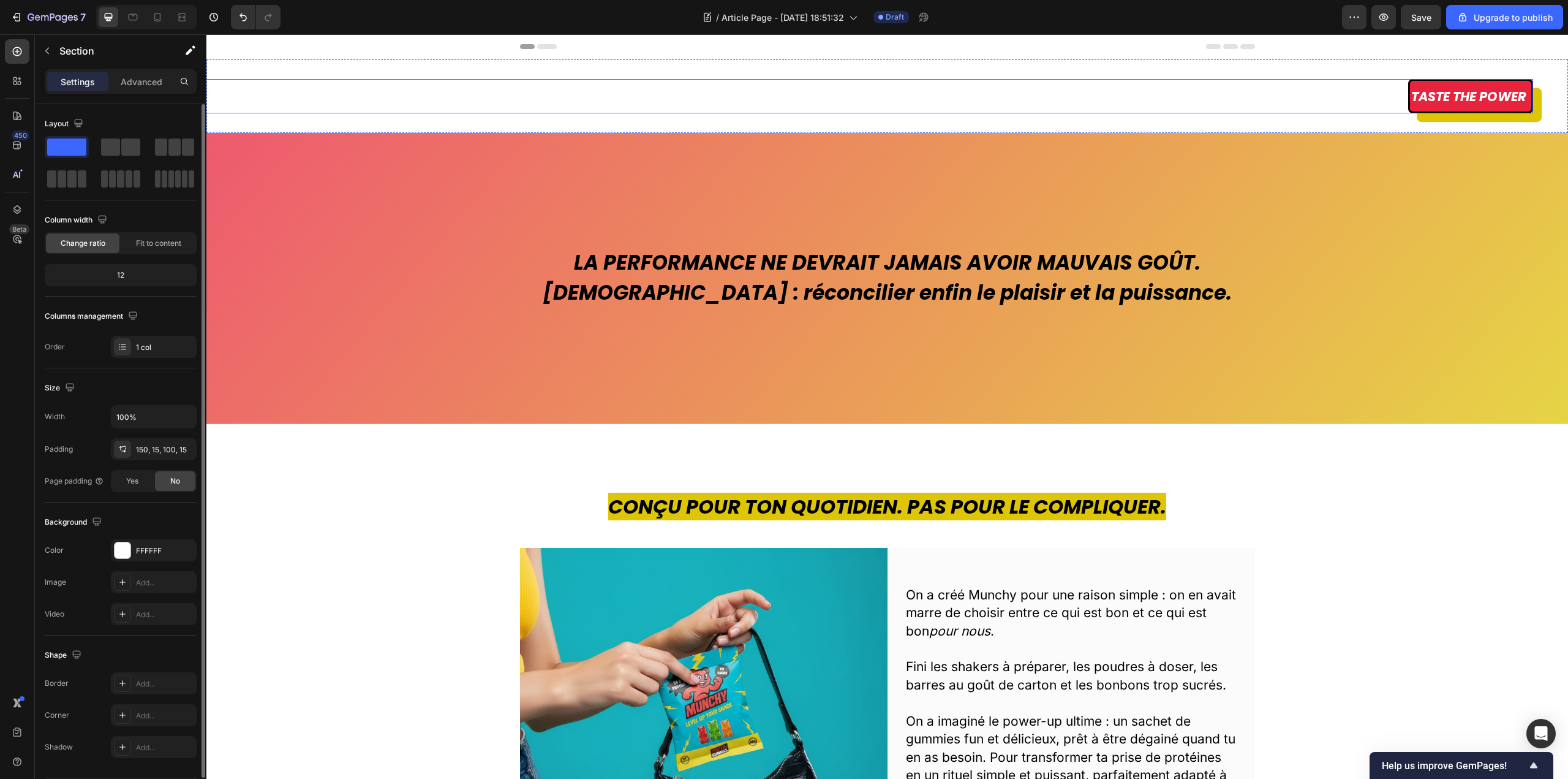
click at [1382, 95] on div "Taste the power Button" at bounding box center [853, 96] width 1362 height 34
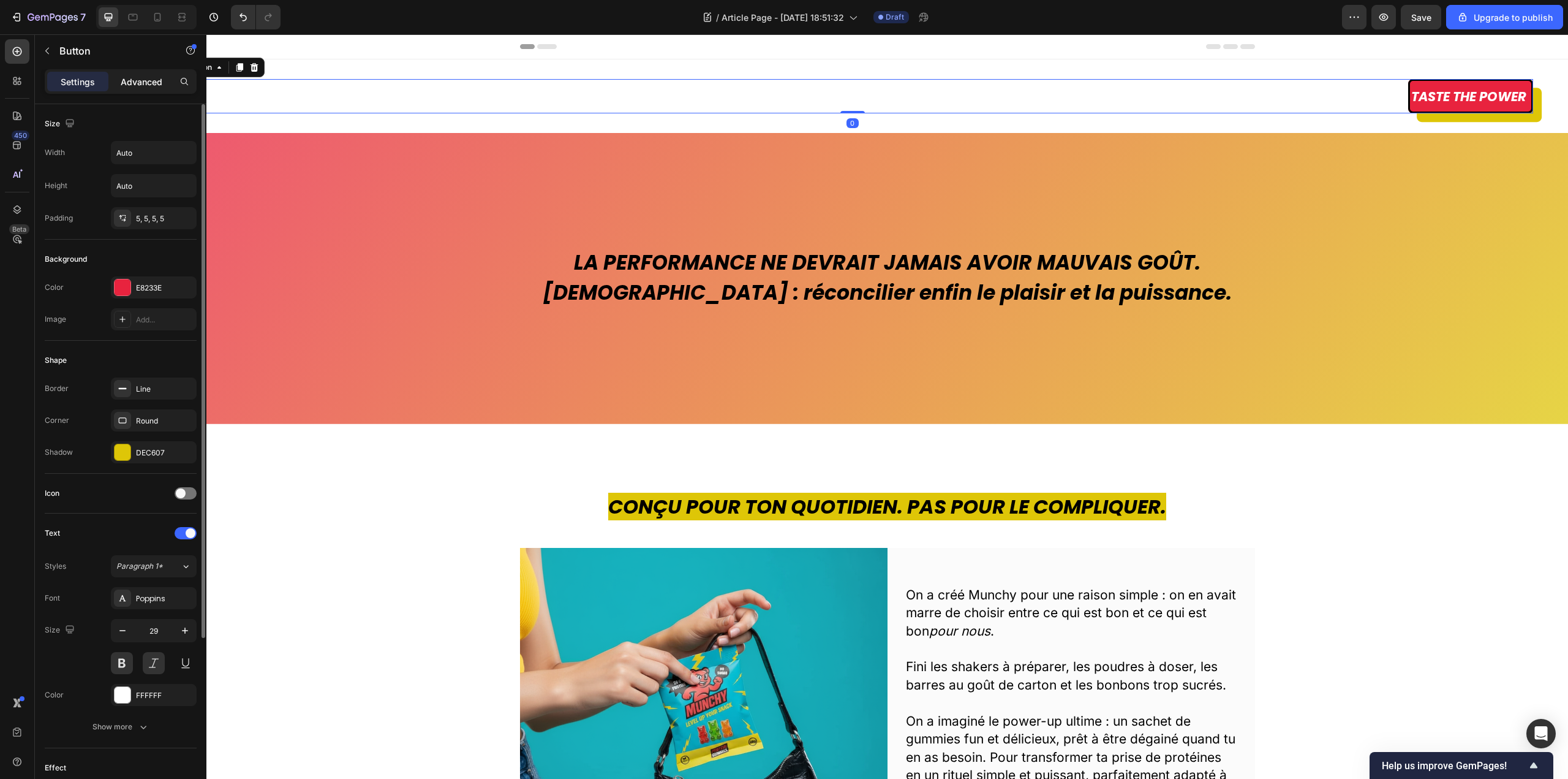
click at [151, 81] on p "Advanced" at bounding box center [141, 82] width 41 height 13
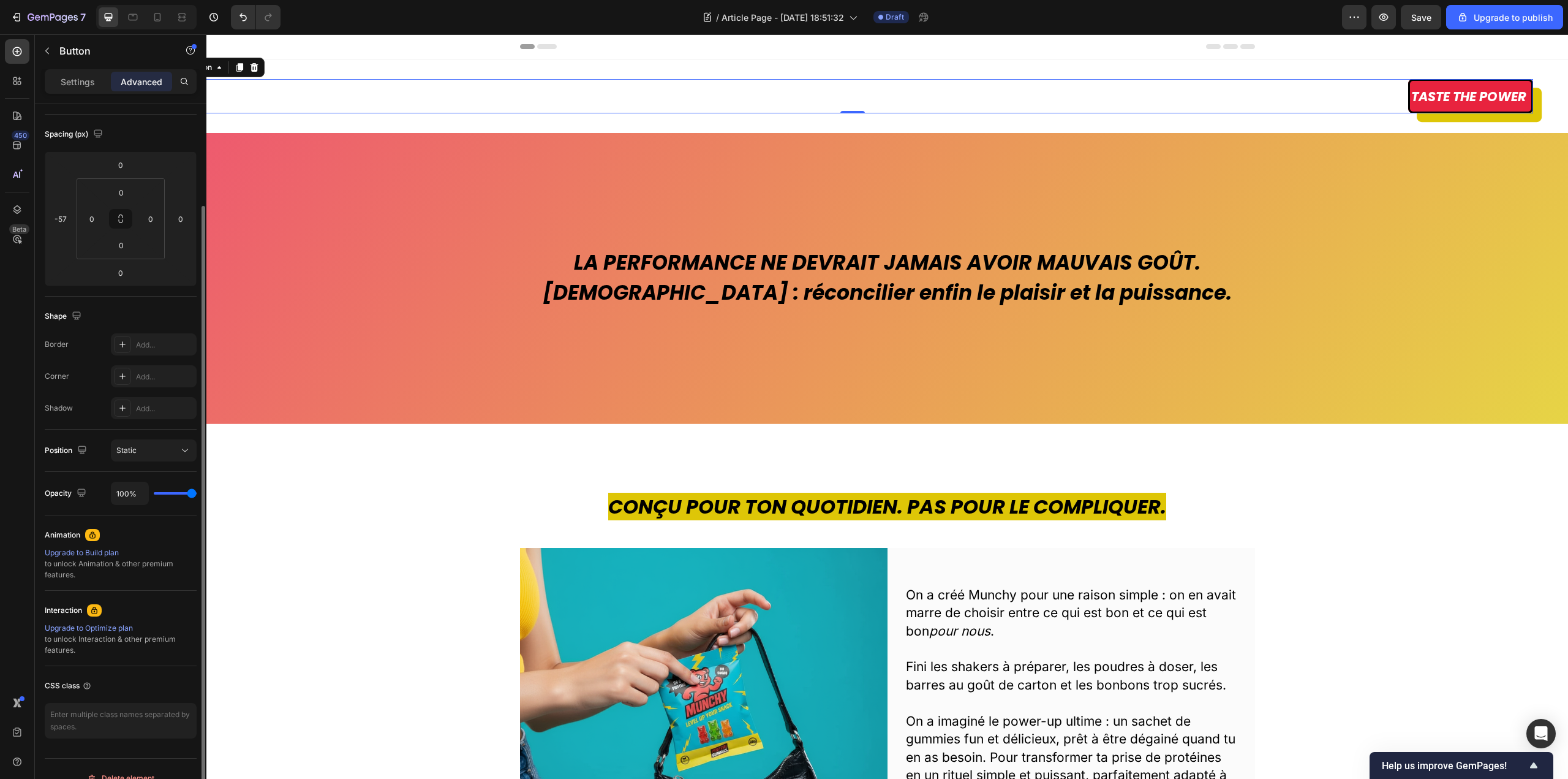
scroll to position [141, 0]
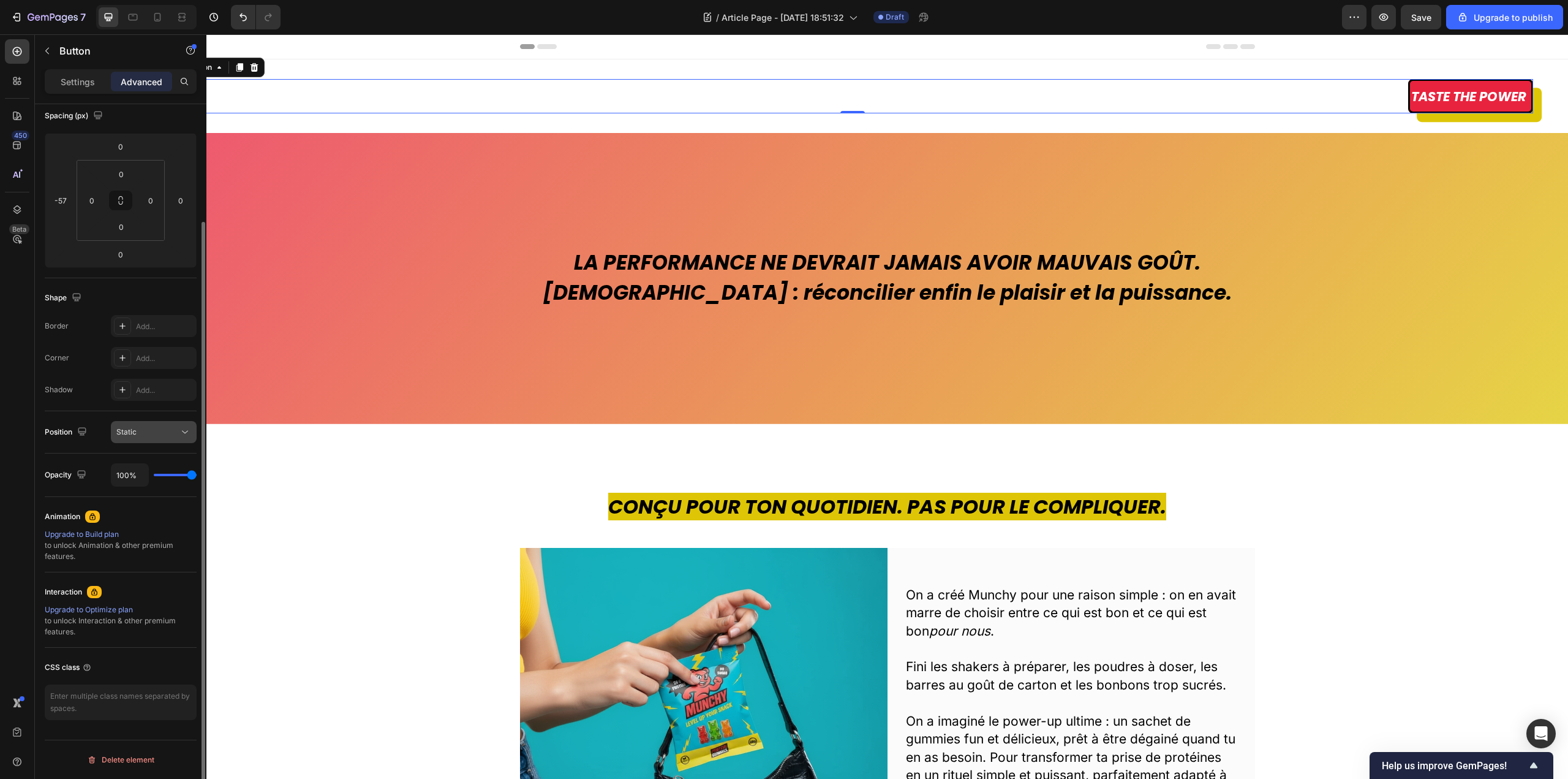
click at [148, 431] on div "Static" at bounding box center [147, 432] width 63 height 11
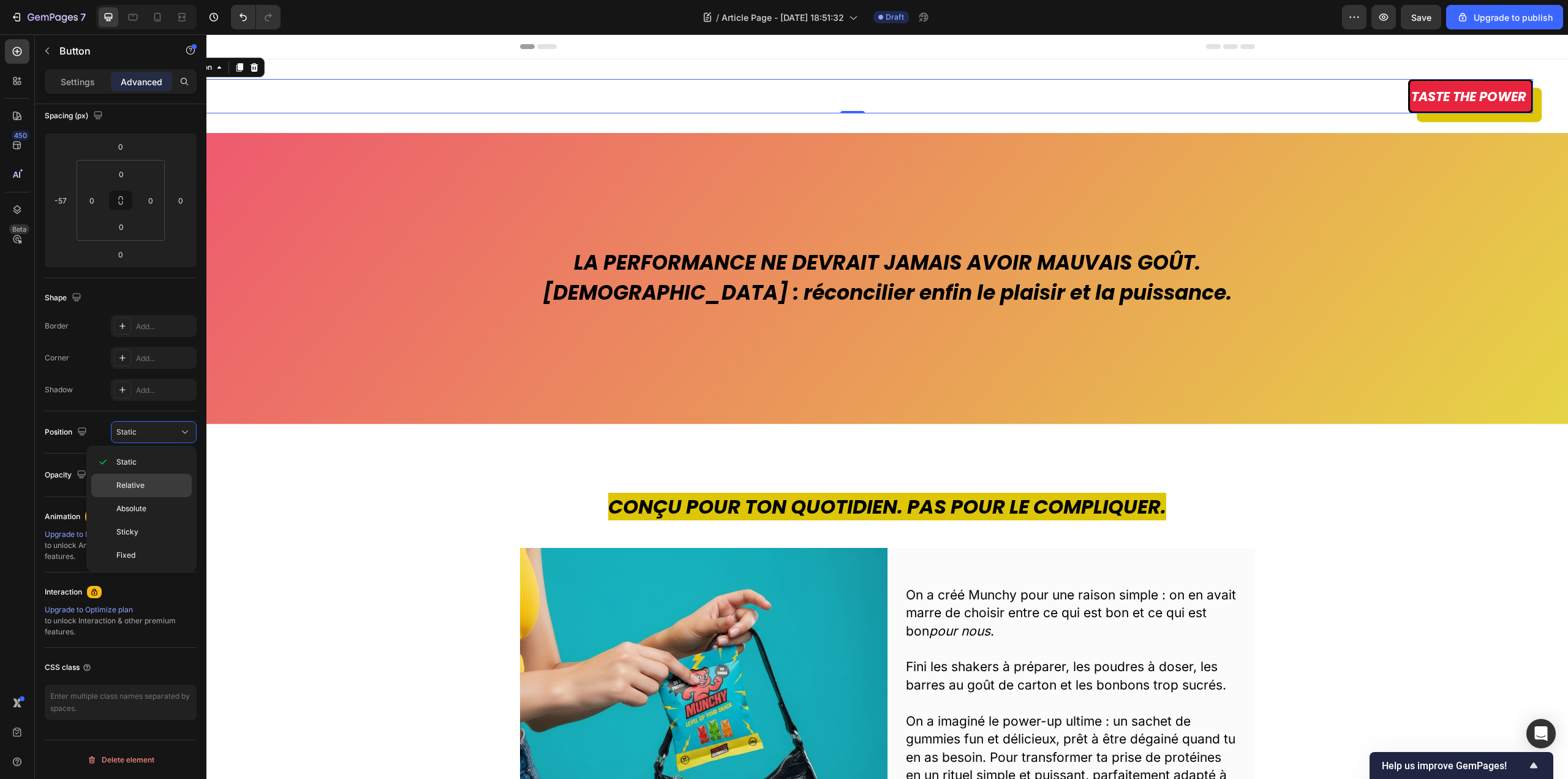
click at [151, 480] on p "Relative" at bounding box center [151, 486] width 70 height 11
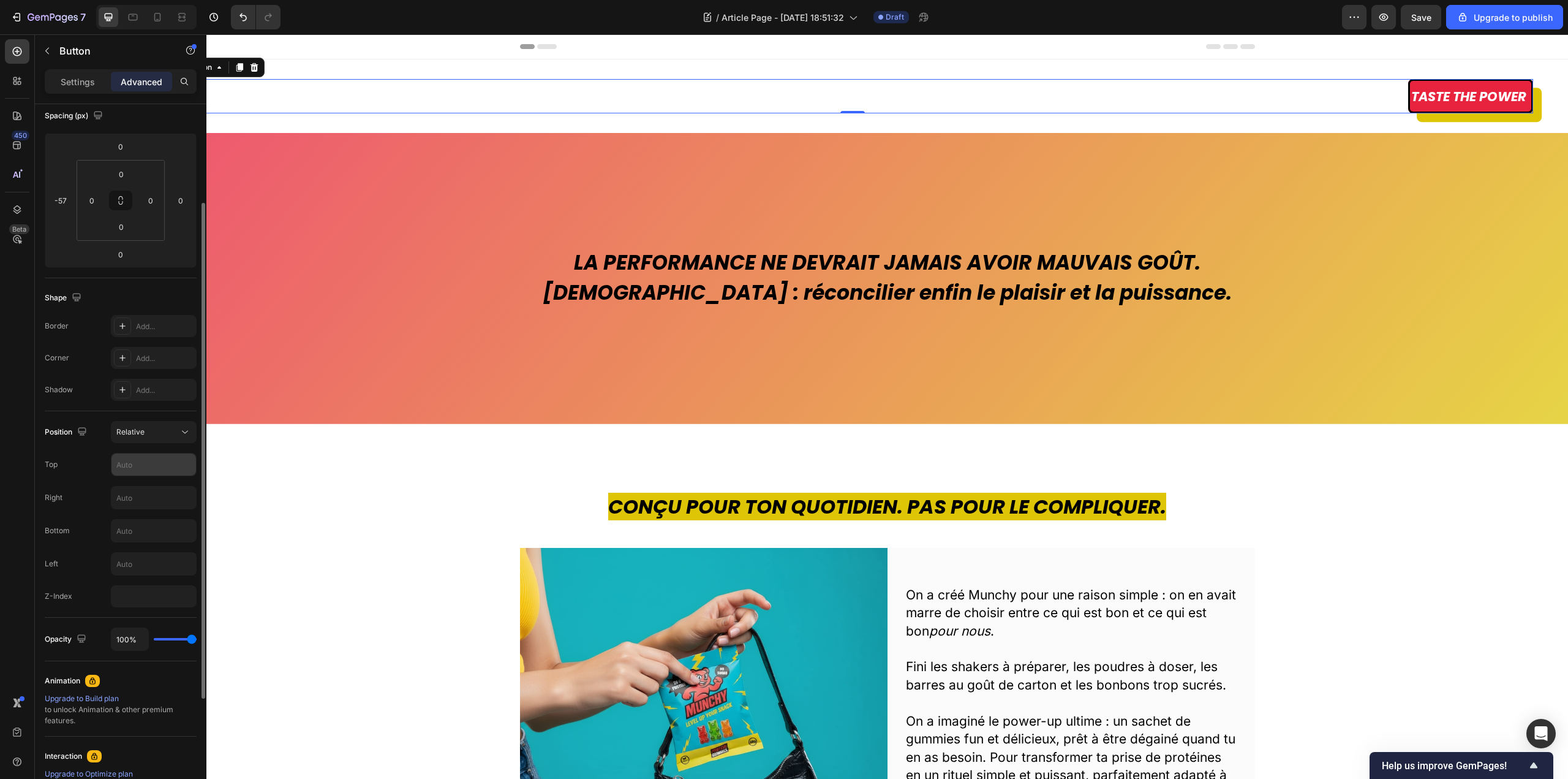
click at [150, 460] on input "text" at bounding box center [154, 464] width 85 height 22
type input "0"
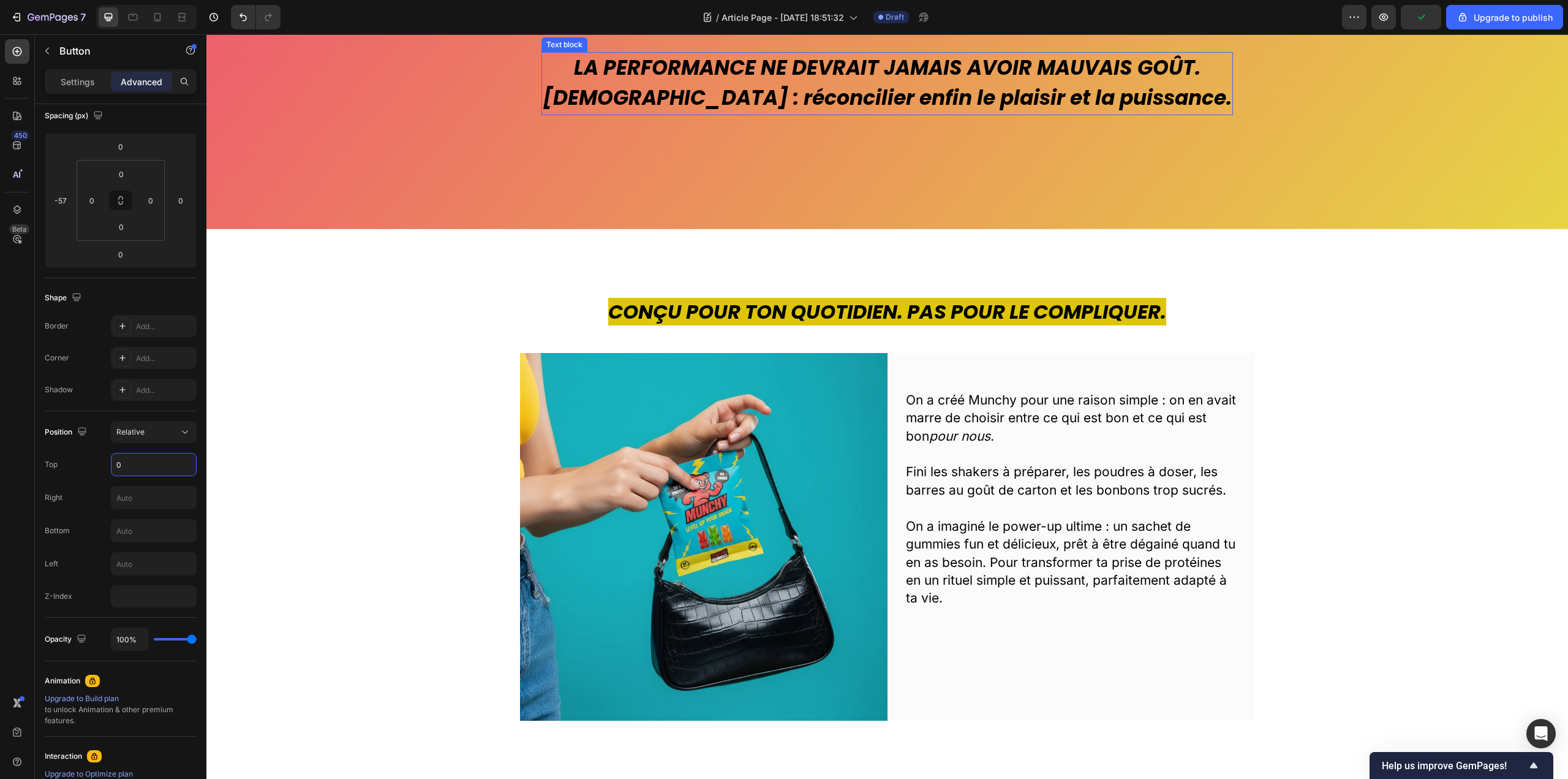
scroll to position [0, 0]
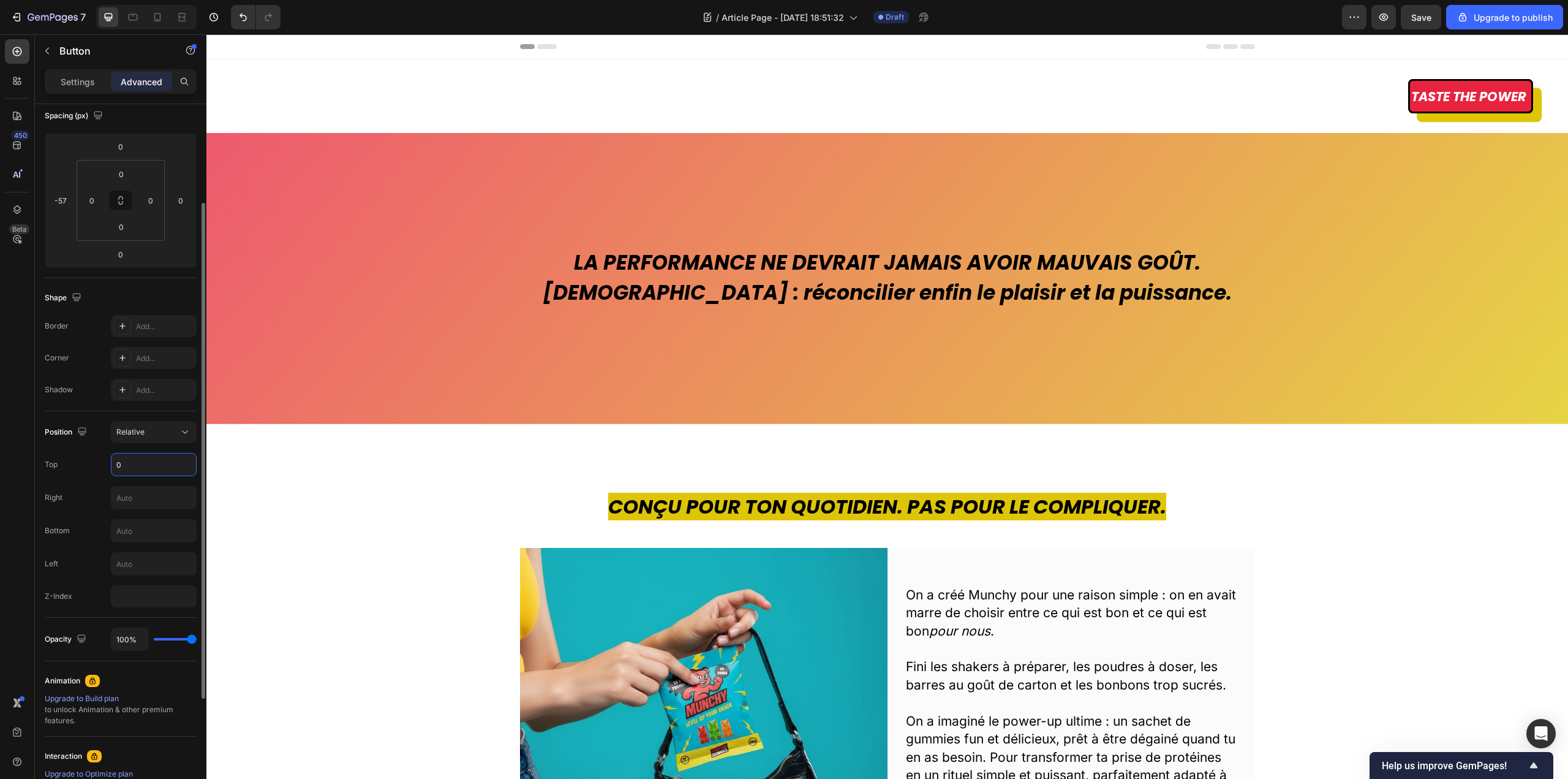
click at [146, 464] on input "0" at bounding box center [154, 464] width 85 height 22
click at [165, 434] on div "Relative" at bounding box center [147, 432] width 63 height 11
click at [140, 554] on p "Fixed" at bounding box center [151, 555] width 70 height 11
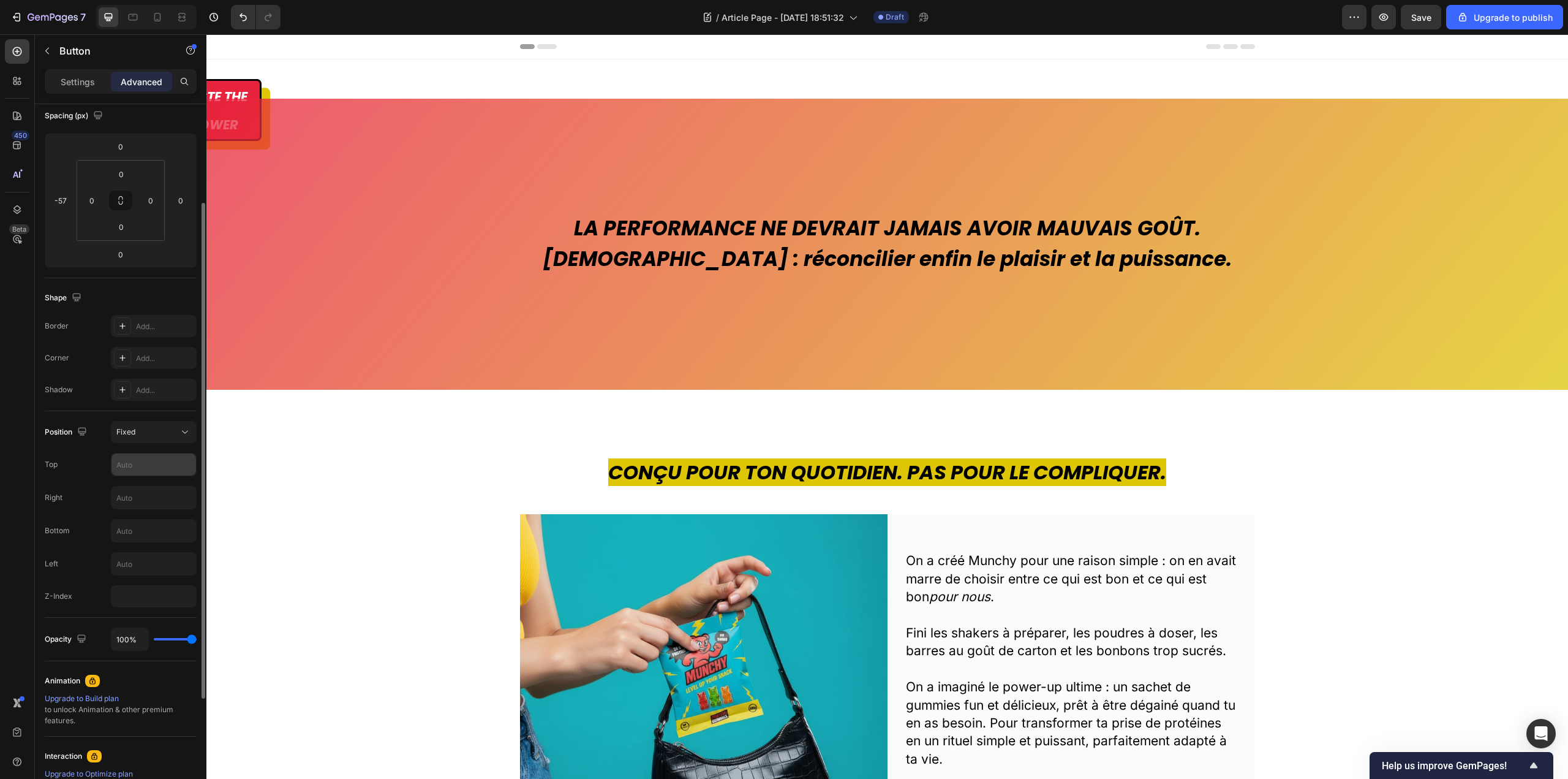
click at [136, 462] on input "text" at bounding box center [154, 464] width 85 height 22
click at [147, 499] on input "text" at bounding box center [154, 497] width 85 height 22
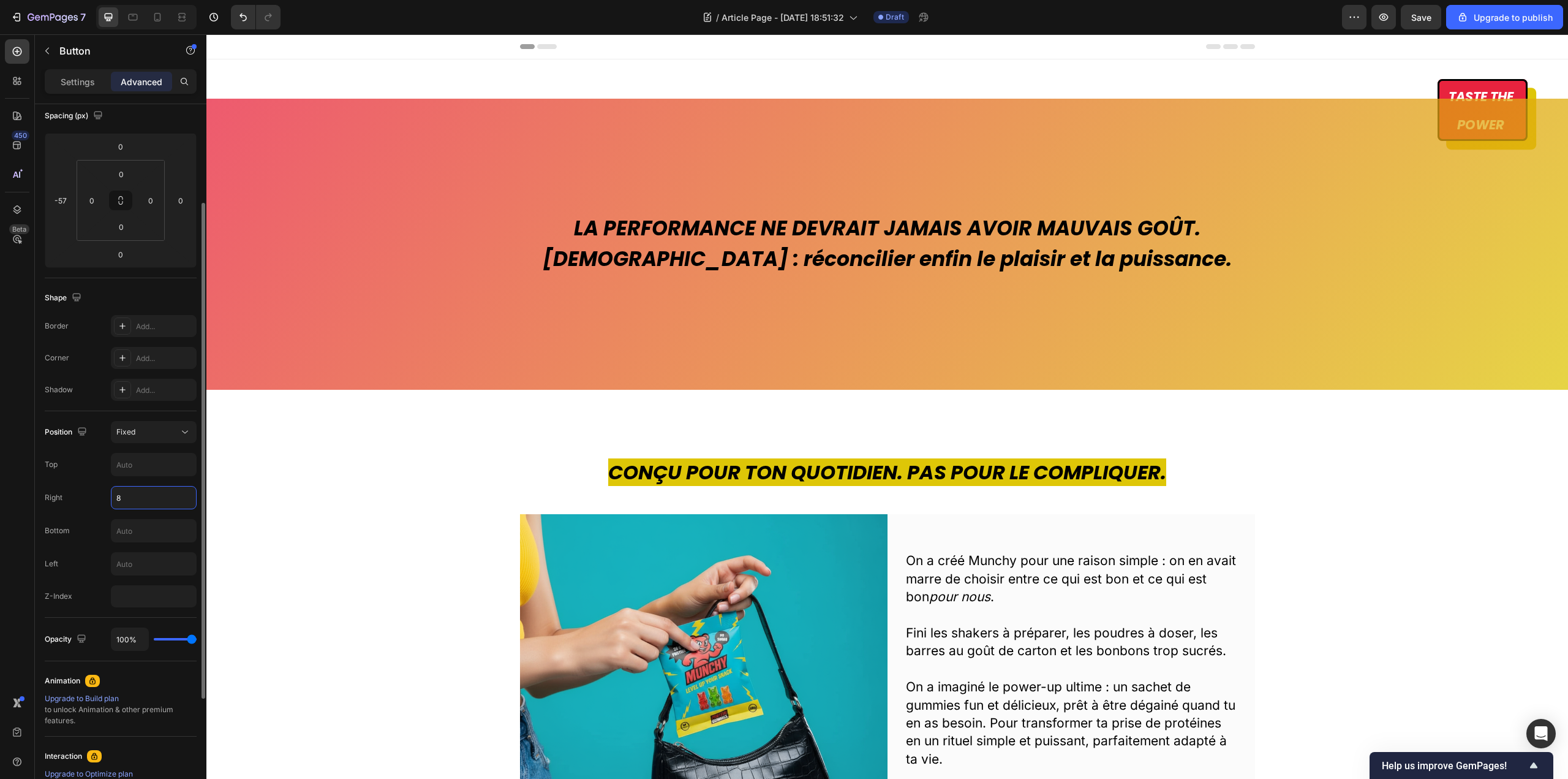
type input "7"
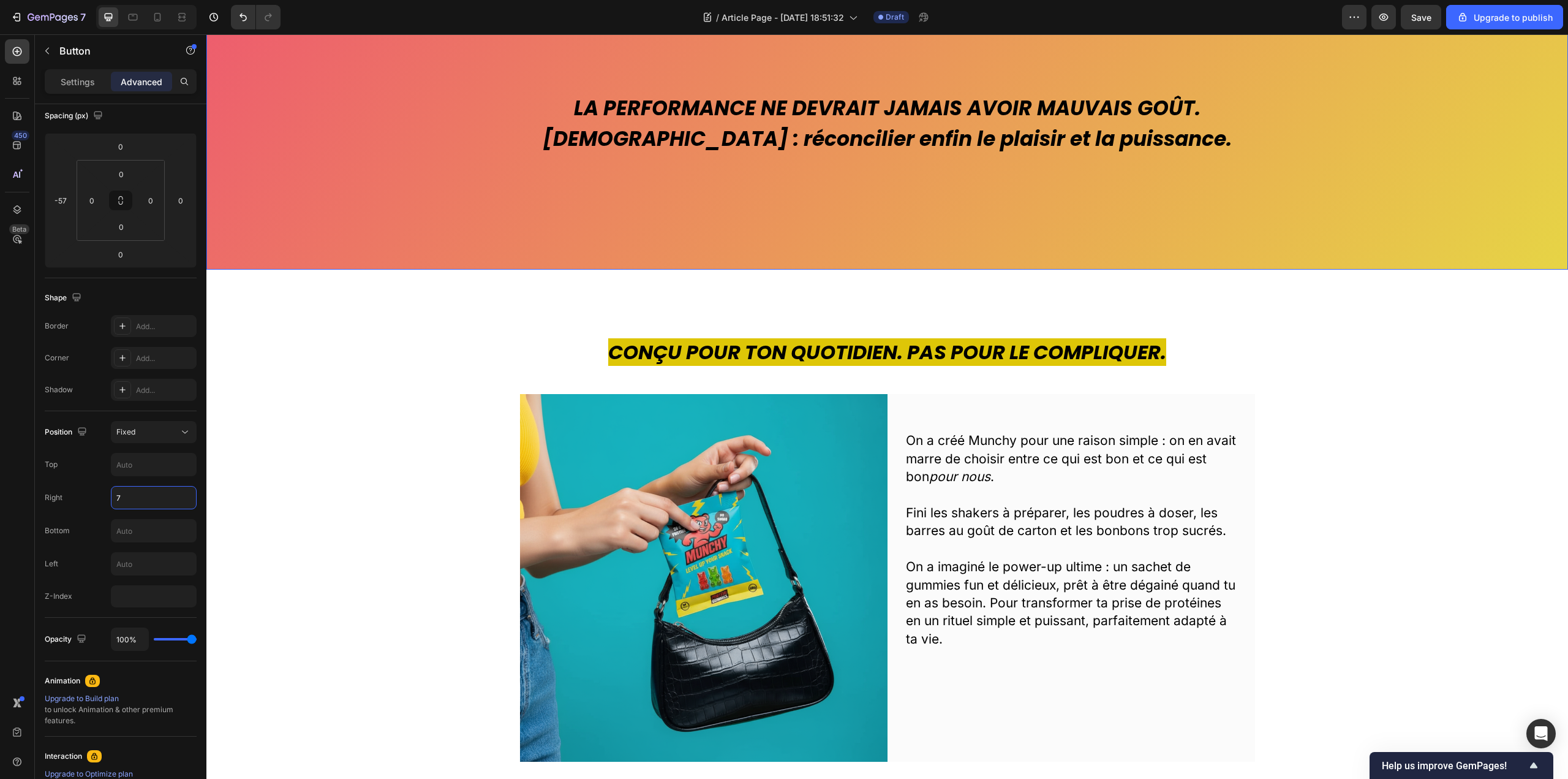
scroll to position [123, 0]
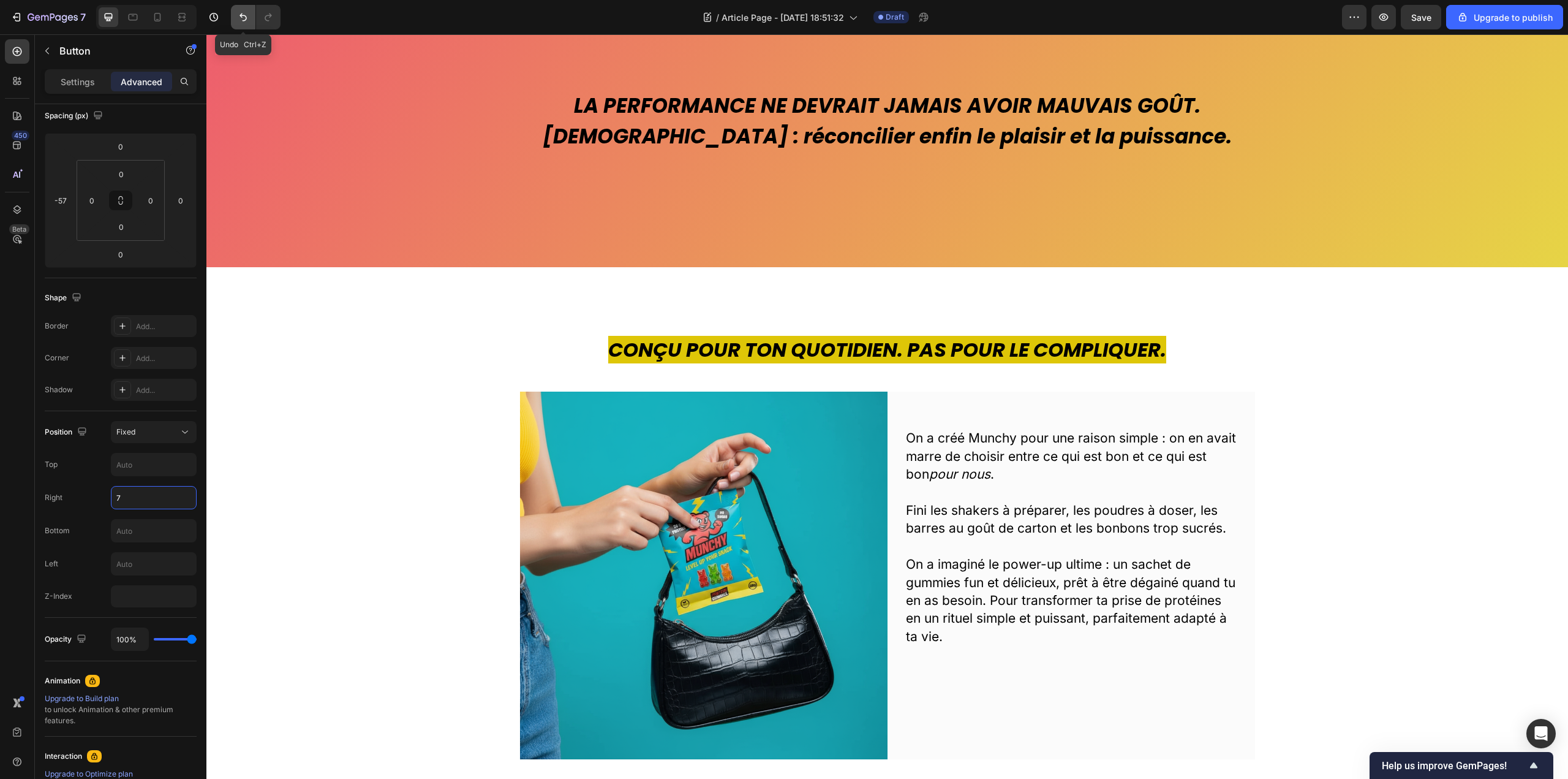
click at [242, 20] on icon "Undo/Redo" at bounding box center [242, 17] width 12 height 12
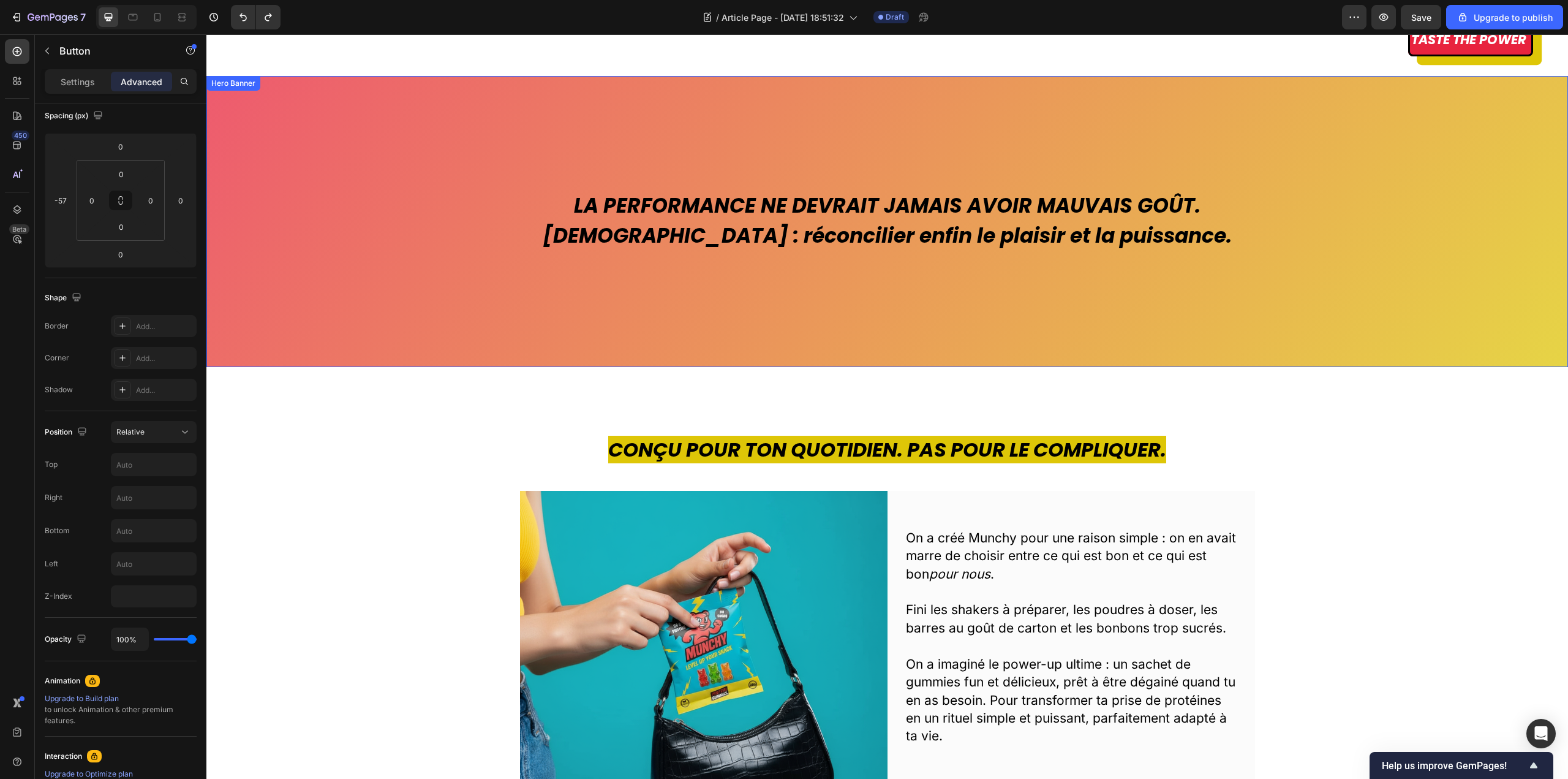
scroll to position [61, 0]
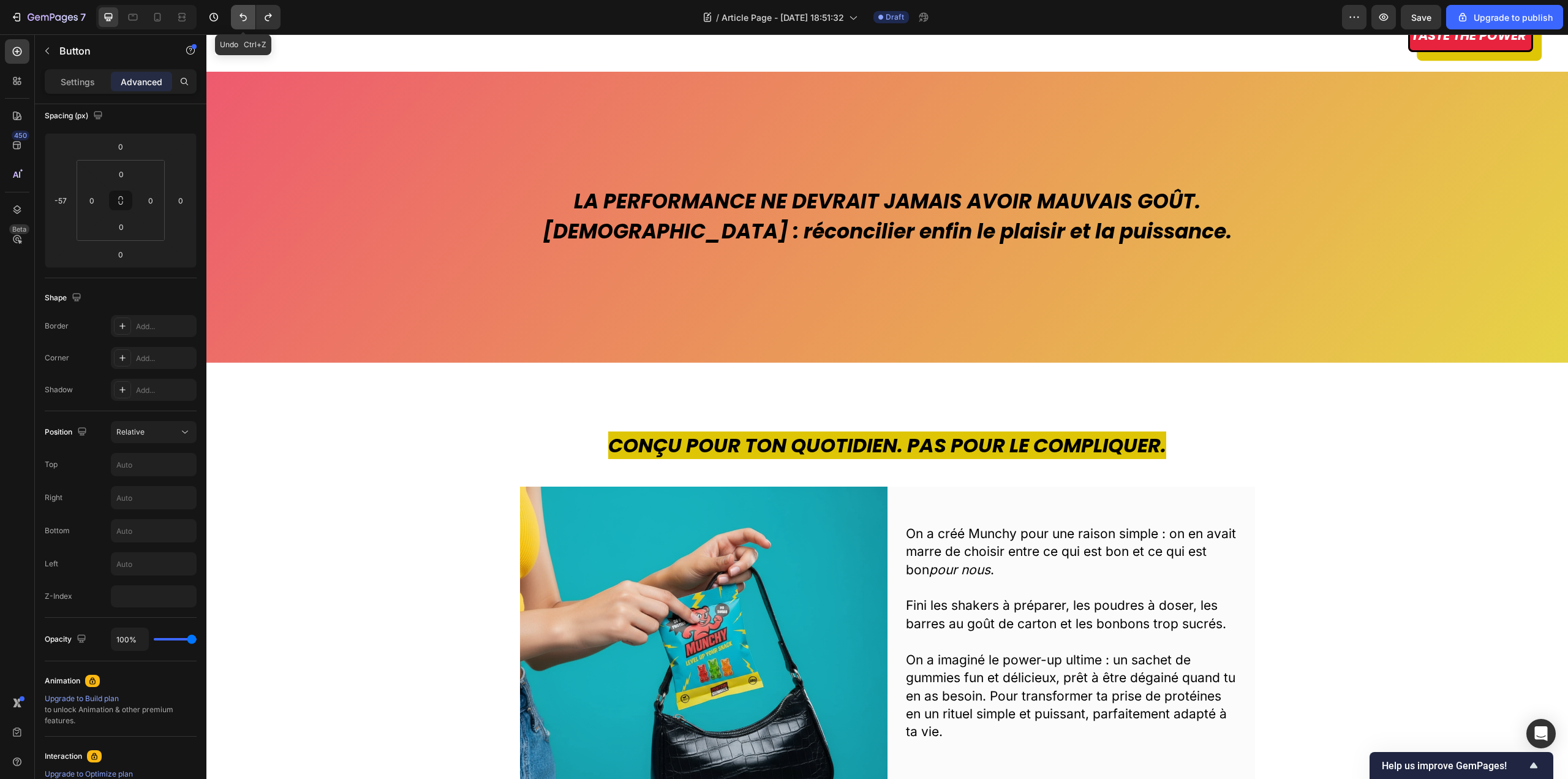
click at [240, 14] on icon "Undo/Redo" at bounding box center [242, 17] width 12 height 12
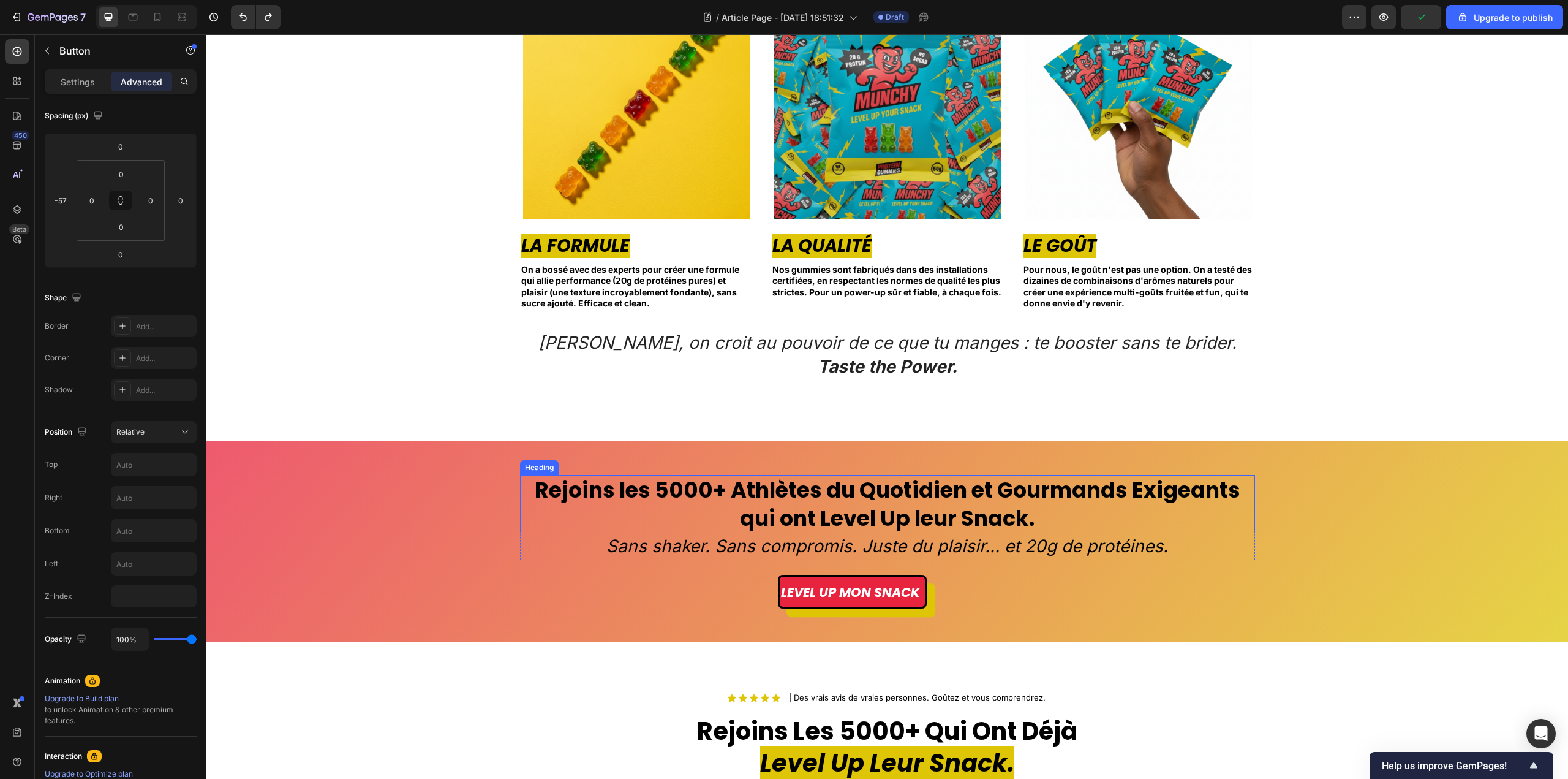
scroll to position [2145, 0]
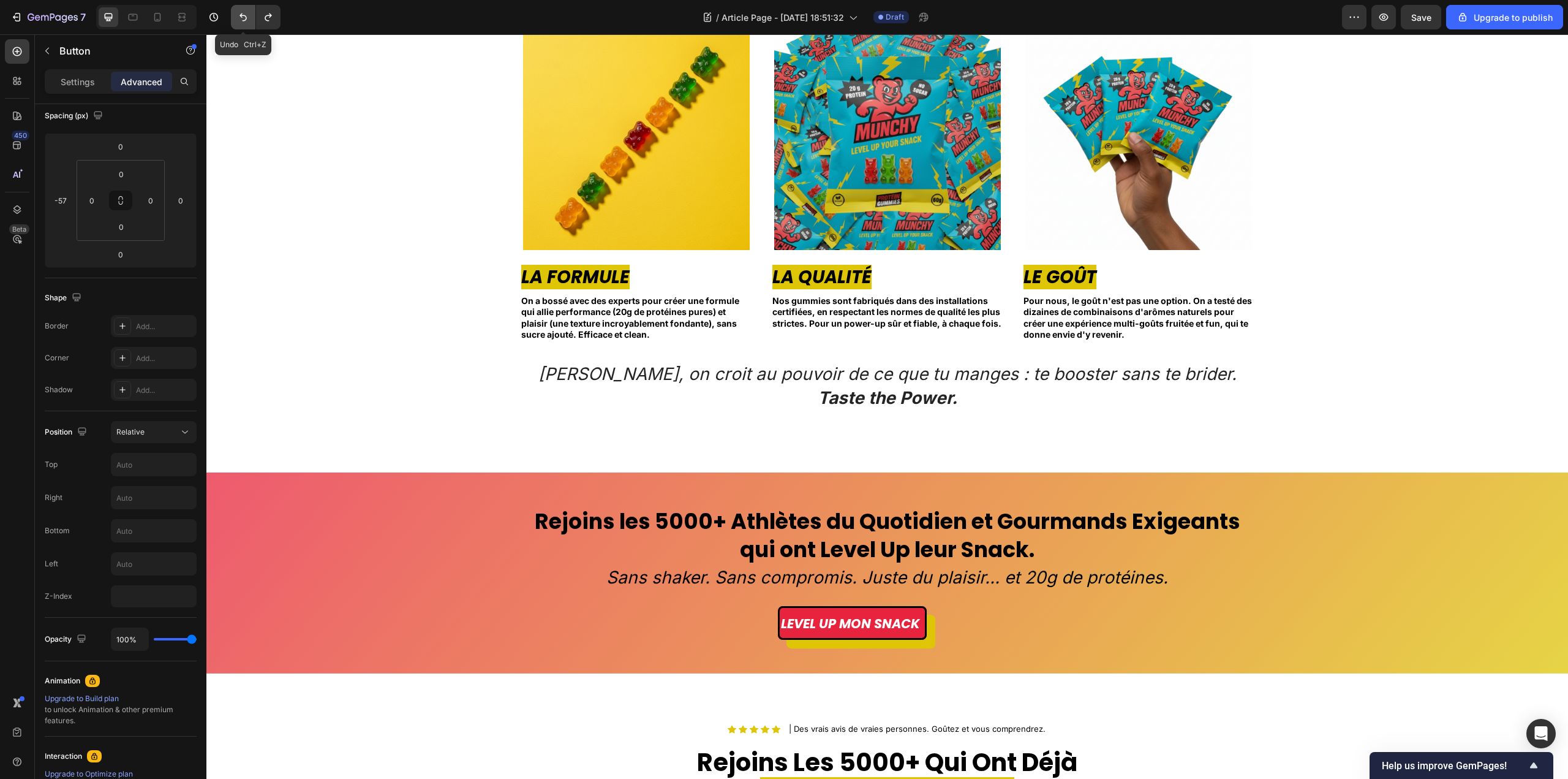
click at [239, 15] on icon "Undo/Redo" at bounding box center [242, 17] width 12 height 12
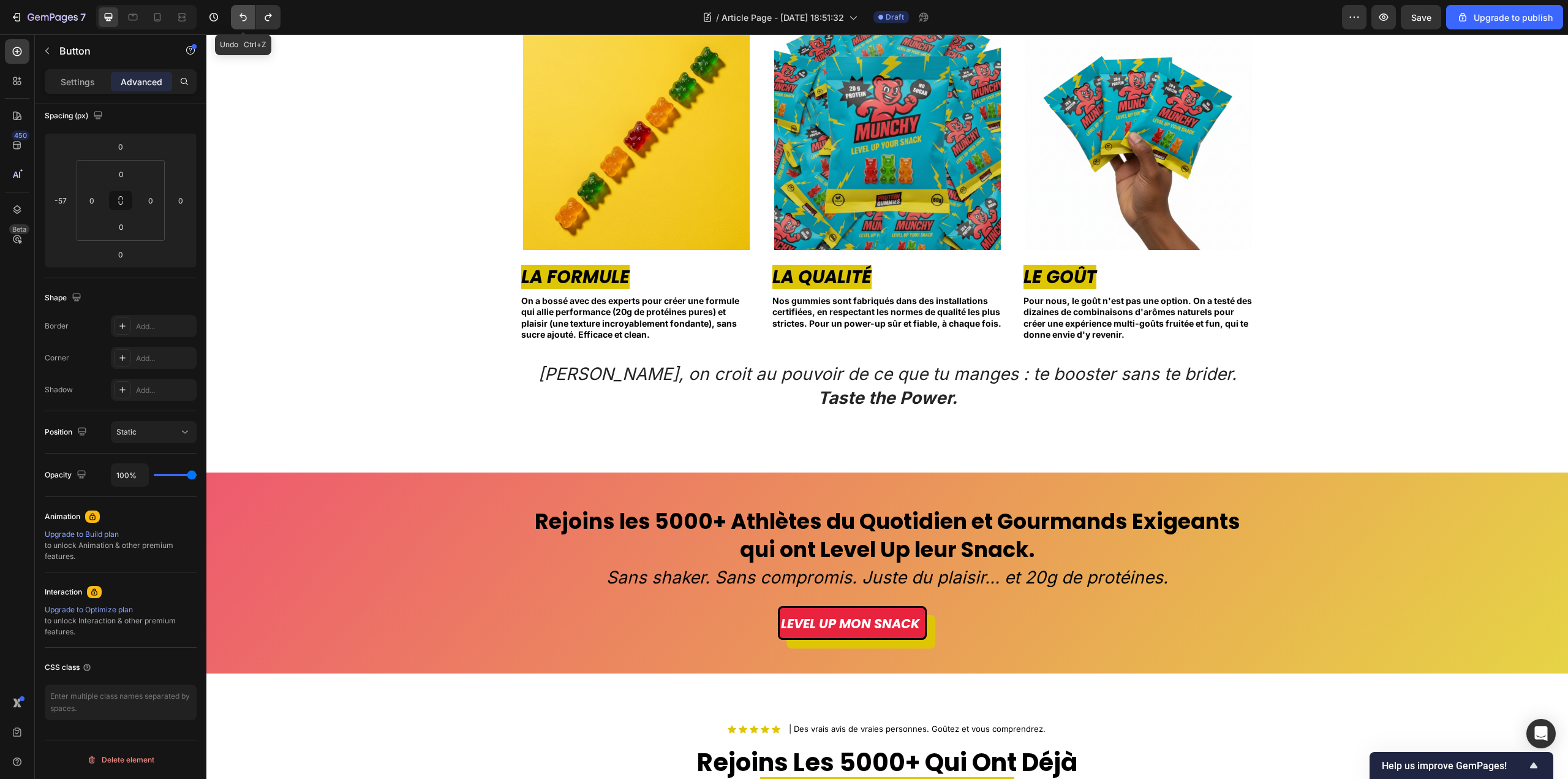
click at [239, 15] on icon "Undo/Redo" at bounding box center [242, 17] width 12 height 12
click at [273, 11] on icon "Undo/Redo" at bounding box center [268, 17] width 12 height 12
click at [1424, 20] on span "Save" at bounding box center [1422, 17] width 20 height 11
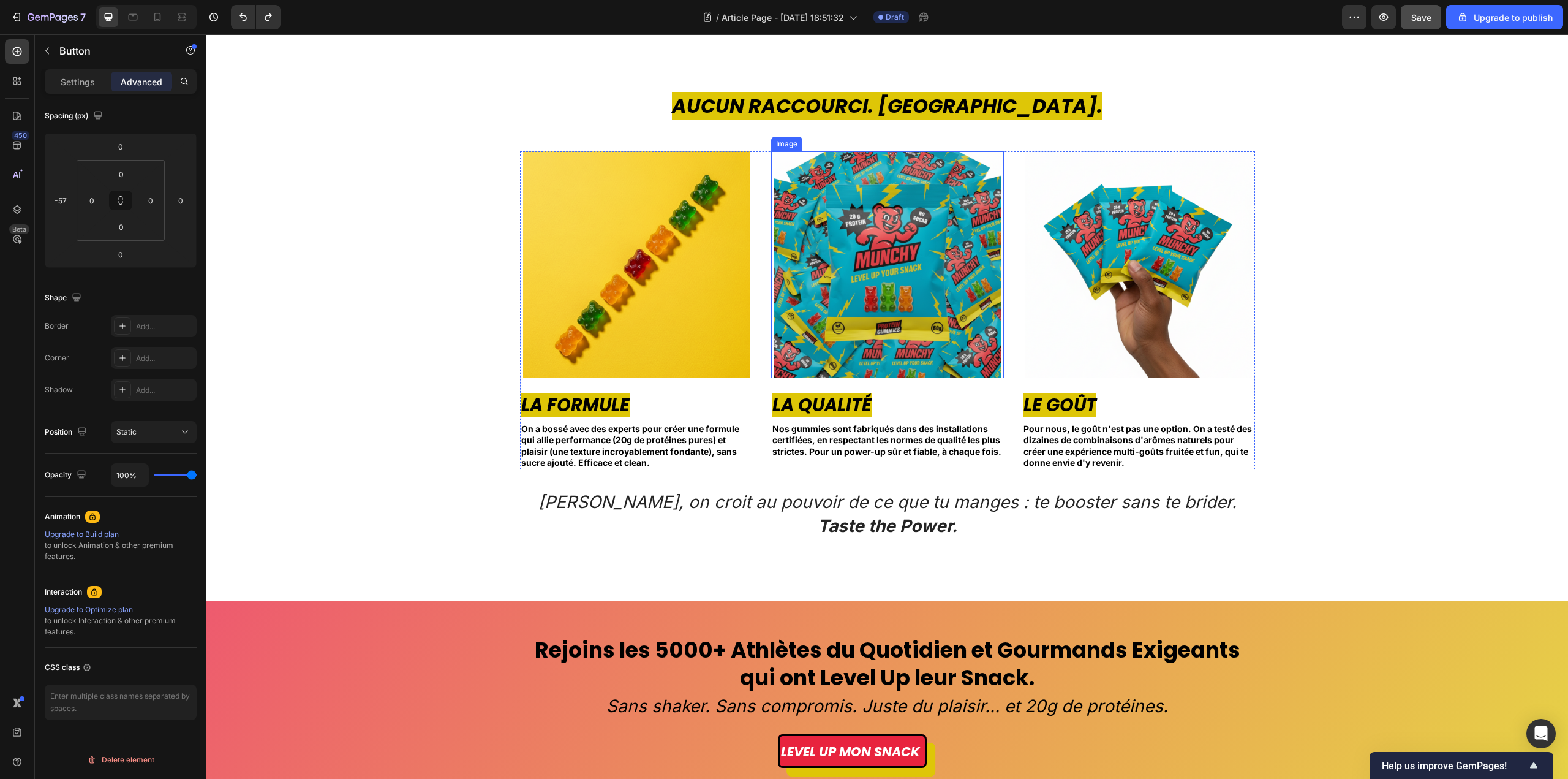
scroll to position [2023, 0]
